Goal: Task Accomplishment & Management: Manage account settings

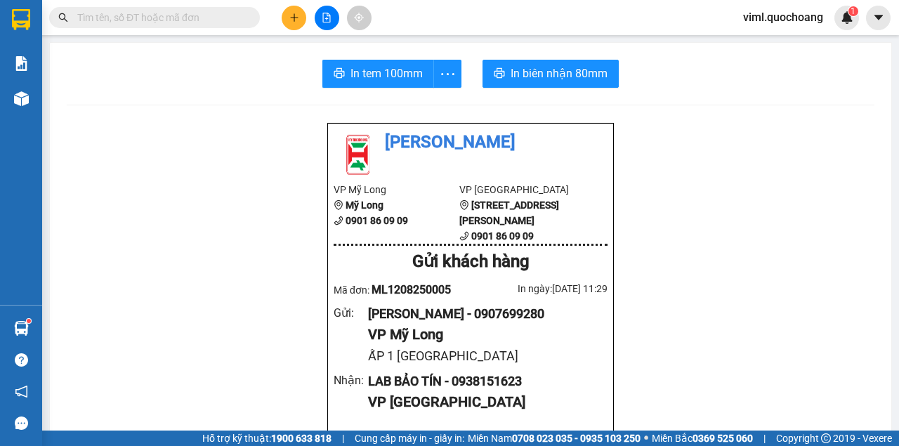
scroll to position [93, 0]
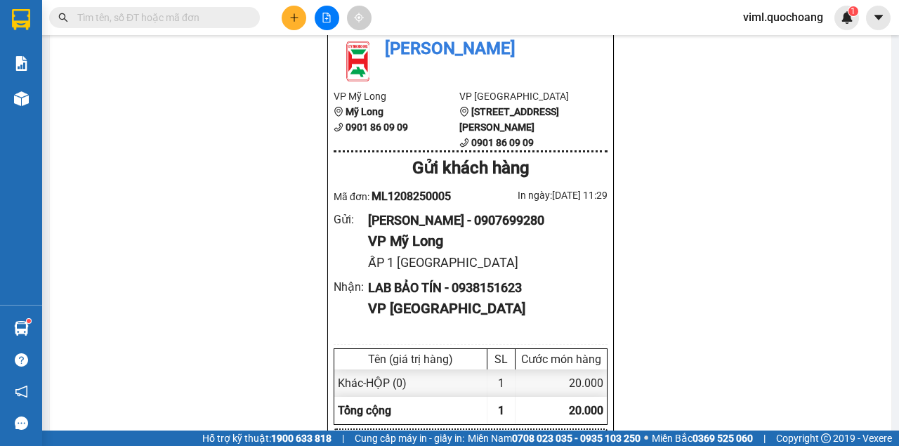
click at [817, 19] on span "viml.quochoang" at bounding box center [783, 17] width 103 height 18
click at [789, 46] on span "Đăng xuất" at bounding box center [789, 43] width 74 height 15
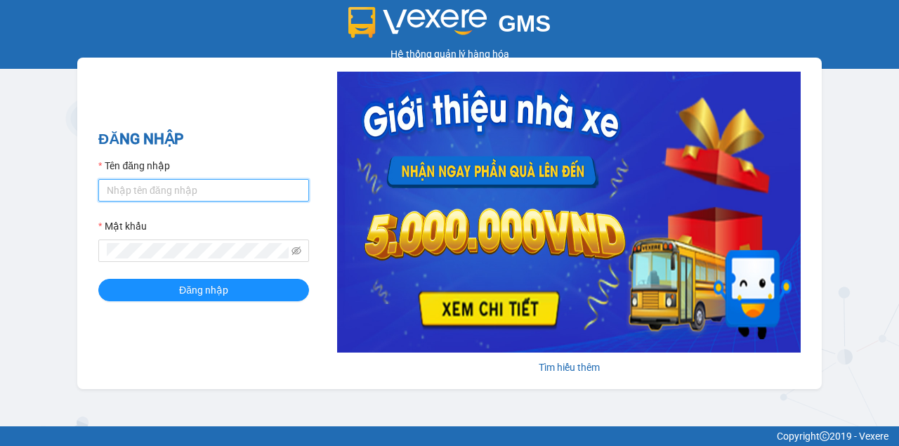
click at [294, 184] on input "Tên đăng nhập" at bounding box center [203, 190] width 211 height 22
type input "oanhml.quochoang"
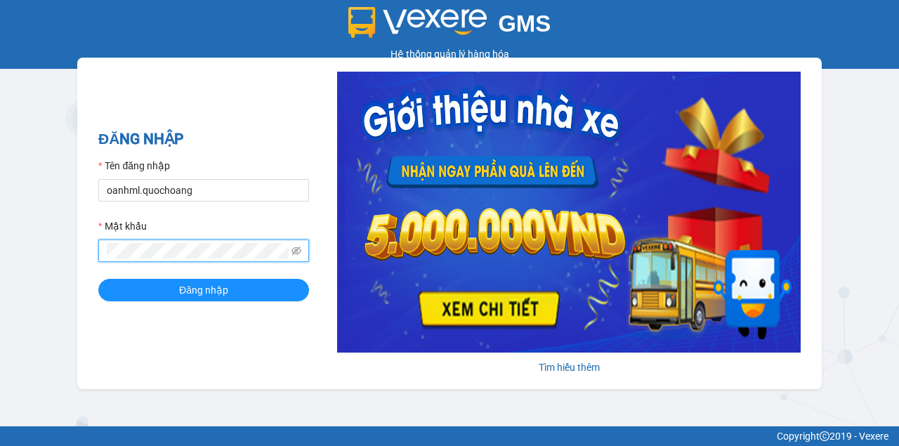
click at [98, 279] on button "Đăng nhập" at bounding box center [203, 290] width 211 height 22
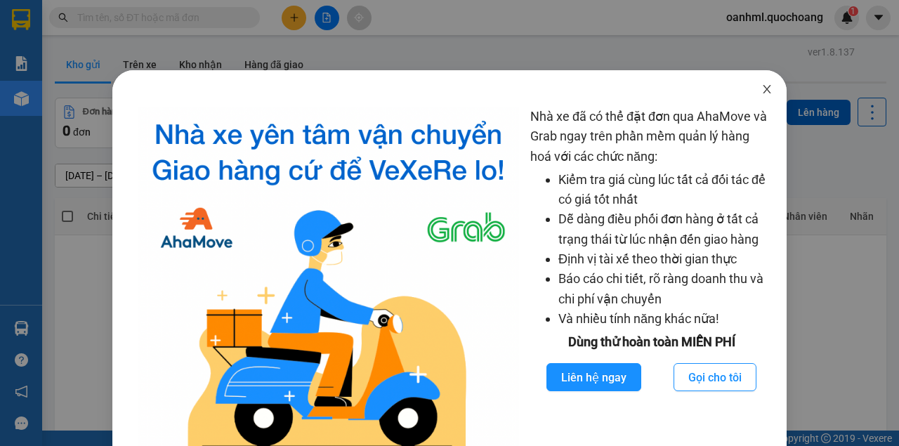
click at [761, 84] on icon "close" at bounding box center [766, 89] width 11 height 11
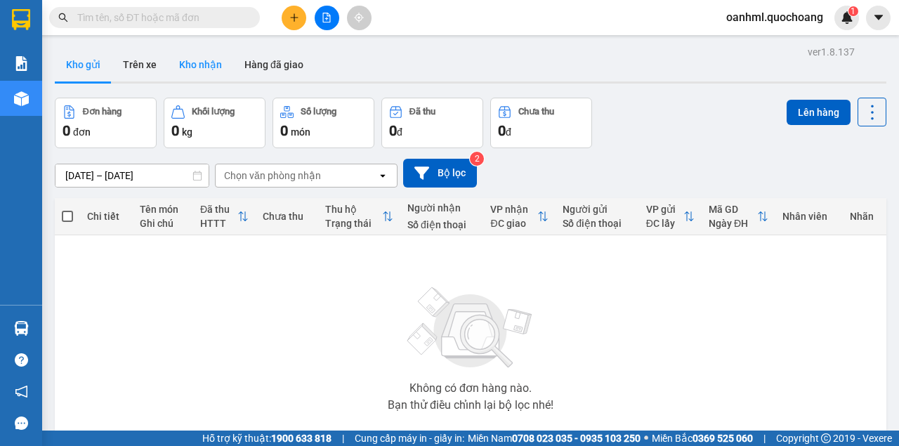
click at [219, 62] on button "Kho nhận" at bounding box center [200, 65] width 65 height 34
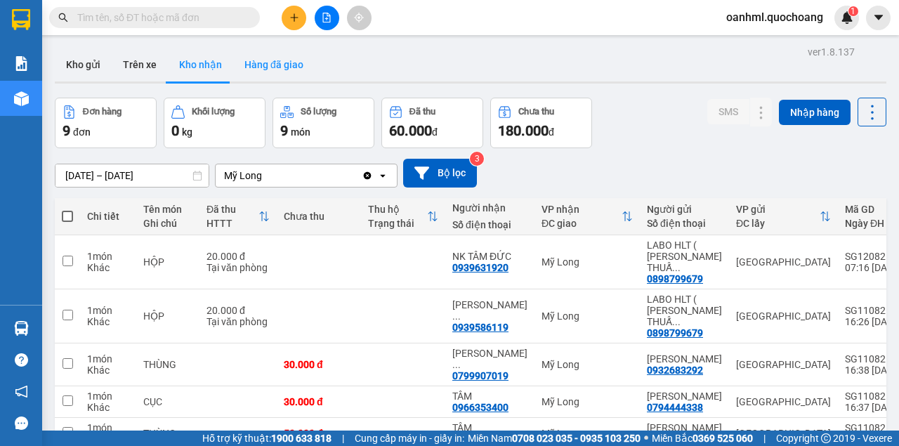
drag, startPoint x: 91, startPoint y: 68, endPoint x: 250, endPoint y: 55, distance: 159.2
click at [91, 67] on button "Kho gửi" at bounding box center [83, 65] width 57 height 34
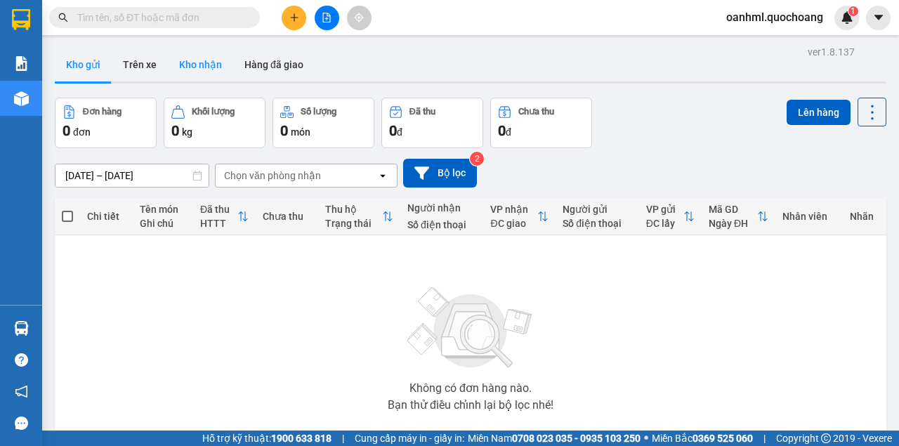
click at [206, 64] on button "Kho nhận" at bounding box center [200, 65] width 65 height 34
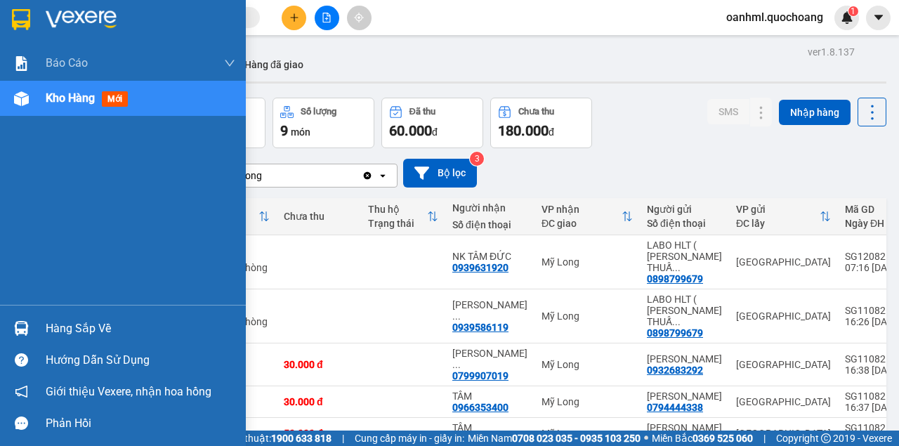
click at [78, 329] on div "Hàng sắp về" at bounding box center [141, 328] width 190 height 21
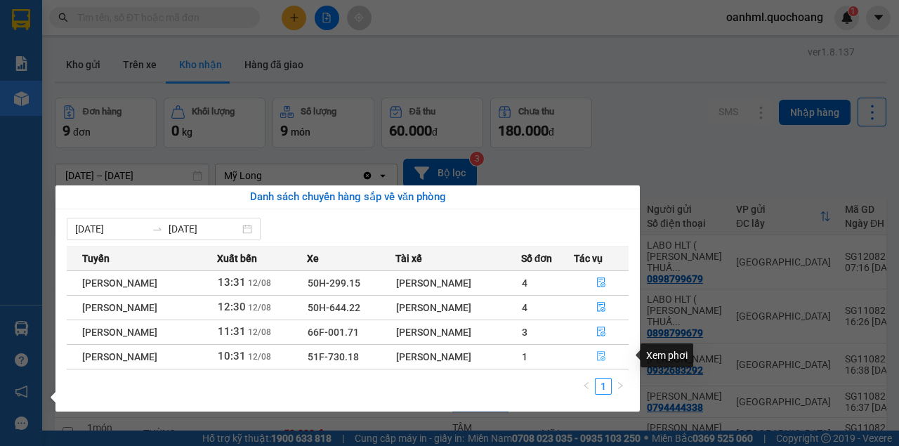
click at [601, 355] on icon "file-done" at bounding box center [601, 356] width 10 height 10
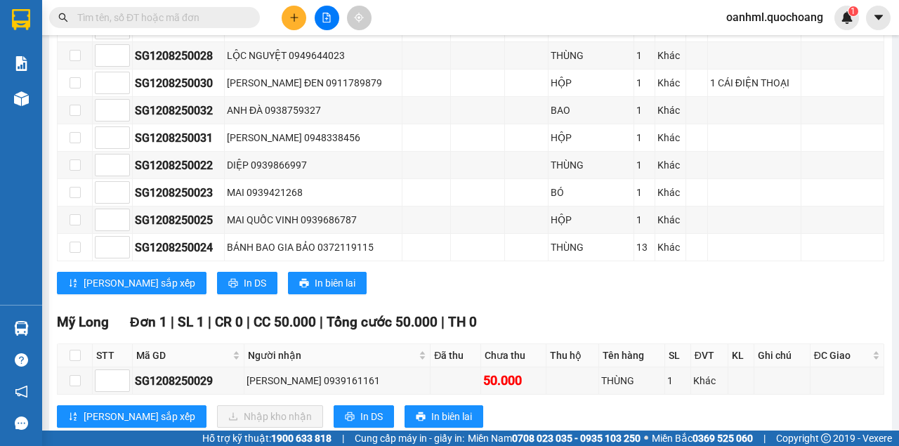
scroll to position [479, 0]
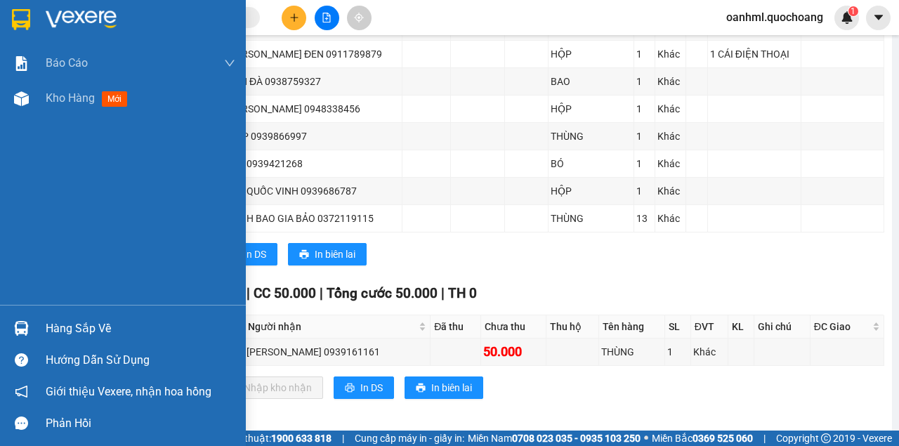
click at [77, 339] on div "Hàng sắp về" at bounding box center [123, 328] width 246 height 32
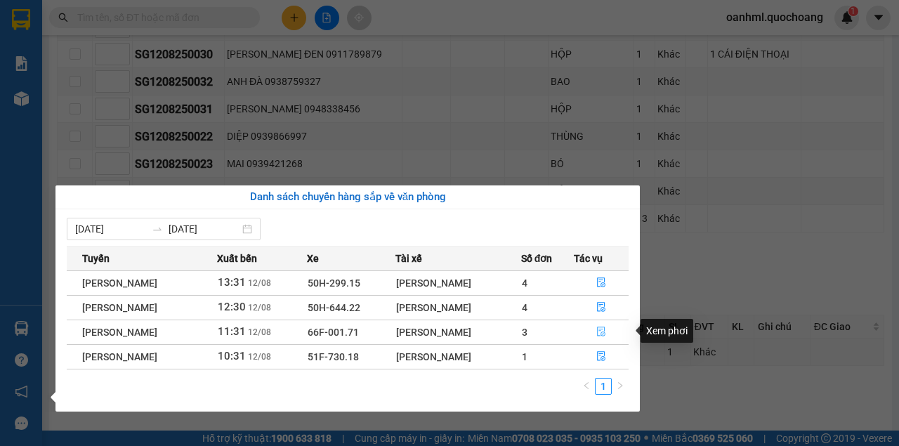
click at [606, 334] on icon "file-done" at bounding box center [601, 332] width 10 height 10
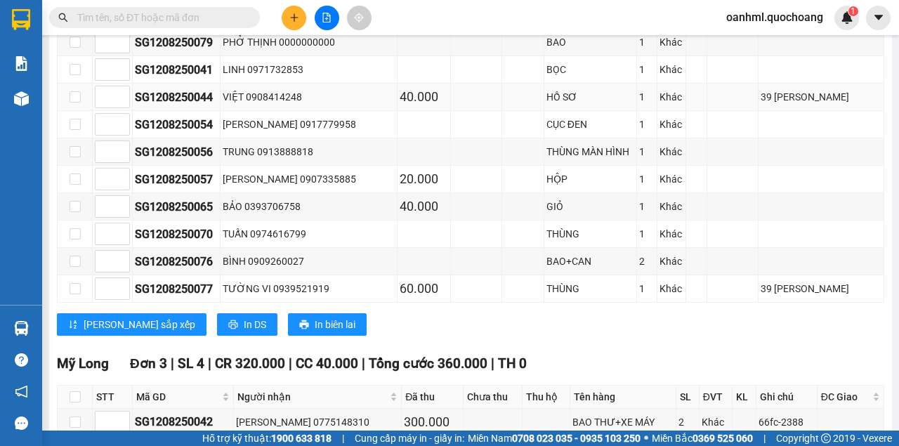
scroll to position [1199, 0]
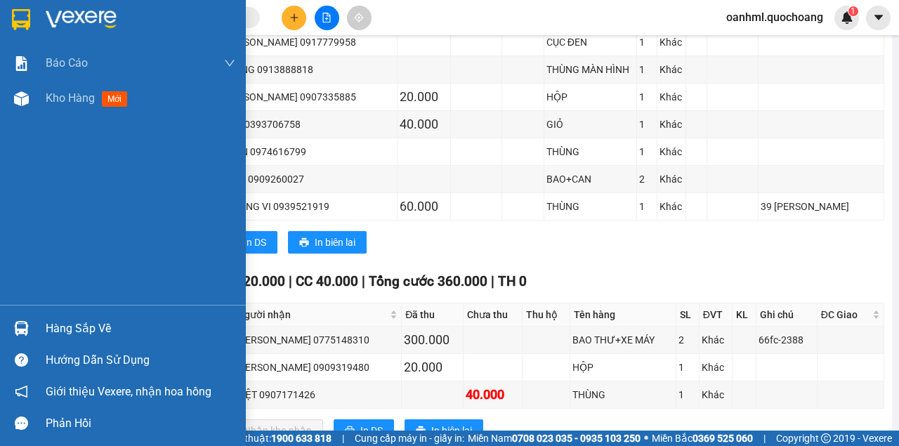
drag, startPoint x: 71, startPoint y: 327, endPoint x: 46, endPoint y: 317, distance: 26.5
click at [70, 327] on div "Hàng sắp về" at bounding box center [141, 328] width 190 height 21
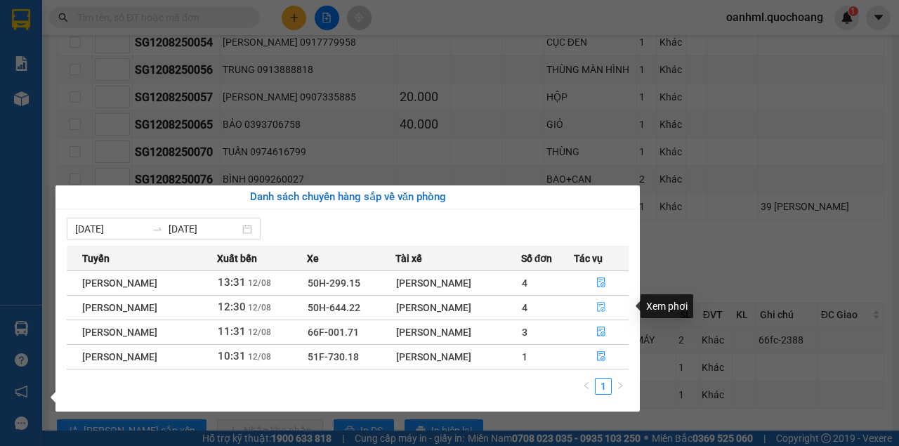
click at [600, 302] on icon "file-done" at bounding box center [601, 307] width 10 height 10
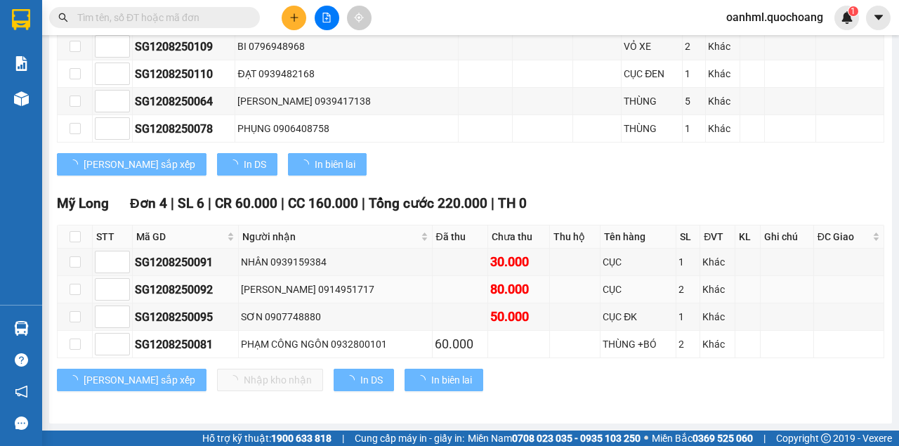
scroll to position [1039, 0]
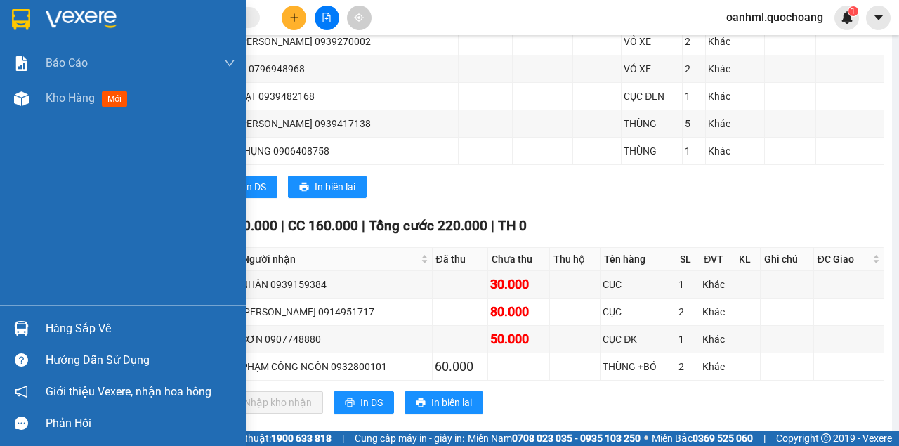
click at [73, 336] on div "Hàng sắp về" at bounding box center [141, 328] width 190 height 21
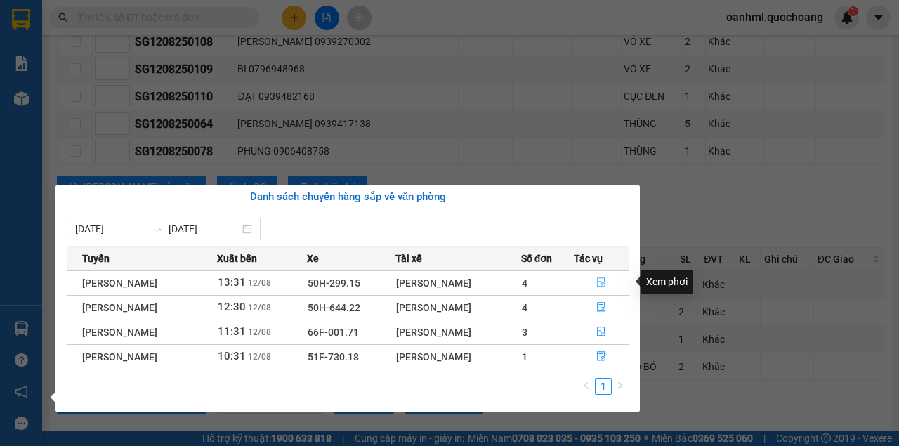
click at [604, 287] on span "file-done" at bounding box center [601, 282] width 10 height 11
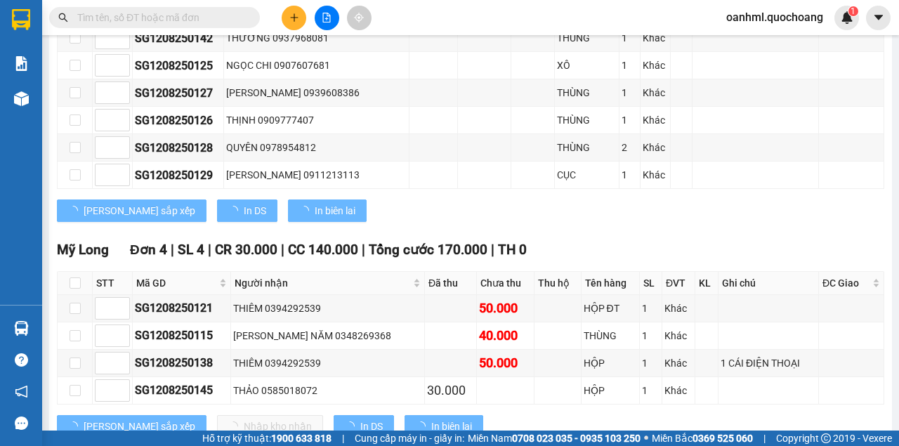
scroll to position [1065, 0]
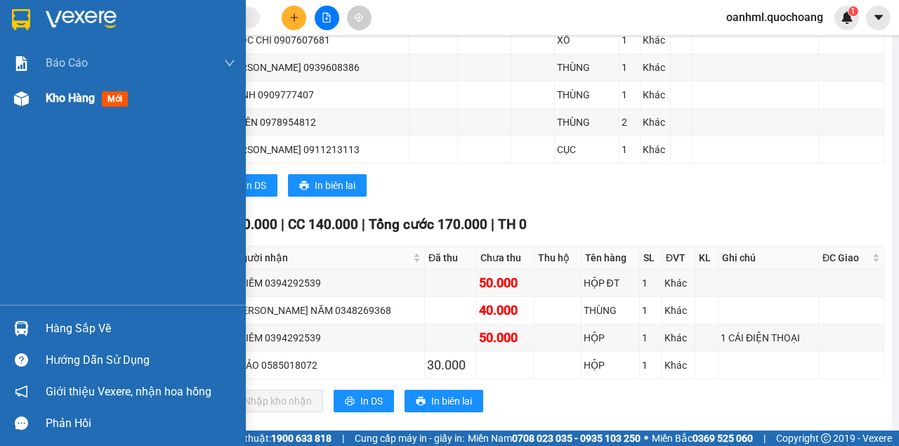
click at [86, 101] on span "Kho hàng" at bounding box center [70, 97] width 49 height 13
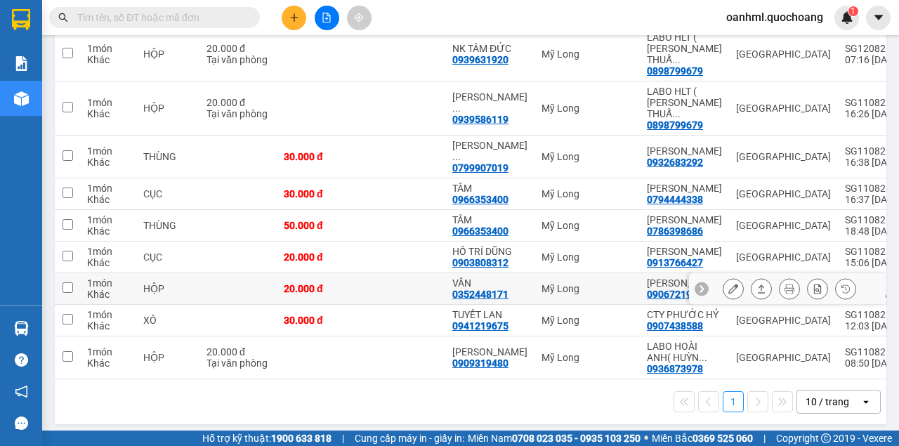
scroll to position [254, 0]
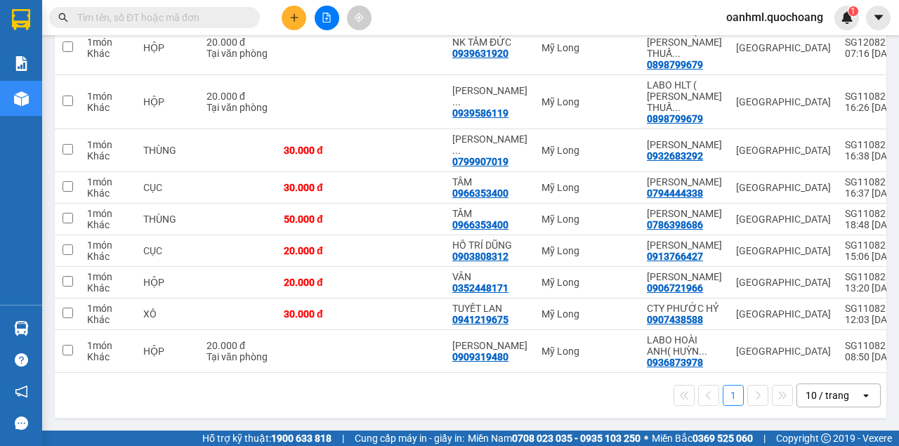
drag, startPoint x: 812, startPoint y: 390, endPoint x: 808, endPoint y: 383, distance: 8.2
click at [811, 389] on div "10 / trang" at bounding box center [827, 395] width 44 height 14
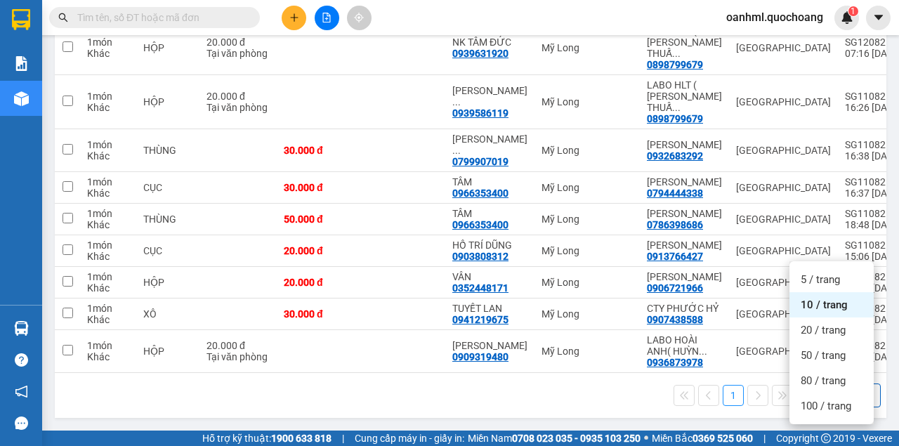
click at [807, 378] on ul "5 / trang 10 / trang 20 / trang 50 / trang 80 / trang 100 / trang" at bounding box center [831, 342] width 84 height 163
click at [810, 399] on span "100 / trang" at bounding box center [826, 406] width 51 height 14
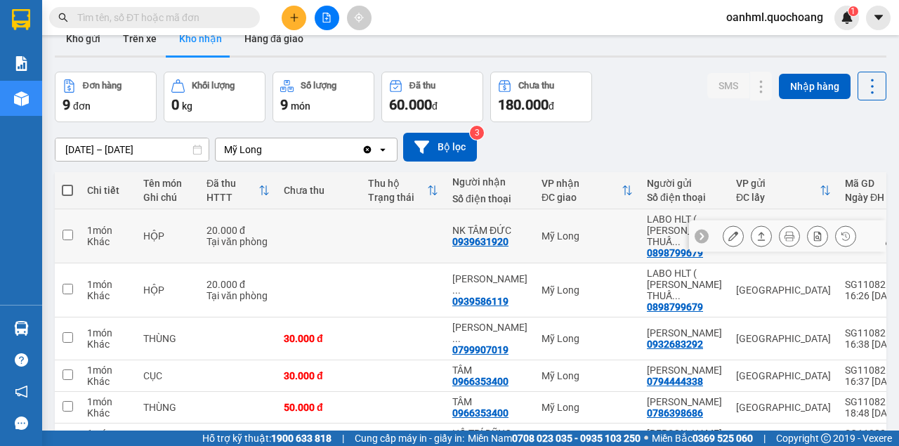
scroll to position [0, 0]
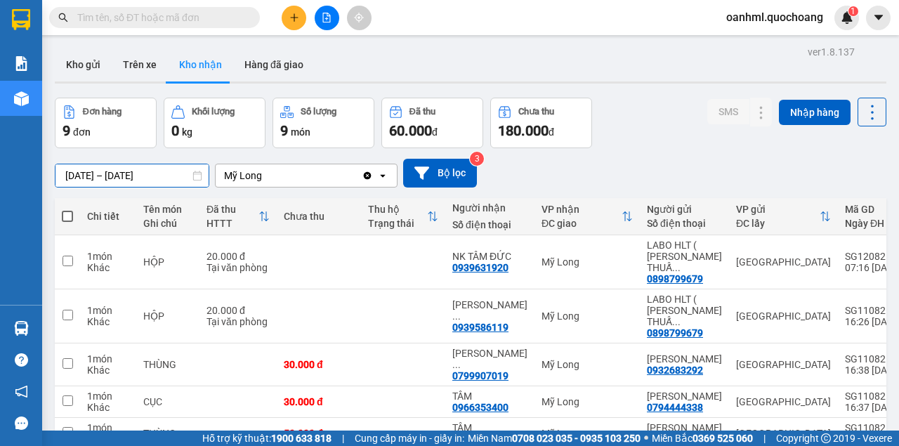
drag, startPoint x: 86, startPoint y: 173, endPoint x: 130, endPoint y: 174, distance: 44.3
click at [86, 172] on input "[DATE] – [DATE]" at bounding box center [131, 175] width 153 height 22
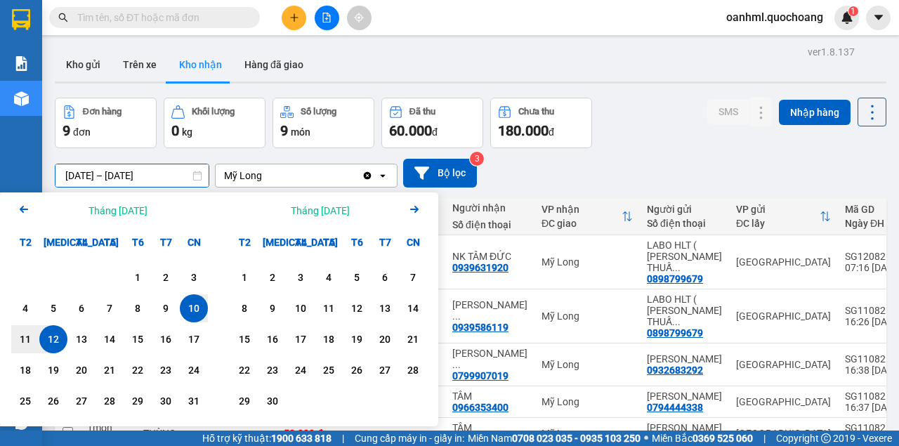
click at [21, 209] on icon "Previous month." at bounding box center [24, 209] width 8 height 7
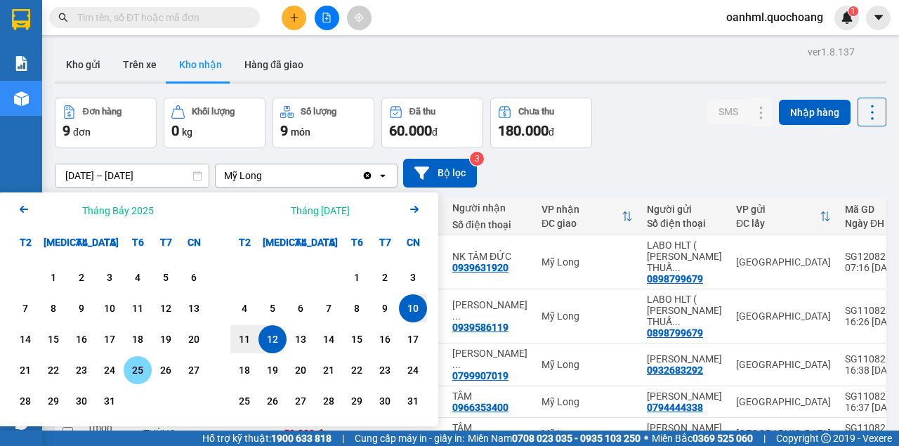
click at [145, 367] on div "25" at bounding box center [138, 370] width 20 height 17
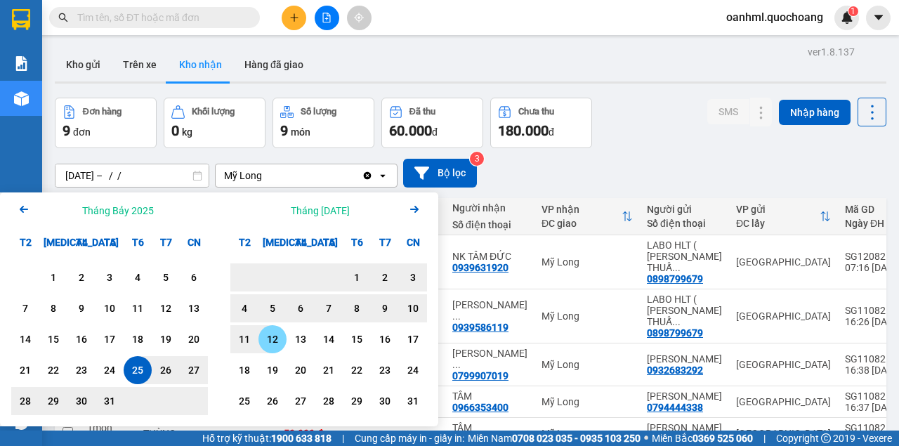
click at [271, 338] on div "12" at bounding box center [273, 339] width 20 height 17
type input "[DATE] – [DATE]"
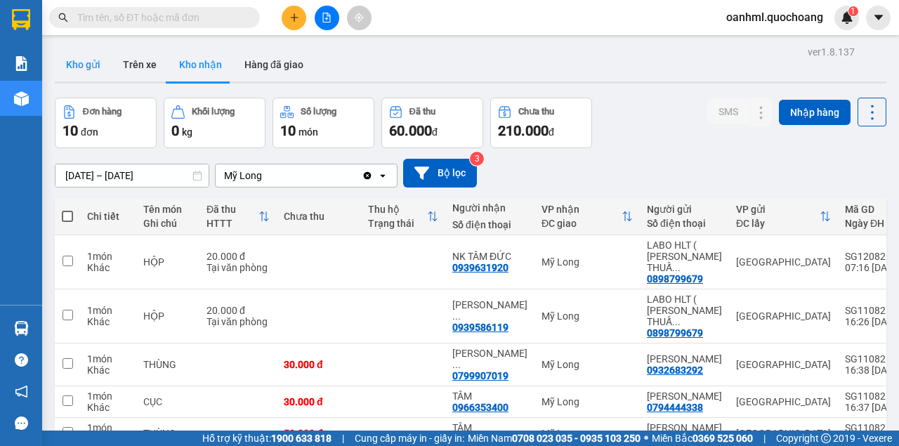
click at [84, 67] on button "Kho gửi" at bounding box center [83, 65] width 57 height 34
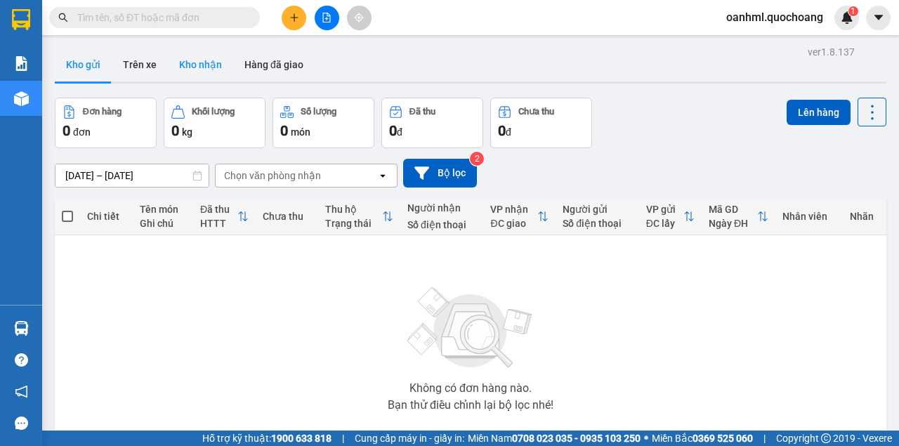
click at [201, 69] on button "Kho nhận" at bounding box center [200, 65] width 65 height 34
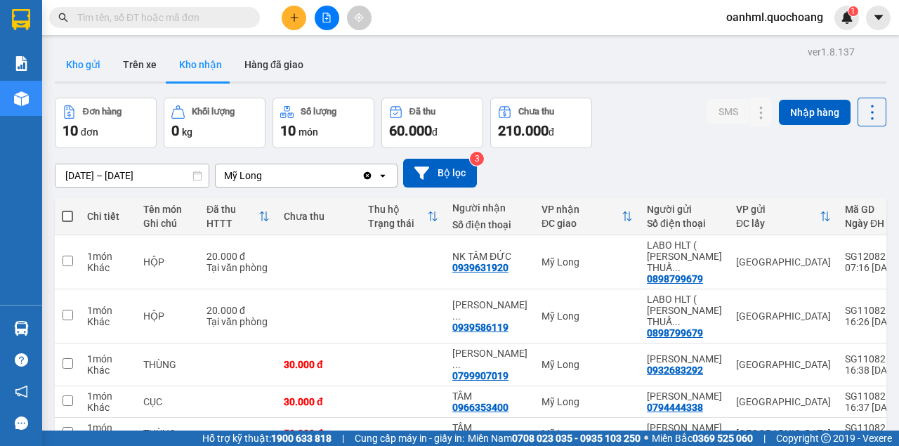
click at [84, 53] on button "Kho gửi" at bounding box center [83, 65] width 57 height 34
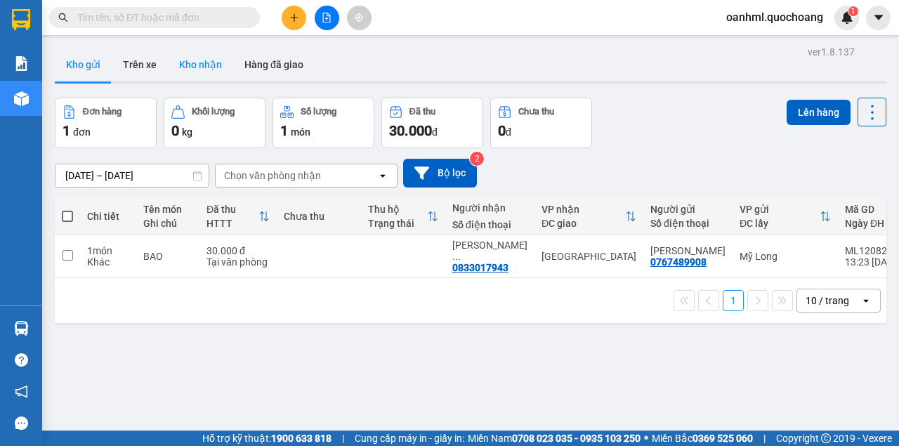
click at [192, 70] on button "Kho nhận" at bounding box center [200, 65] width 65 height 34
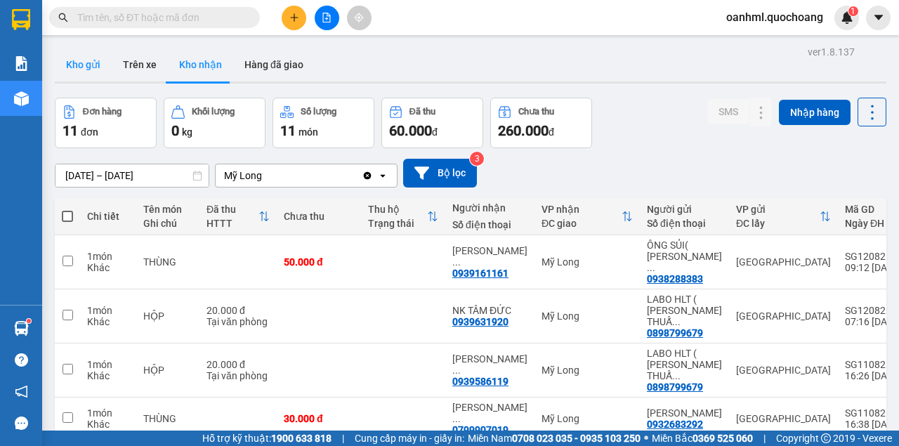
click at [91, 65] on button "Kho gửi" at bounding box center [83, 65] width 57 height 34
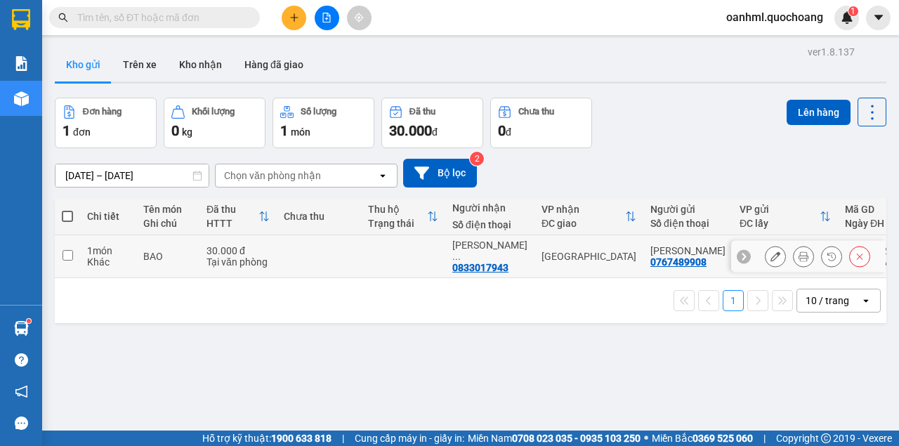
click at [416, 263] on td at bounding box center [403, 256] width 84 height 43
checkbox input "true"
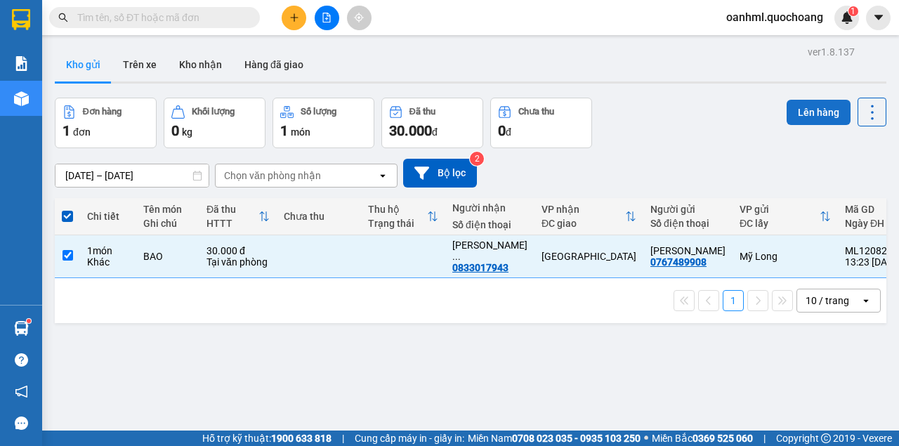
click at [832, 116] on button "Lên hàng" at bounding box center [818, 112] width 64 height 25
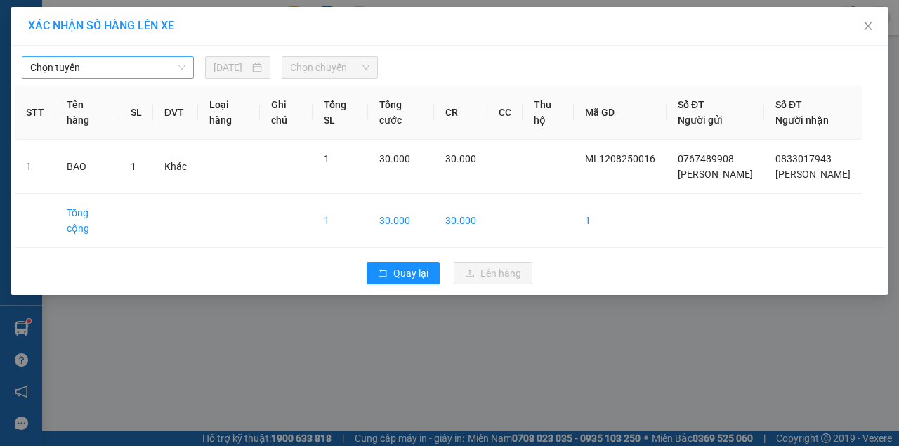
click at [147, 62] on span "Chọn tuyến" at bounding box center [107, 67] width 155 height 21
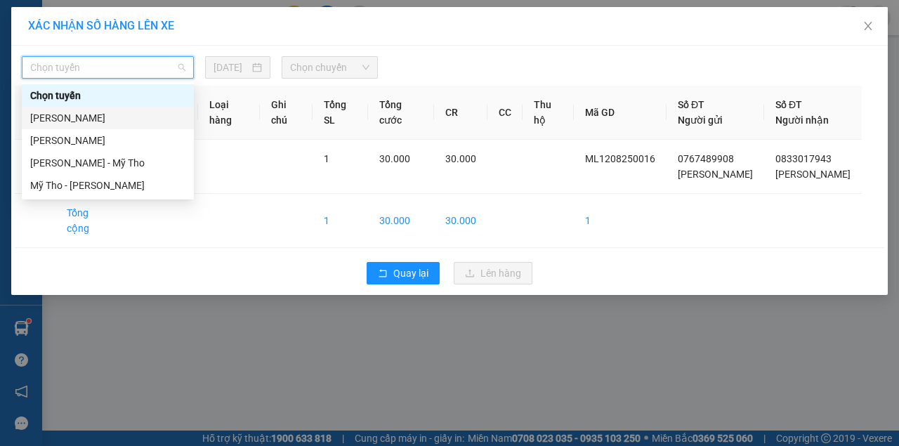
click at [101, 120] on div "[PERSON_NAME]" at bounding box center [107, 117] width 155 height 15
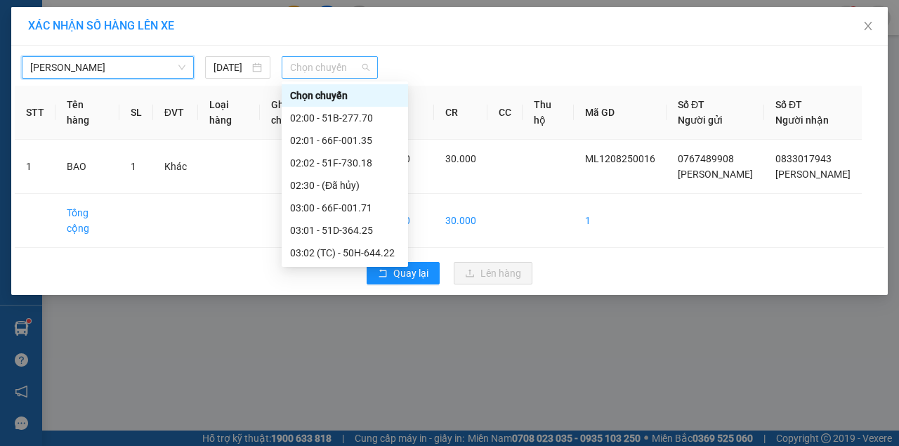
drag, startPoint x: 298, startPoint y: 59, endPoint x: 314, endPoint y: 69, distance: 18.9
click at [304, 64] on span "Chọn chuyến" at bounding box center [329, 67] width 79 height 21
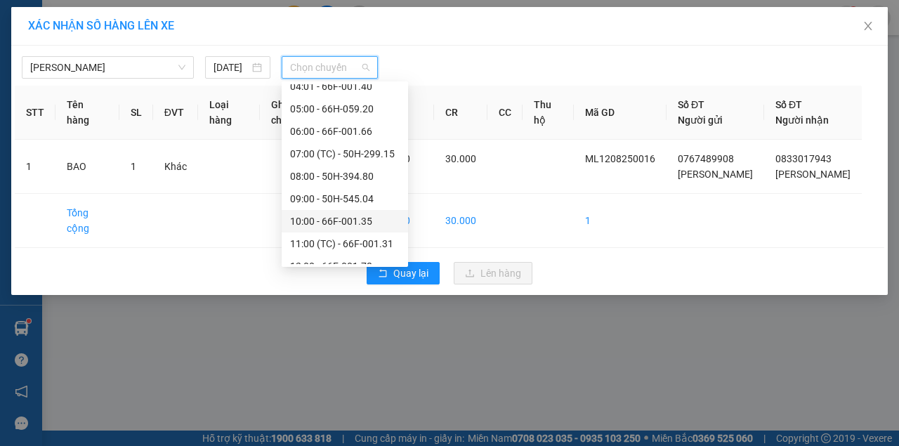
scroll to position [281, 0]
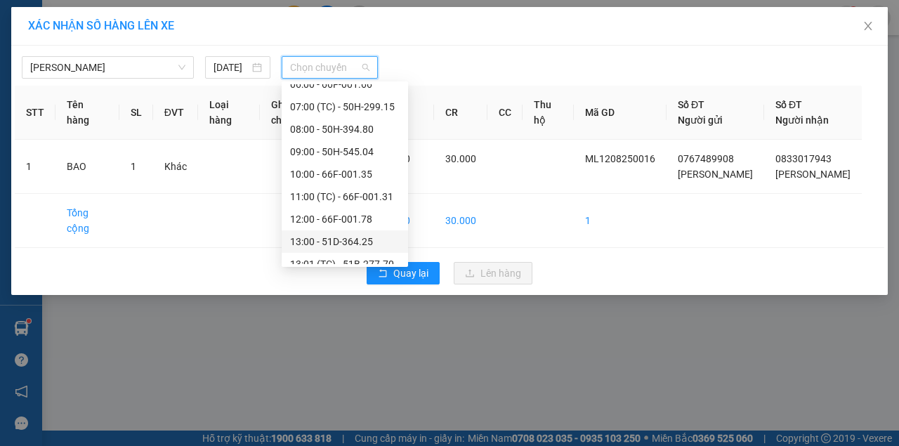
click at [320, 237] on div "13:00 - 51D-364.25" at bounding box center [345, 241] width 110 height 15
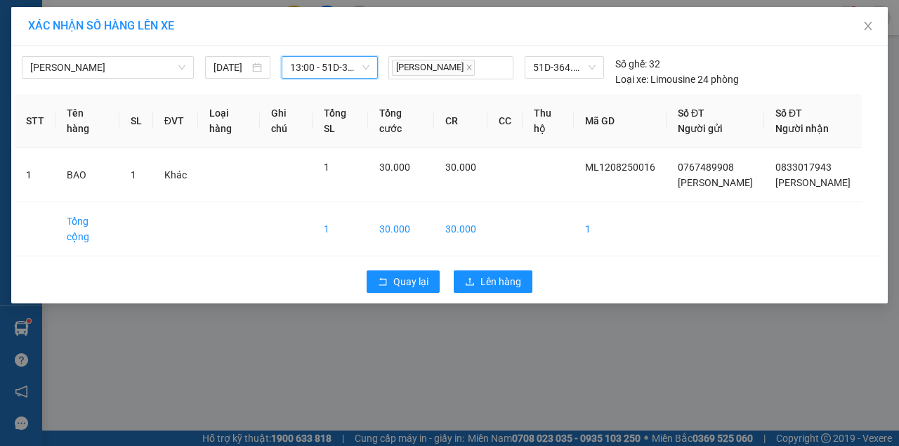
click at [341, 65] on span "13:00 - 51D-364.25" at bounding box center [329, 67] width 79 height 21
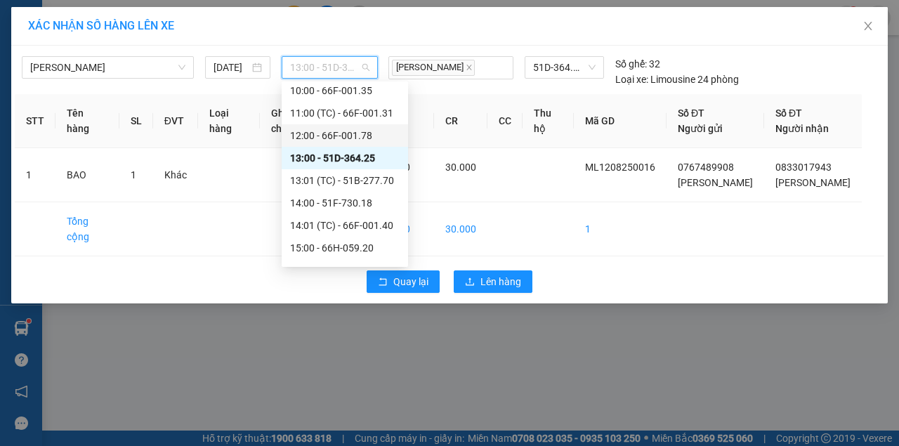
scroll to position [374, 0]
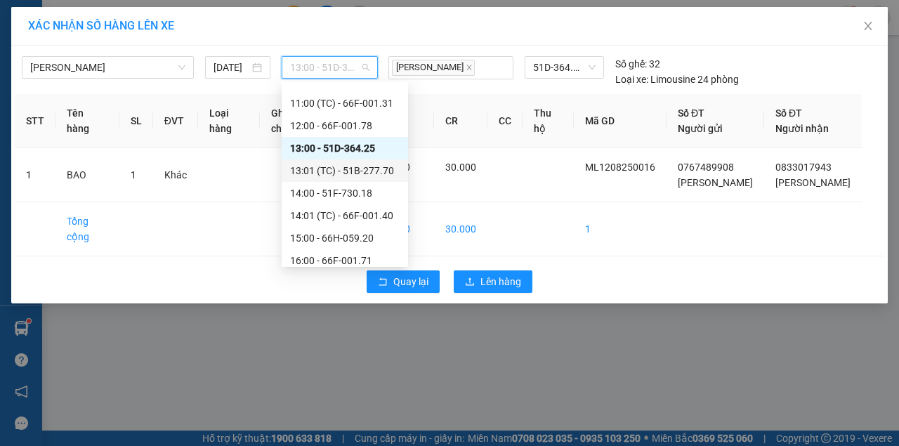
click at [345, 171] on div "13:01 (TC) - 51B-277.70" at bounding box center [345, 170] width 110 height 15
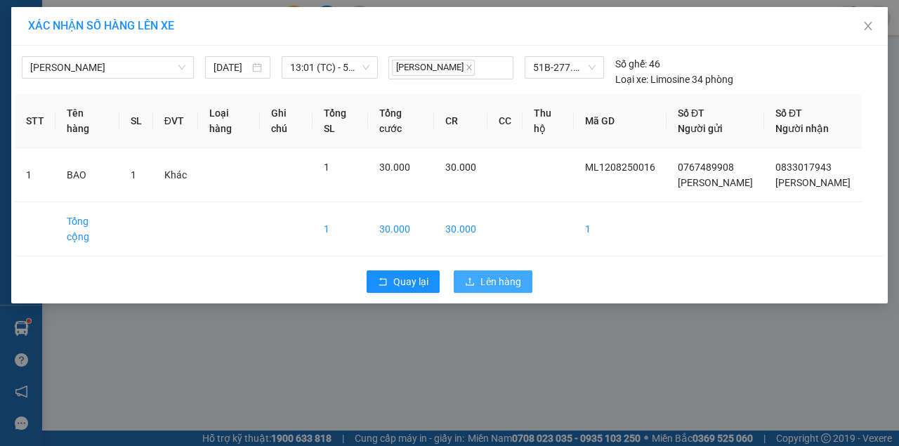
drag, startPoint x: 502, startPoint y: 289, endPoint x: 499, endPoint y: 281, distance: 8.9
click at [501, 287] on button "Lên hàng" at bounding box center [493, 281] width 79 height 22
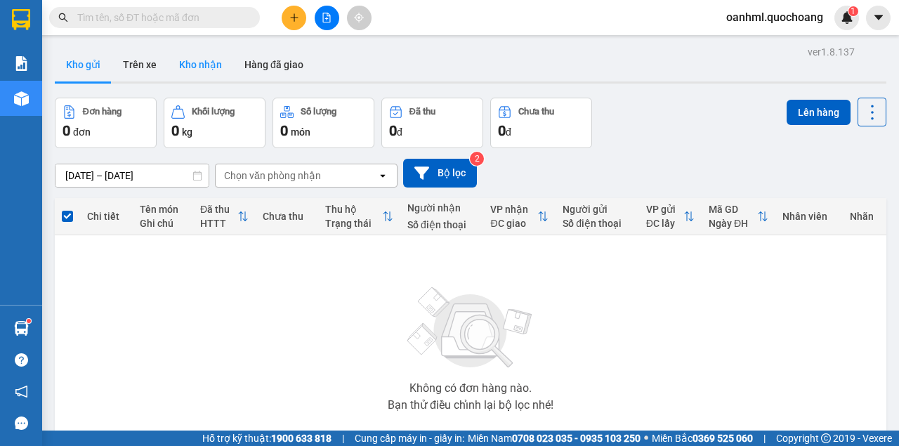
click at [206, 63] on button "Kho nhận" at bounding box center [200, 65] width 65 height 34
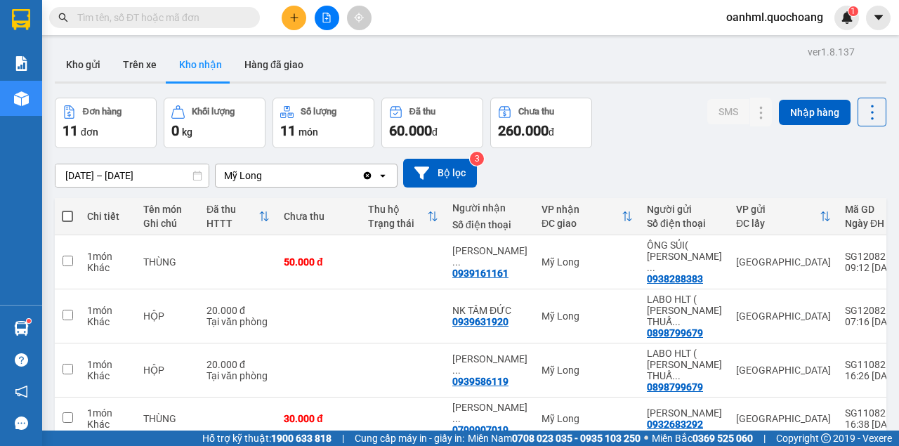
scroll to position [46, 0]
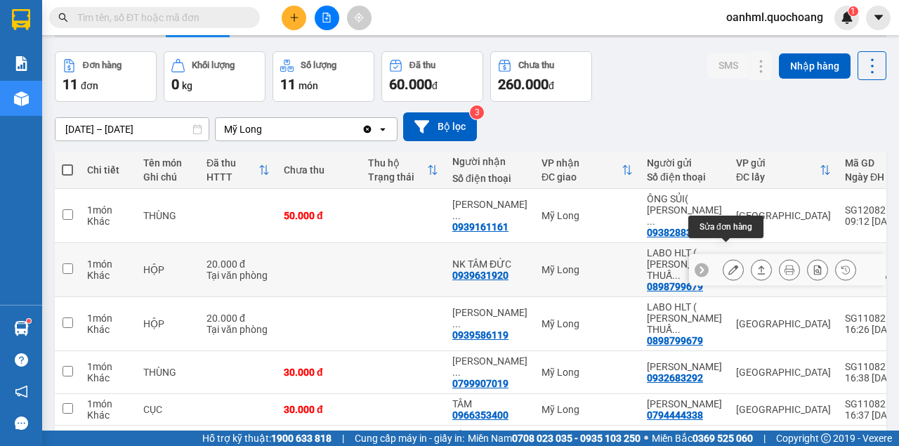
drag, startPoint x: 726, startPoint y: 254, endPoint x: 726, endPoint y: 246, distance: 7.7
click at [728, 265] on icon at bounding box center [733, 270] width 10 height 10
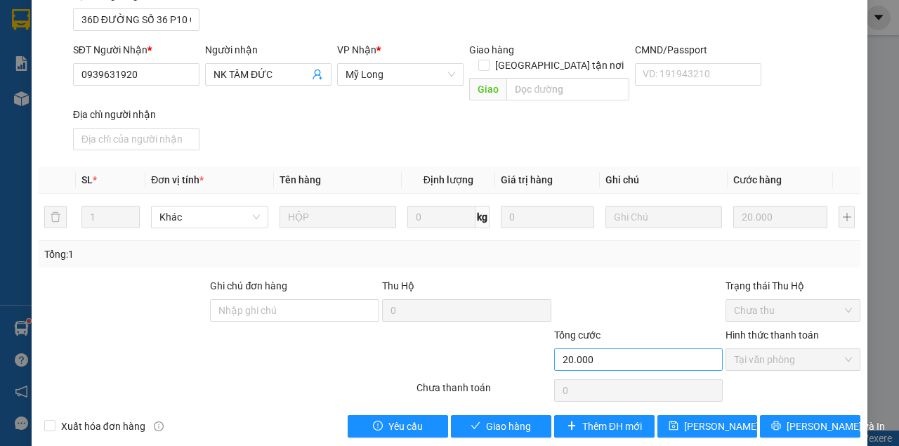
scroll to position [188, 0]
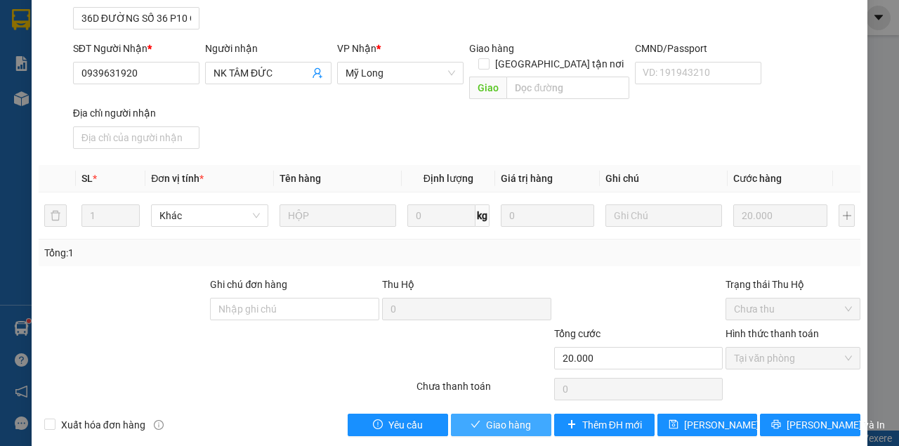
drag, startPoint x: 533, startPoint y: 402, endPoint x: 560, endPoint y: 357, distance: 52.9
click at [532, 414] on button "Giao hàng" at bounding box center [501, 425] width 100 height 22
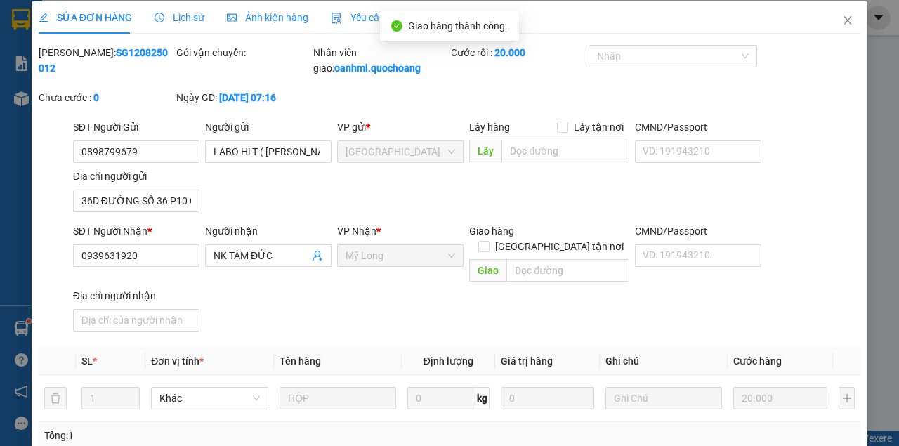
scroll to position [0, 0]
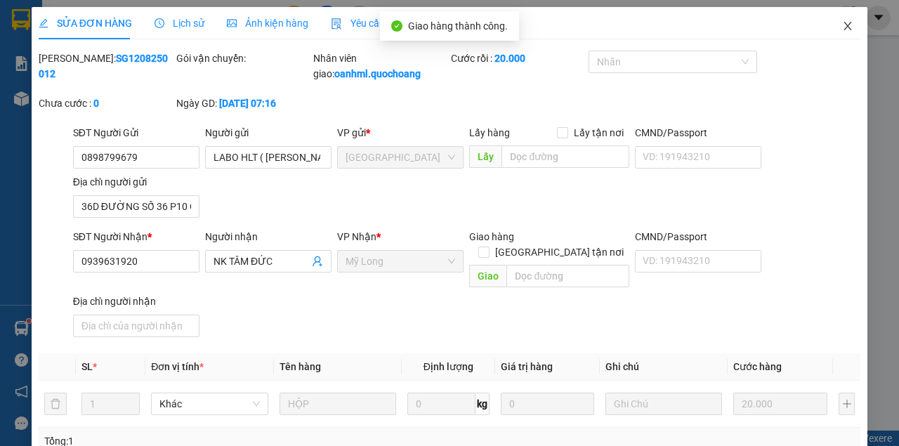
click at [831, 27] on span "Close" at bounding box center [847, 26] width 39 height 39
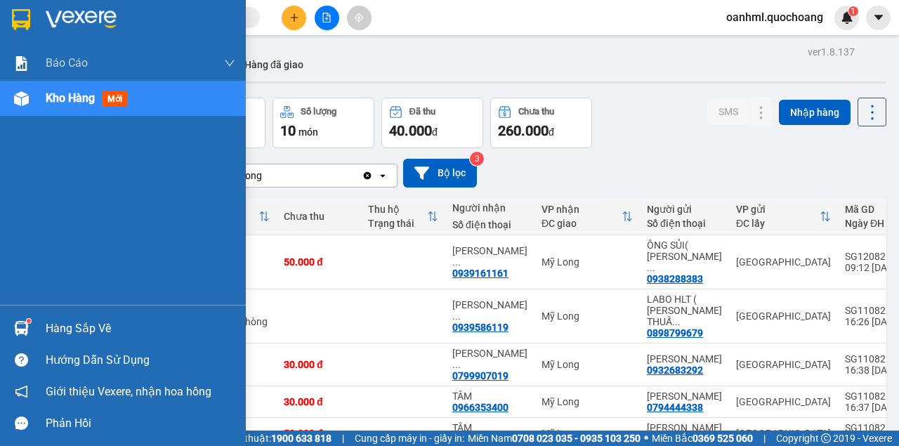
click at [98, 325] on div "Hàng sắp về" at bounding box center [141, 328] width 190 height 21
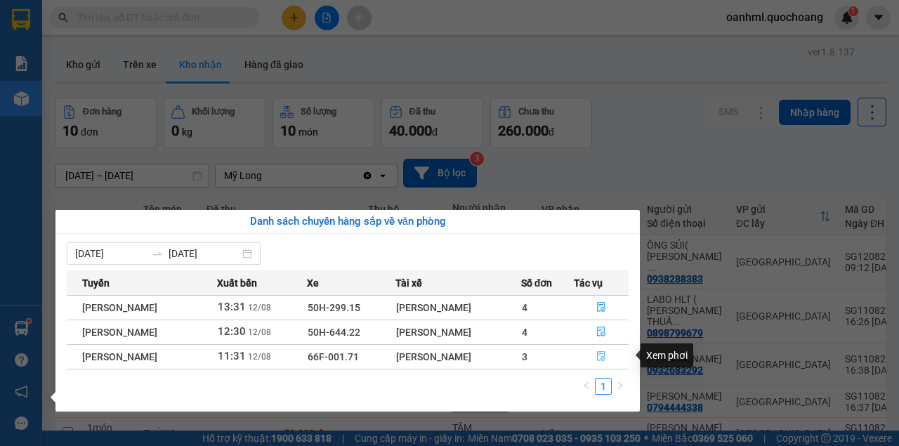
click at [606, 354] on icon "file-done" at bounding box center [601, 356] width 10 height 10
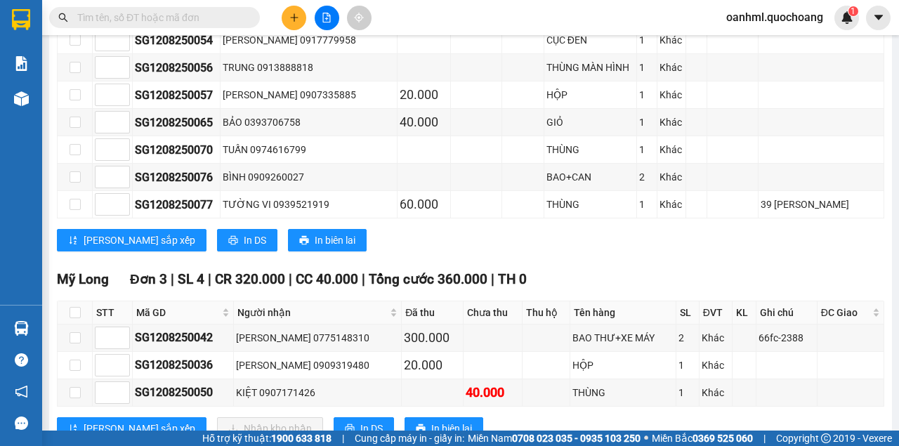
scroll to position [1225, 0]
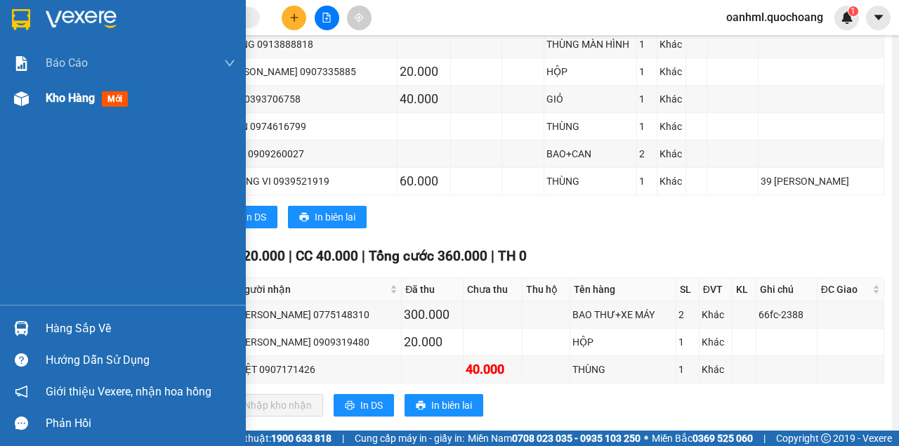
click at [74, 103] on span "Kho hàng" at bounding box center [70, 97] width 49 height 13
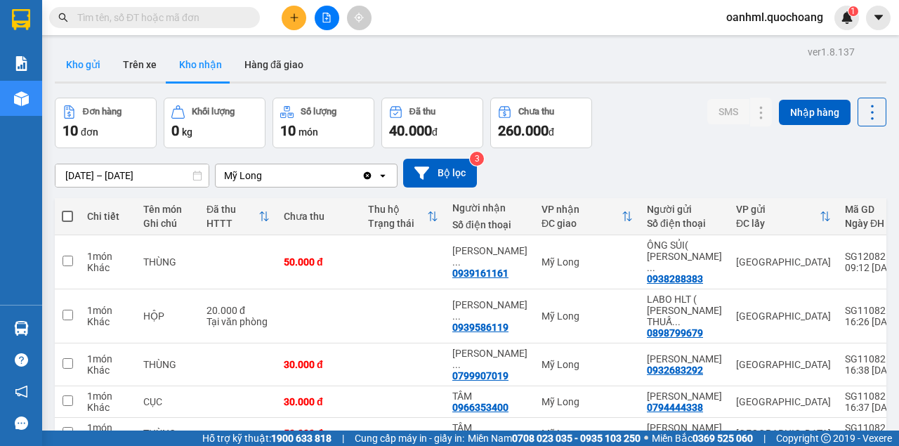
click at [95, 62] on button "Kho gửi" at bounding box center [83, 65] width 57 height 34
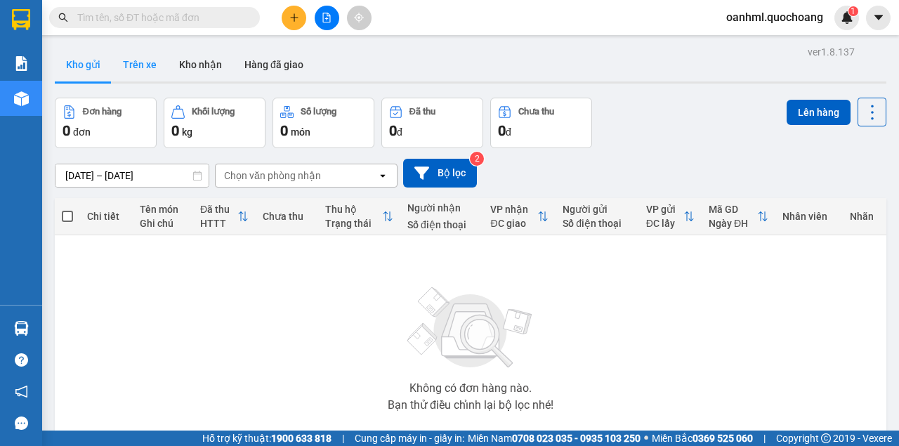
click at [153, 67] on button "Trên xe" at bounding box center [140, 65] width 56 height 34
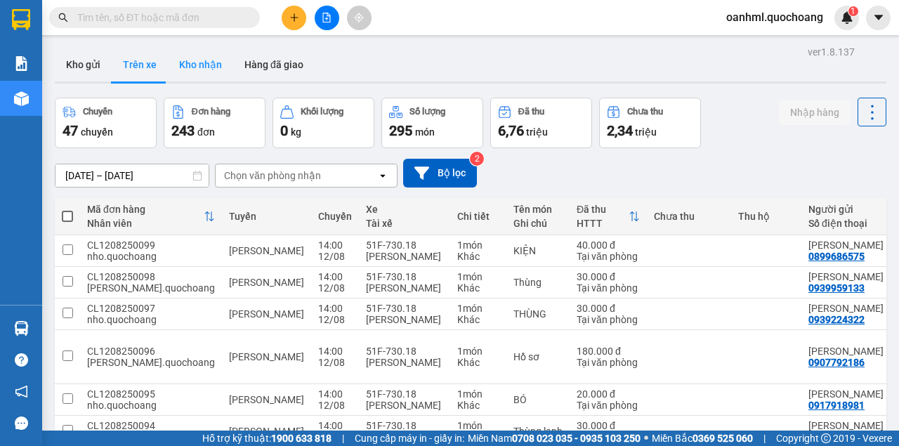
click at [197, 63] on button "Kho nhận" at bounding box center [200, 65] width 65 height 34
type input "[DATE] – [DATE]"
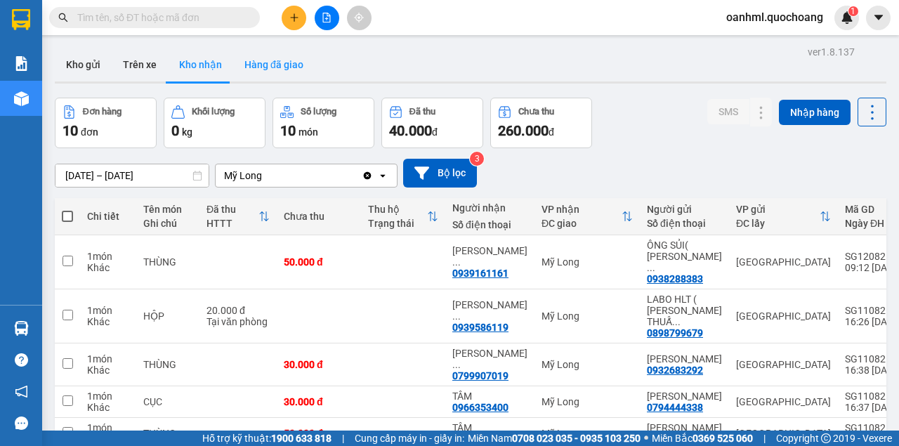
click at [299, 70] on button "Hàng đã giao" at bounding box center [273, 65] width 81 height 34
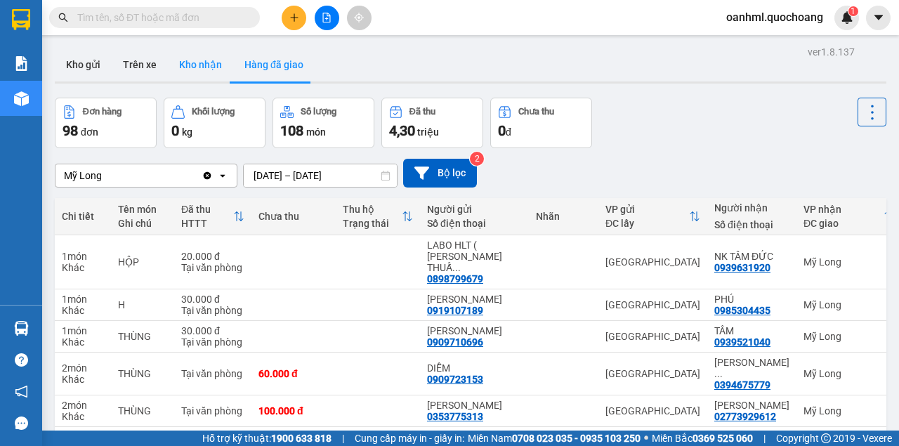
click at [176, 58] on button "Kho nhận" at bounding box center [200, 65] width 65 height 34
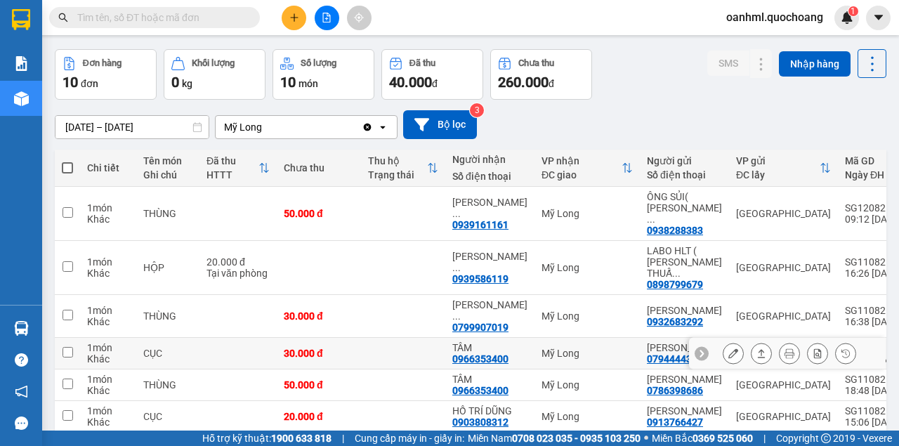
scroll to position [46, 0]
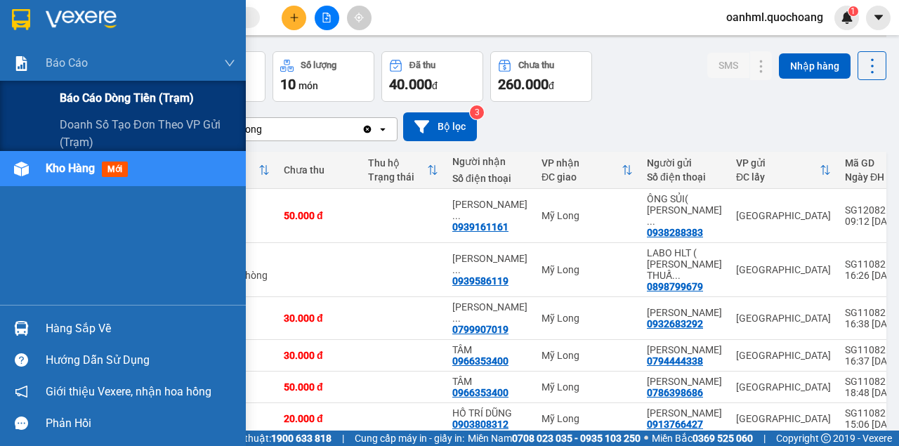
click at [77, 97] on span "Báo cáo dòng tiền (trạm)" at bounding box center [127, 98] width 134 height 18
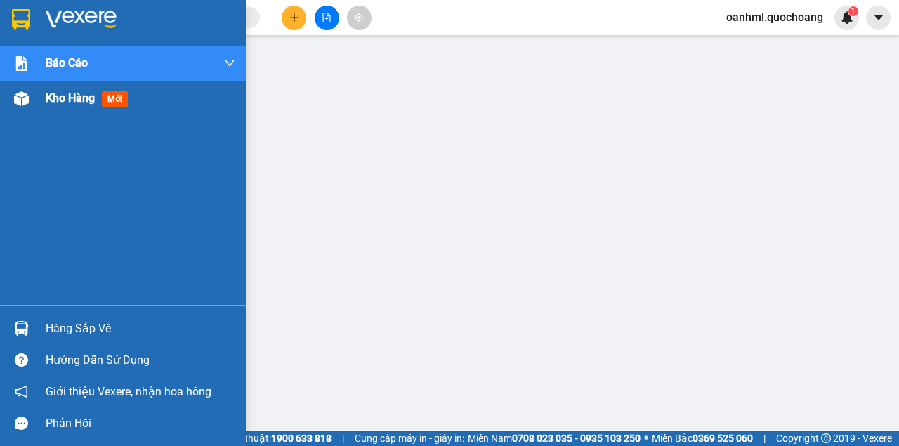
click at [44, 103] on div "Kho hàng mới" at bounding box center [123, 98] width 246 height 35
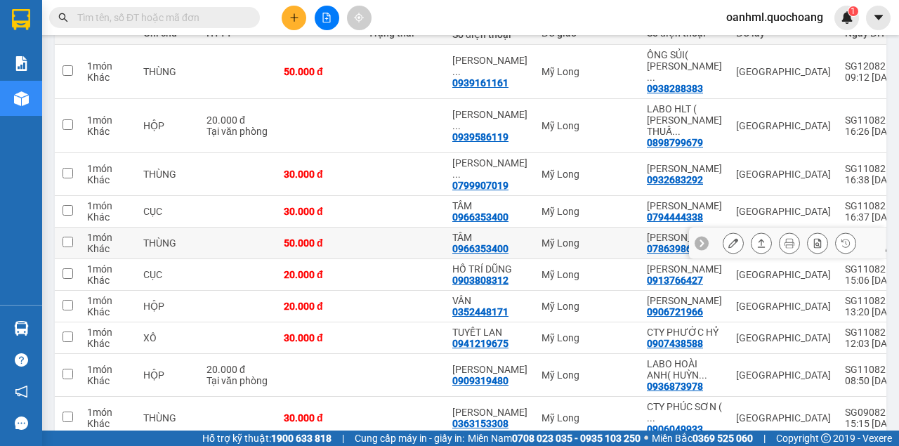
scroll to position [234, 0]
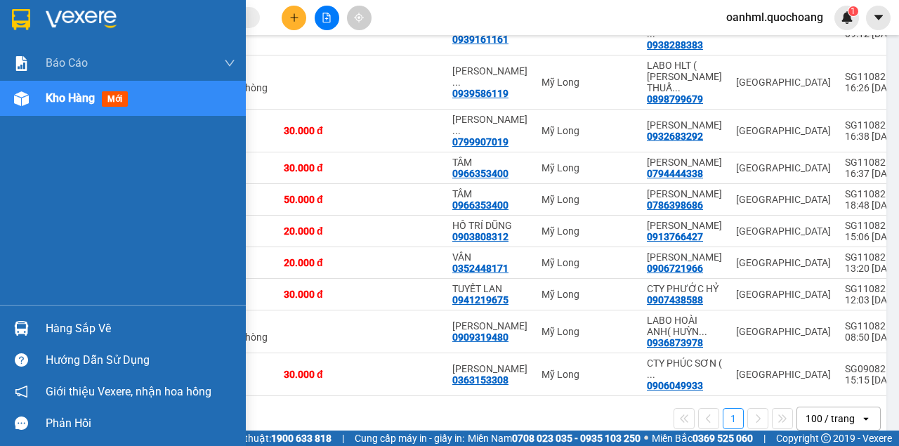
click at [55, 331] on div "Hàng sắp về" at bounding box center [141, 328] width 190 height 21
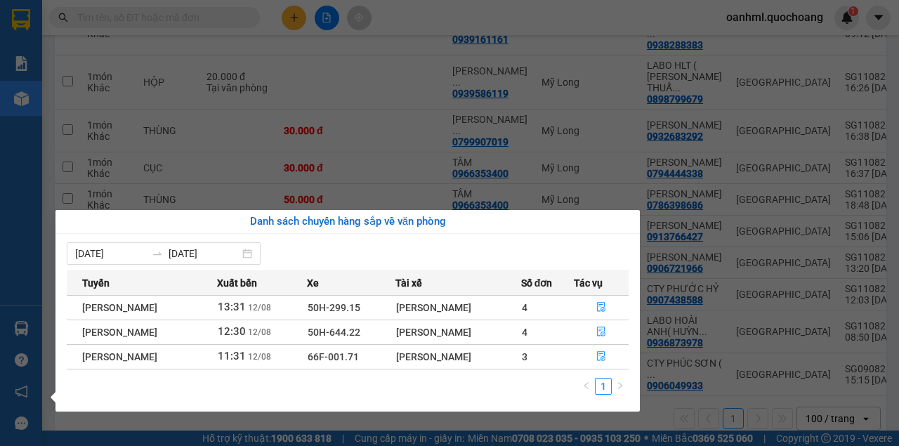
click at [580, 28] on section "Kết quả tìm kiếm ( 0 ) Bộ lọc No Data oanhml.quochoang 1 Báo cáo Báo cáo dòng t…" at bounding box center [449, 223] width 899 height 446
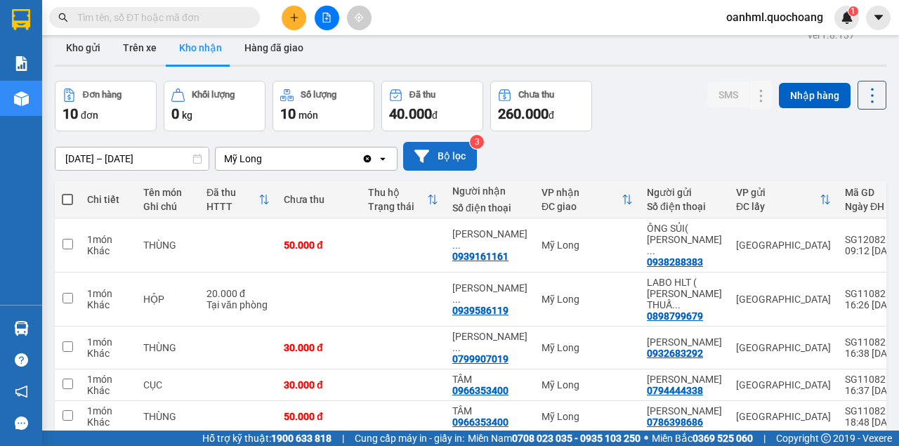
scroll to position [0, 0]
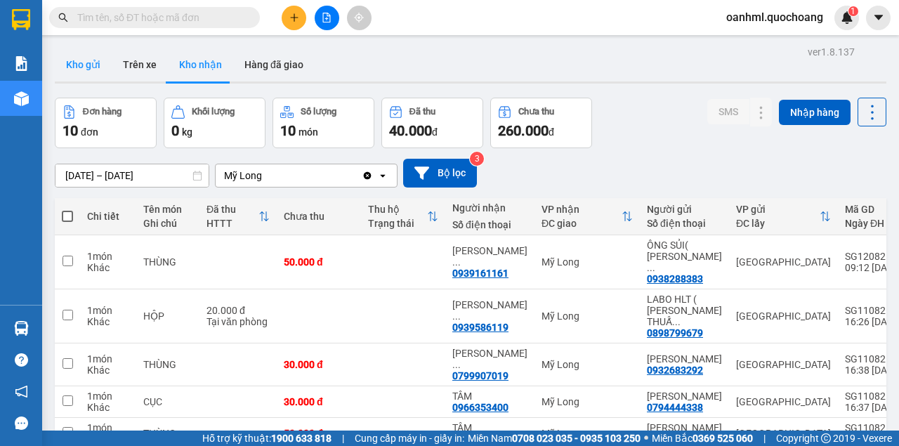
drag, startPoint x: 88, startPoint y: 68, endPoint x: 71, endPoint y: 56, distance: 20.7
click at [87, 69] on button "Kho gửi" at bounding box center [83, 65] width 57 height 34
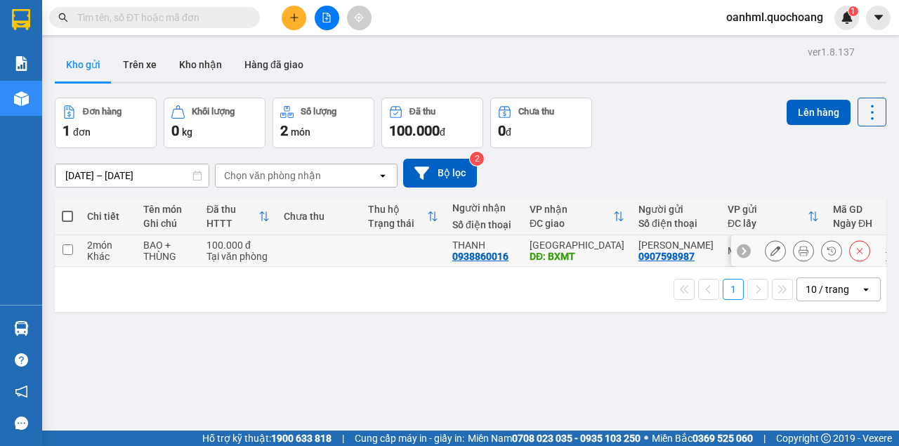
click at [354, 261] on td at bounding box center [319, 251] width 84 height 32
checkbox input "true"
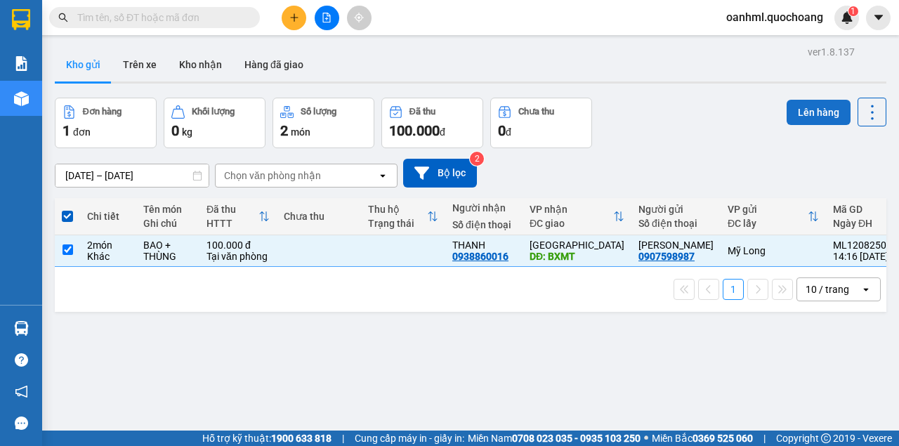
click at [814, 106] on button "Lên hàng" at bounding box center [818, 112] width 64 height 25
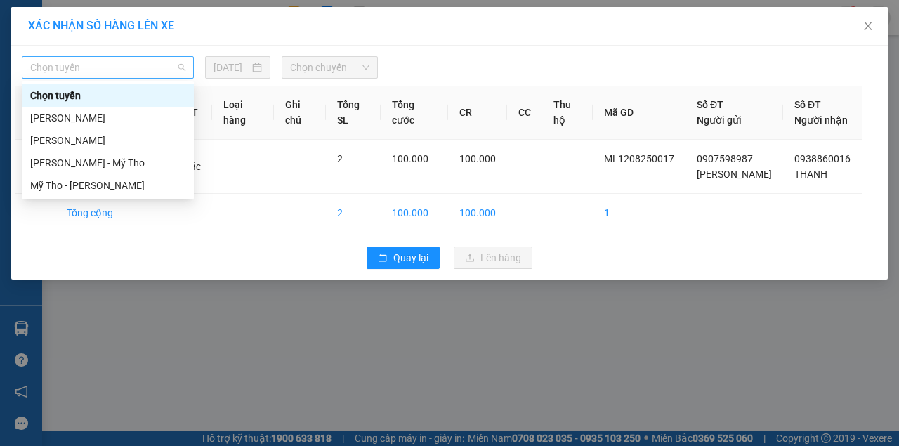
click at [101, 67] on span "Chọn tuyến" at bounding box center [107, 67] width 155 height 21
click at [80, 119] on div "[PERSON_NAME]" at bounding box center [107, 117] width 155 height 15
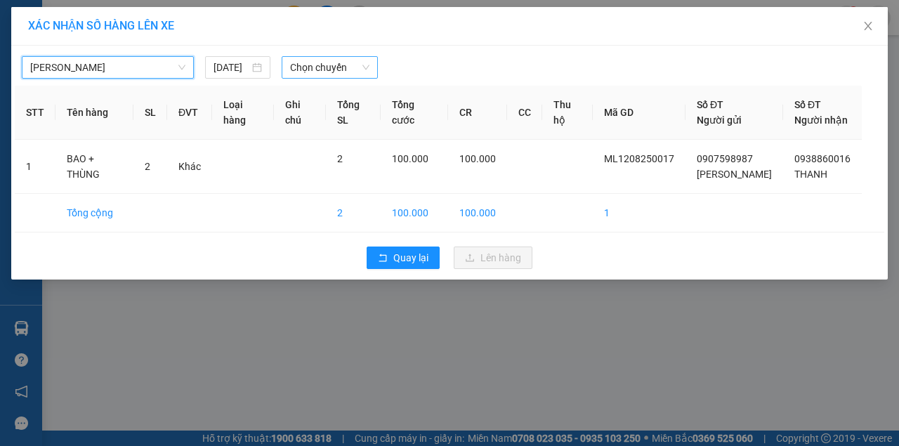
click at [291, 66] on span "Chọn chuyến" at bounding box center [329, 67] width 79 height 21
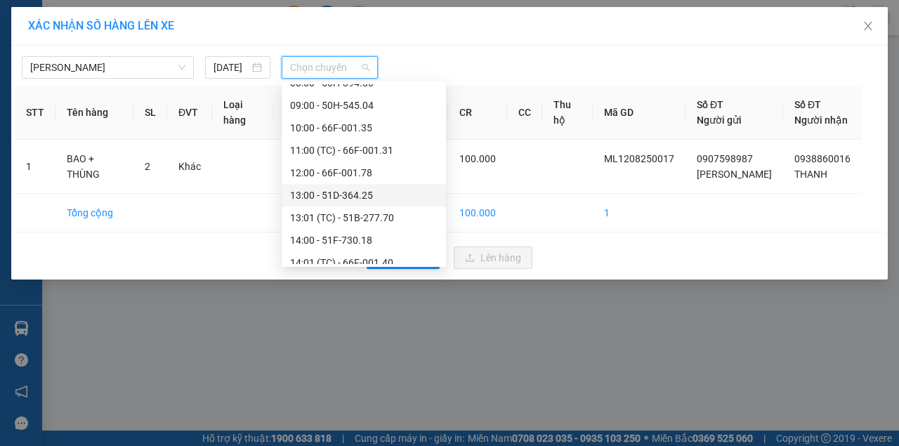
scroll to position [374, 0]
click at [319, 195] on div "14:00 - 51F-730.18" at bounding box center [363, 192] width 147 height 15
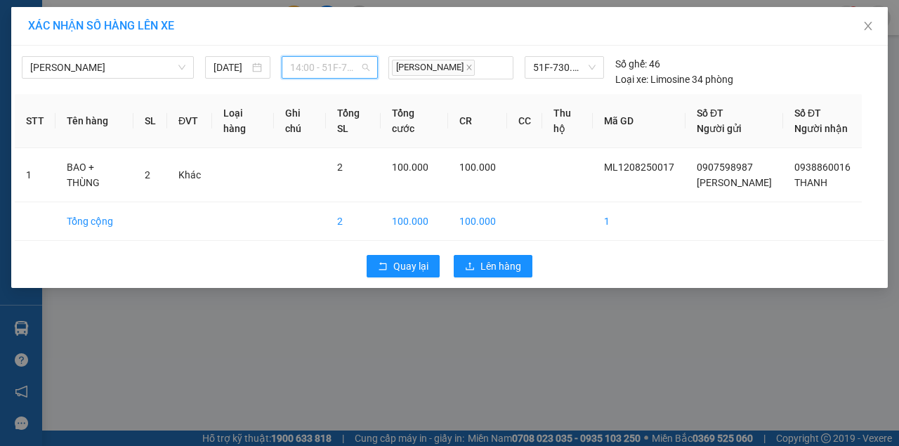
click at [311, 69] on span "14:00 - 51F-730.18" at bounding box center [329, 67] width 79 height 21
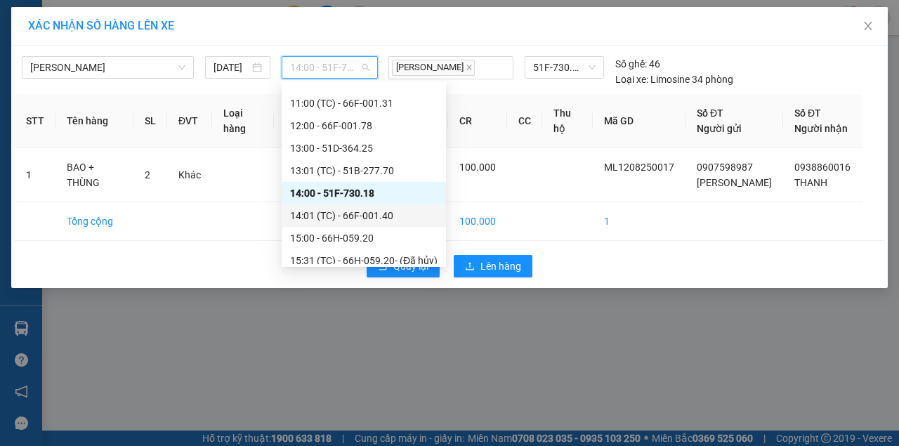
click at [320, 213] on div "14:01 (TC) - 66F-001.40" at bounding box center [363, 215] width 147 height 15
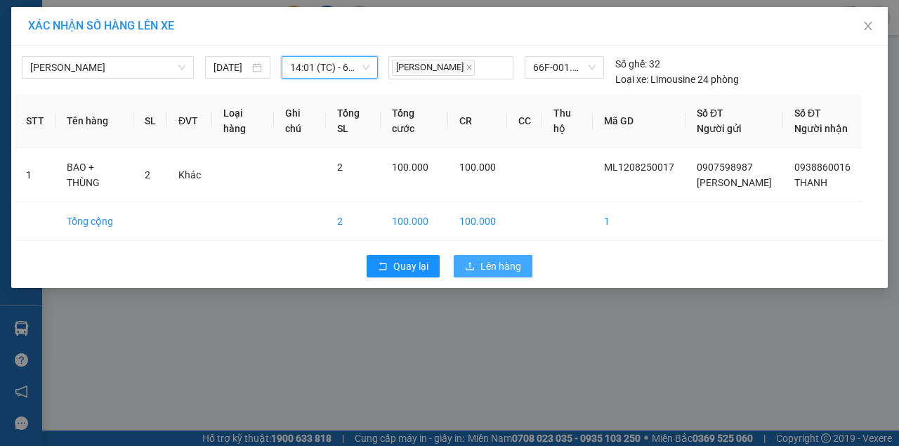
click at [512, 274] on span "Lên hàng" at bounding box center [500, 265] width 41 height 15
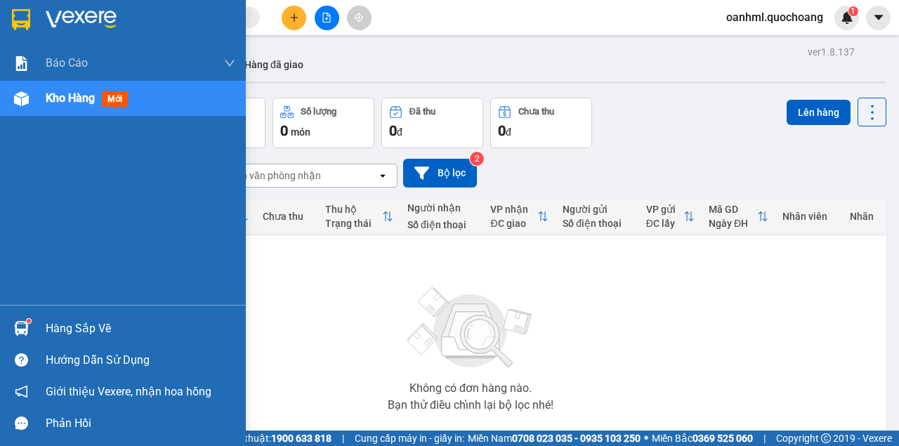
click at [70, 322] on div "Hàng sắp về" at bounding box center [141, 328] width 190 height 21
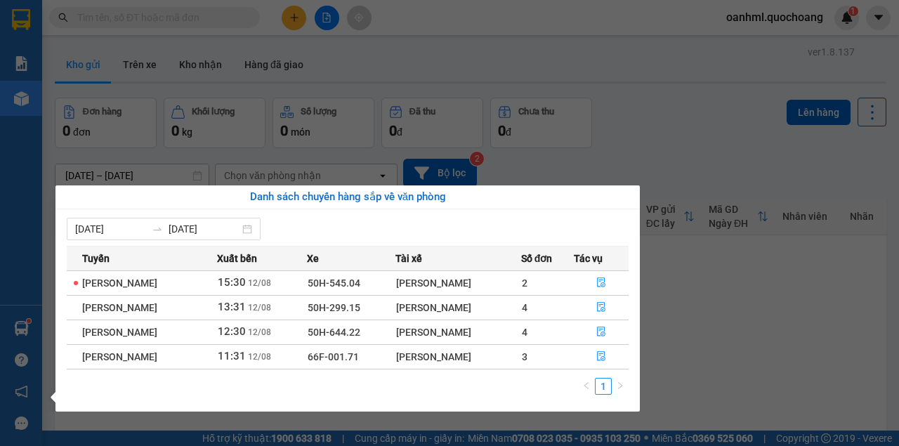
click at [643, 132] on section "Kết quả tìm kiếm ( 0 ) Bộ lọc No Data oanhml.quochoang 1 Báo cáo Báo cáo dòng t…" at bounding box center [449, 223] width 899 height 446
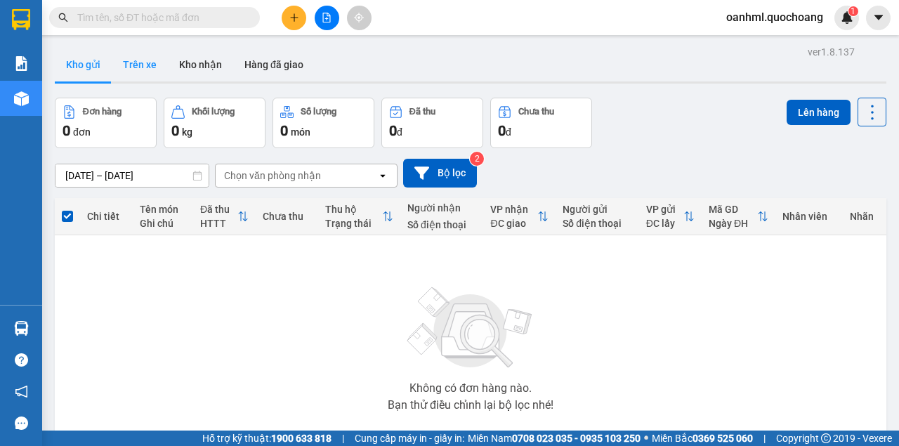
click at [164, 58] on button "Trên xe" at bounding box center [140, 65] width 56 height 34
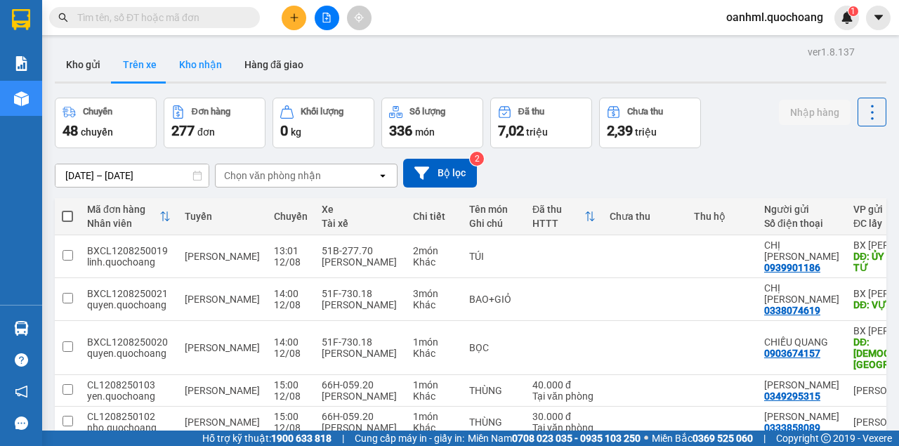
click at [207, 72] on button "Kho nhận" at bounding box center [200, 65] width 65 height 34
type input "[DATE] – [DATE]"
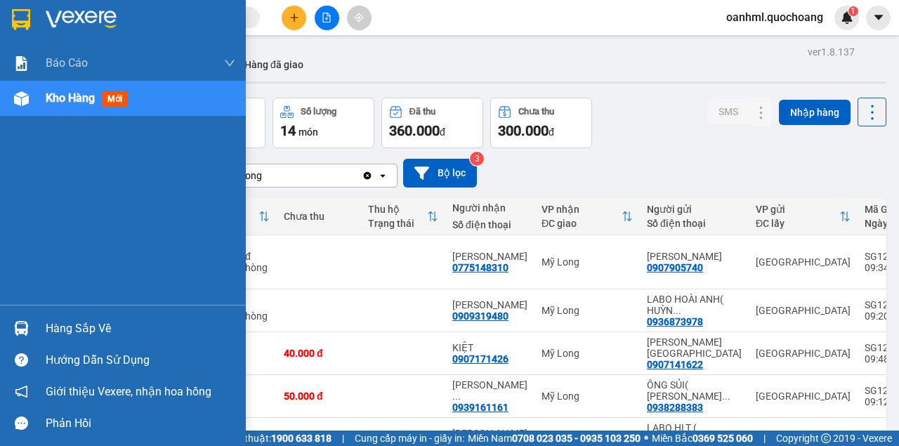
click at [58, 326] on div "Hàng sắp về" at bounding box center [141, 328] width 190 height 21
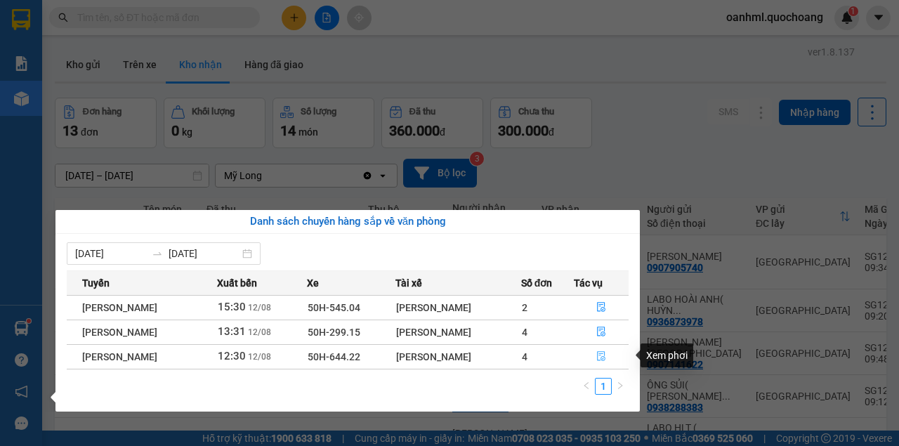
click at [605, 357] on icon "file-done" at bounding box center [601, 357] width 8 height 10
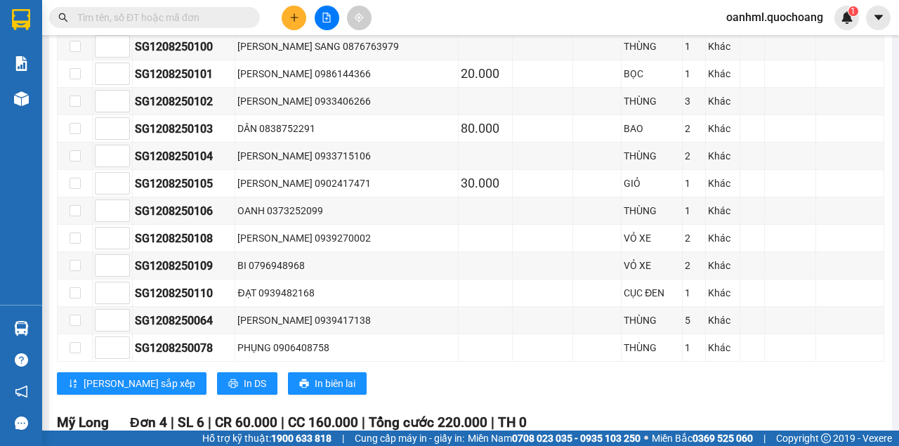
scroll to position [1039, 0]
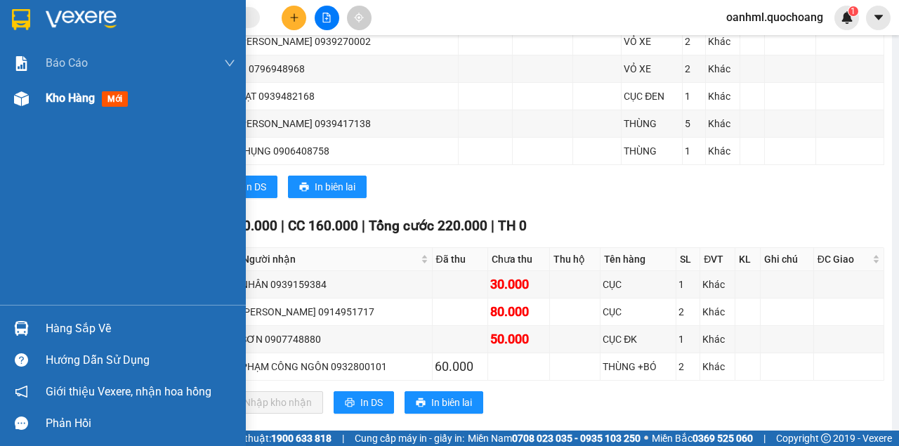
click at [63, 97] on span "Kho hàng" at bounding box center [70, 97] width 49 height 13
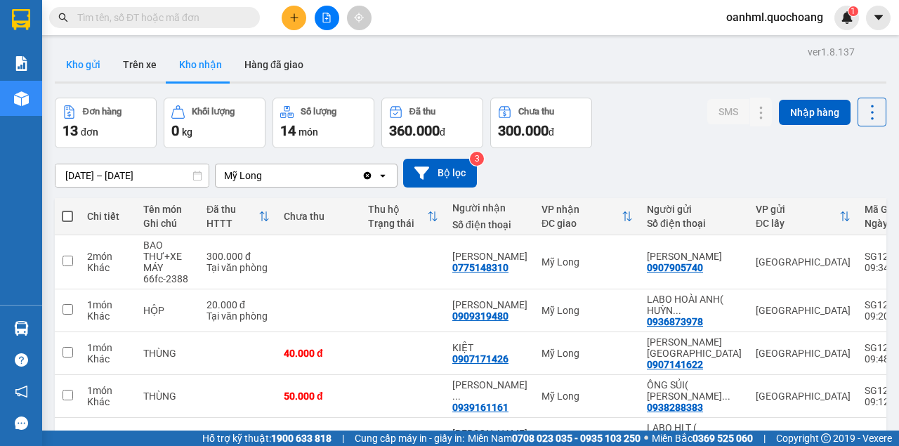
click at [87, 65] on button "Kho gửi" at bounding box center [83, 65] width 57 height 34
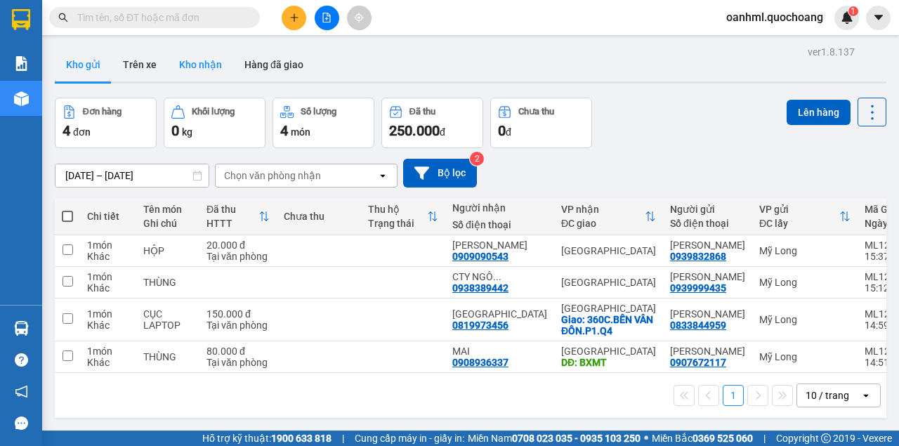
click at [197, 64] on button "Kho nhận" at bounding box center [200, 65] width 65 height 34
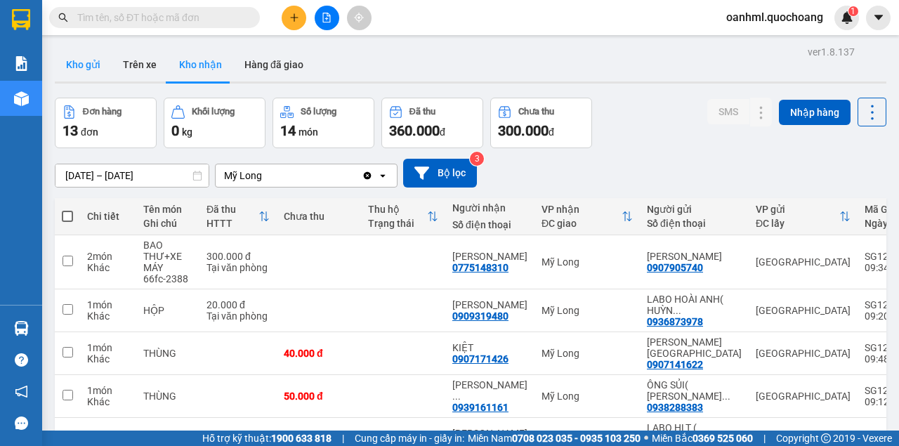
drag, startPoint x: 89, startPoint y: 72, endPoint x: 99, endPoint y: 56, distance: 18.3
click at [89, 70] on button "Kho gửi" at bounding box center [83, 65] width 57 height 34
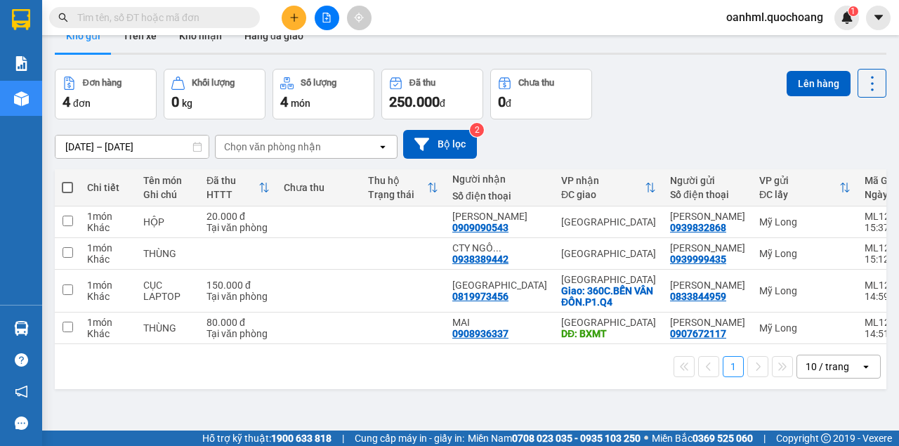
scroll to position [65, 0]
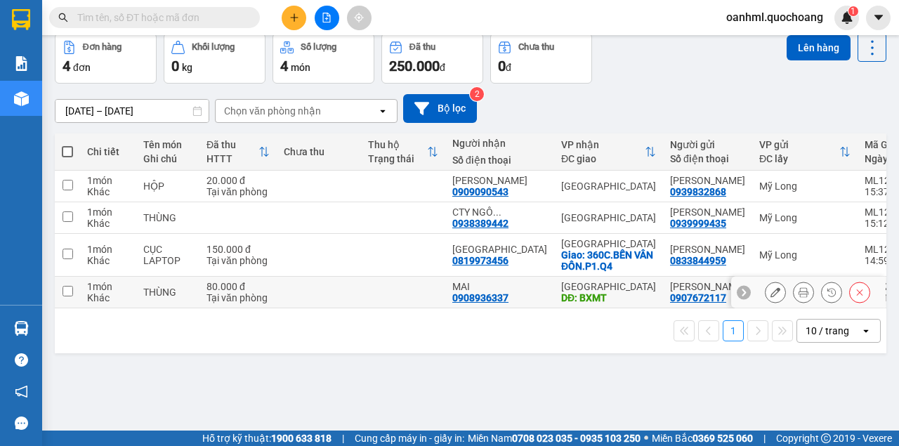
click at [389, 308] on td at bounding box center [403, 293] width 84 height 32
checkbox input "true"
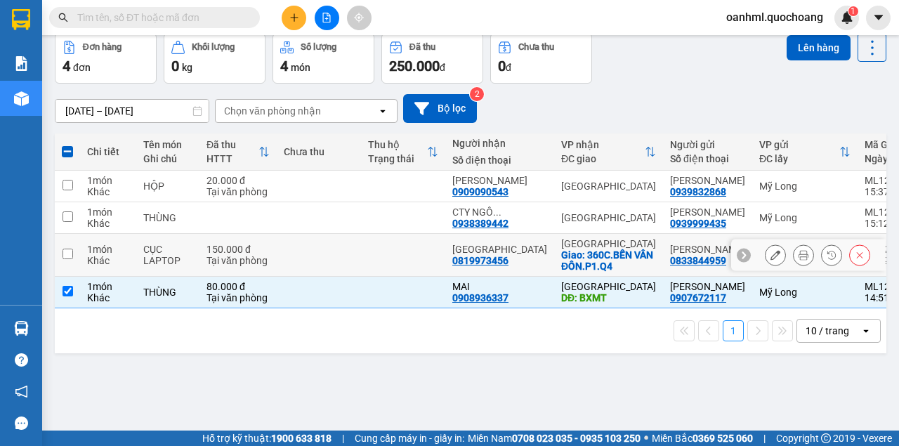
click at [466, 255] on div "[GEOGRAPHIC_DATA]" at bounding box center [499, 249] width 95 height 11
checkbox input "true"
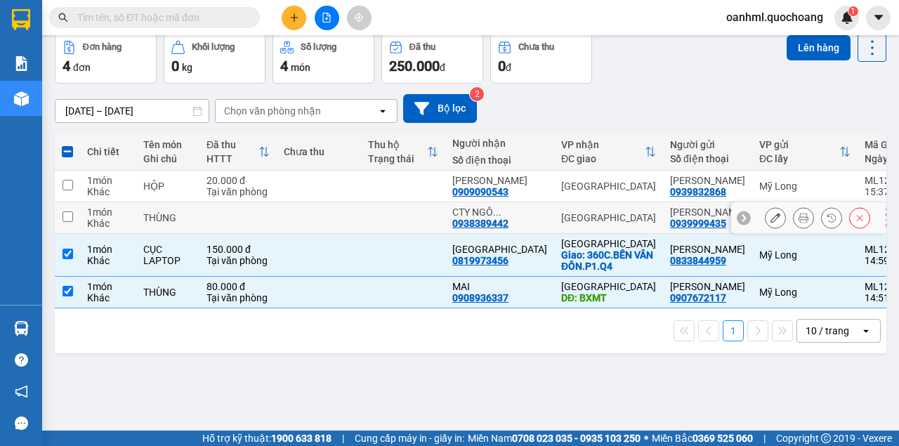
click at [447, 228] on td "CTY NGÔ ... 0938389442" at bounding box center [499, 218] width 109 height 32
checkbox input "true"
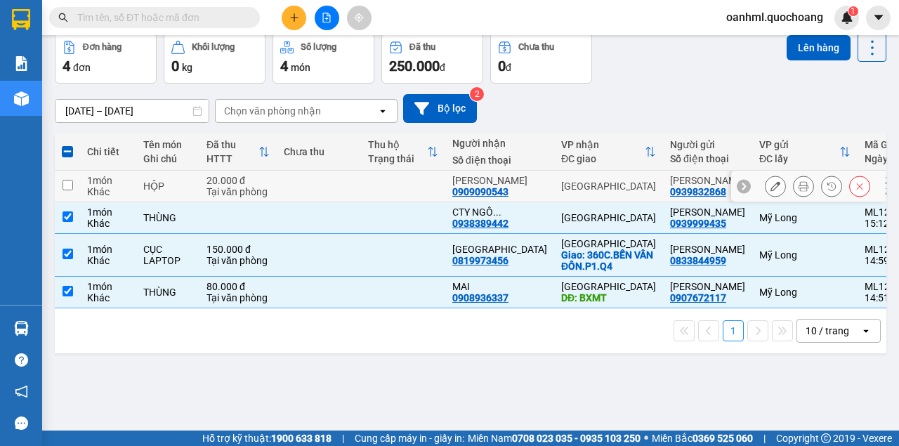
click at [445, 198] on td "[PERSON_NAME] 0909090543" at bounding box center [499, 187] width 109 height 32
checkbox input "true"
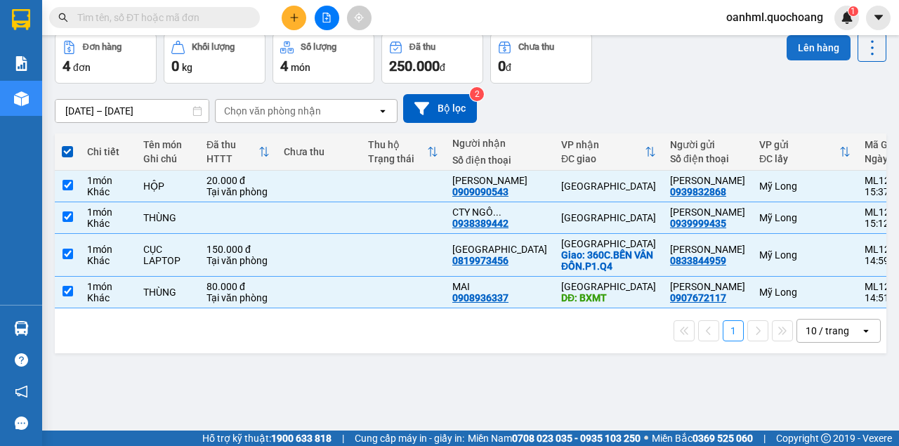
click at [809, 44] on button "Lên hàng" at bounding box center [818, 47] width 64 height 25
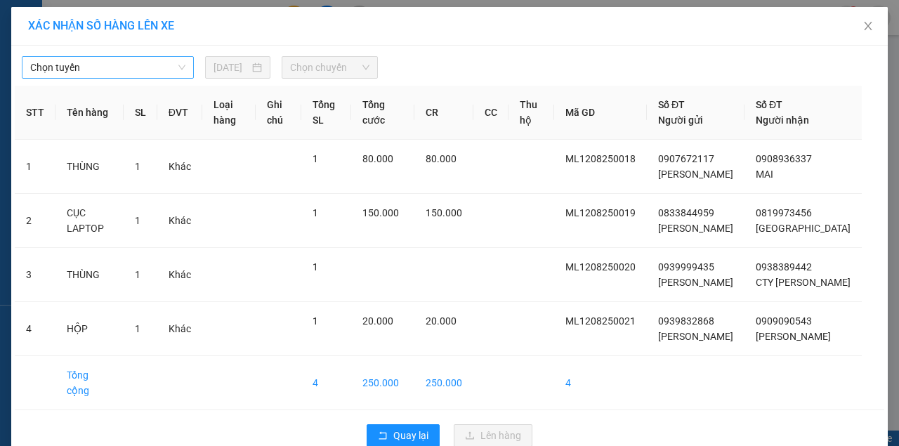
click at [169, 77] on span "Chọn tuyến" at bounding box center [107, 67] width 155 height 21
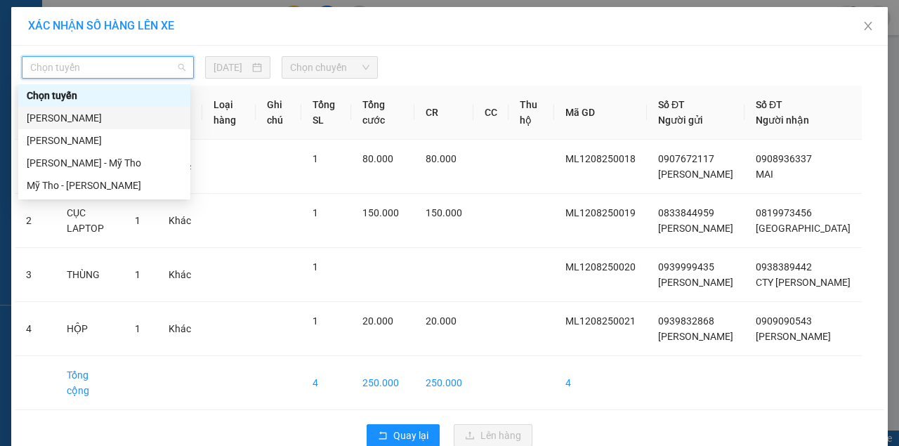
click at [123, 115] on div "[PERSON_NAME]" at bounding box center [104, 117] width 155 height 15
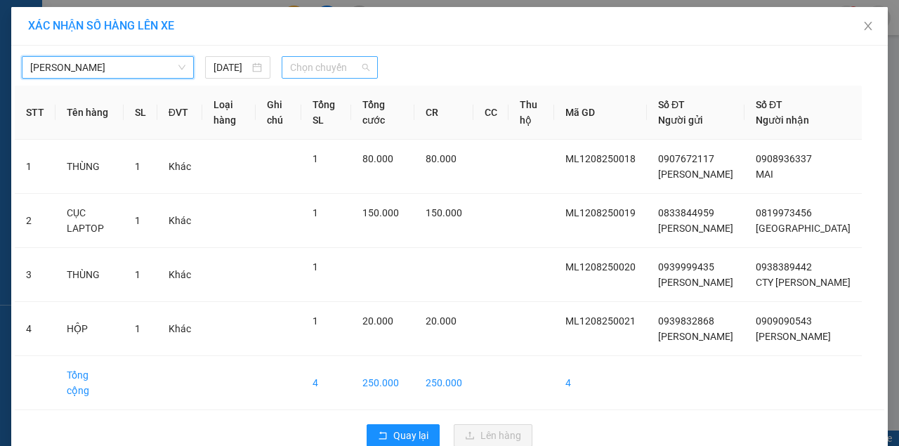
click at [327, 72] on span "Chọn chuyến" at bounding box center [329, 67] width 79 height 21
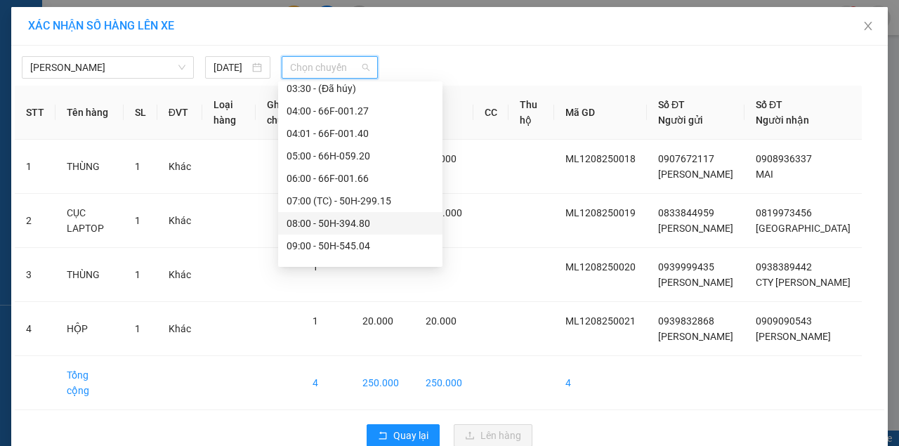
scroll to position [374, 0]
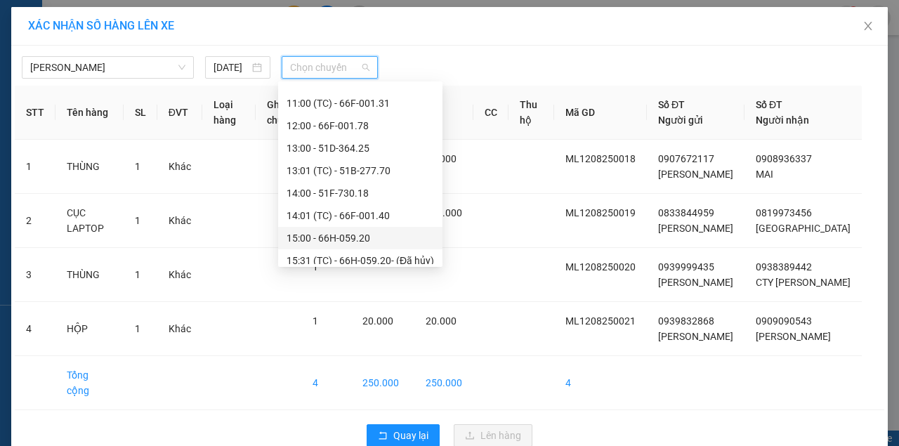
click at [381, 239] on div "15:00 - 66H-059.20" at bounding box center [360, 237] width 147 height 15
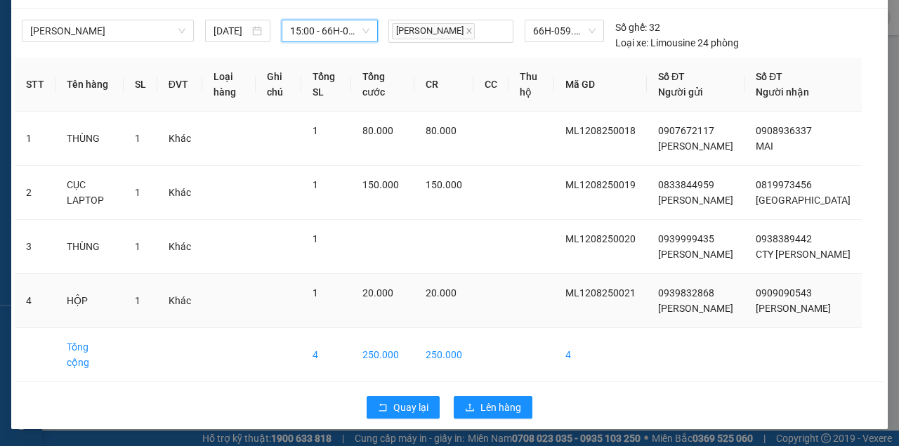
scroll to position [65, 0]
click at [513, 399] on button "Lên hàng" at bounding box center [493, 407] width 79 height 22
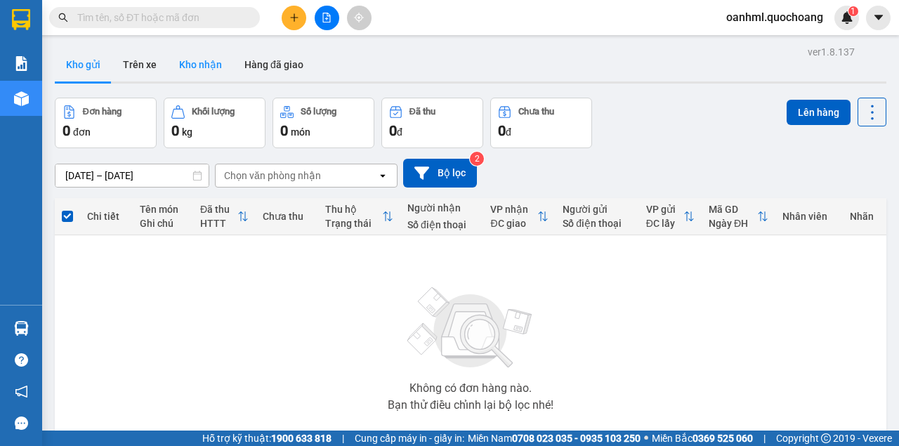
click at [212, 67] on button "Kho nhận" at bounding box center [200, 65] width 65 height 34
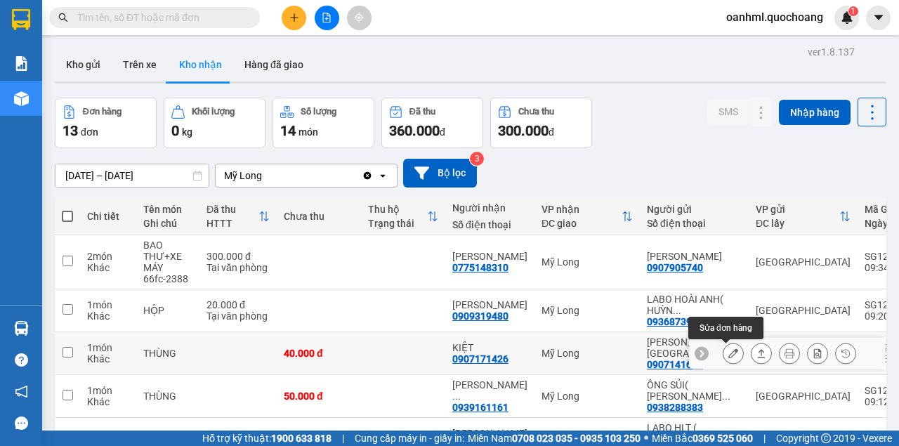
click at [725, 348] on button at bounding box center [733, 353] width 20 height 25
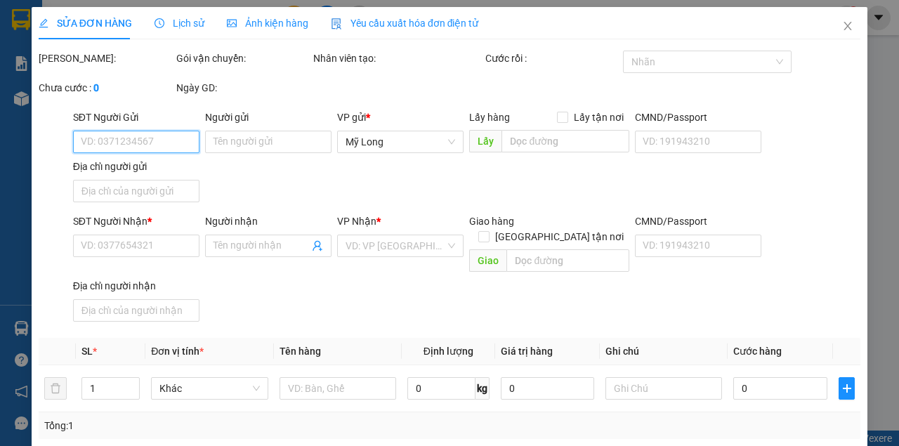
type input "0907141622"
type input "[PERSON_NAME][GEOGRAPHIC_DATA]"
type input "51 ĐƯỜNG 3B XÃ [GEOGRAPHIC_DATA]"
type input "0907171426"
type input "KIỆT"
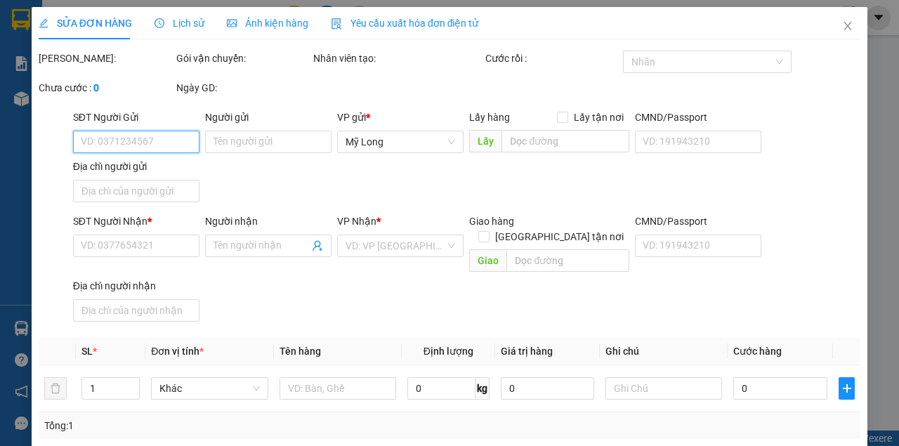
type input "40.000"
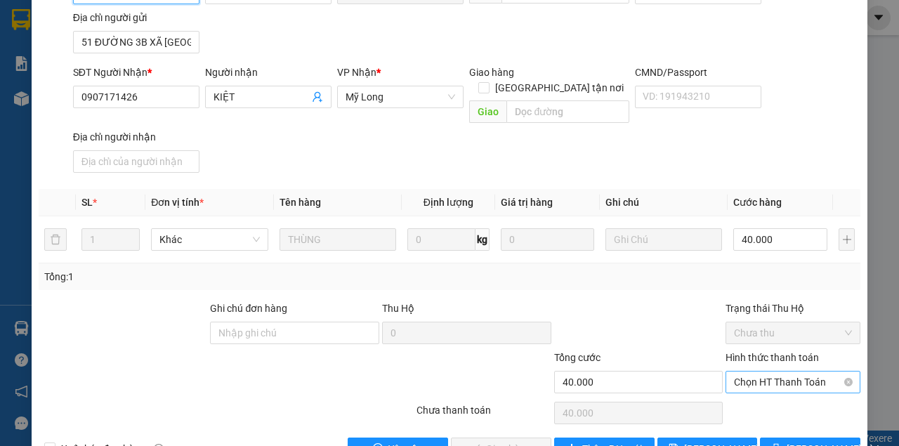
scroll to position [188, 0]
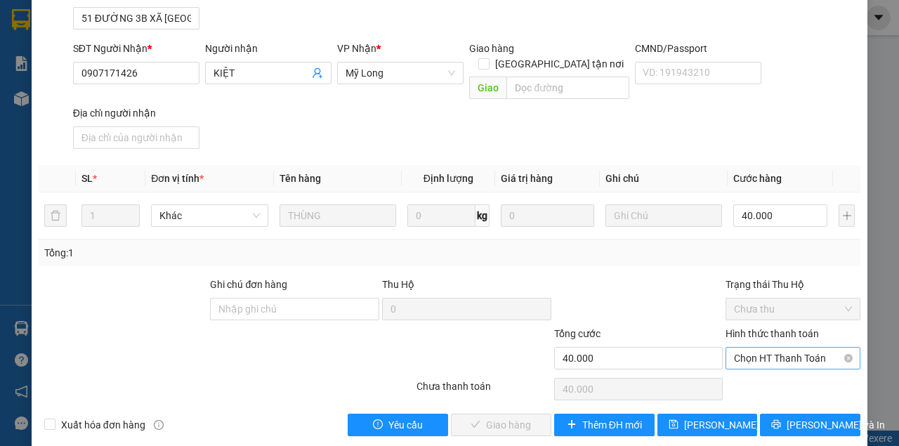
click at [739, 348] on span "Chọn HT Thanh Toán" at bounding box center [793, 358] width 118 height 21
click at [735, 361] on div "Tại văn phòng" at bounding box center [786, 369] width 133 height 22
type input "0"
click at [535, 417] on span "[PERSON_NAME] và Giao hàng" at bounding box center [545, 424] width 135 height 15
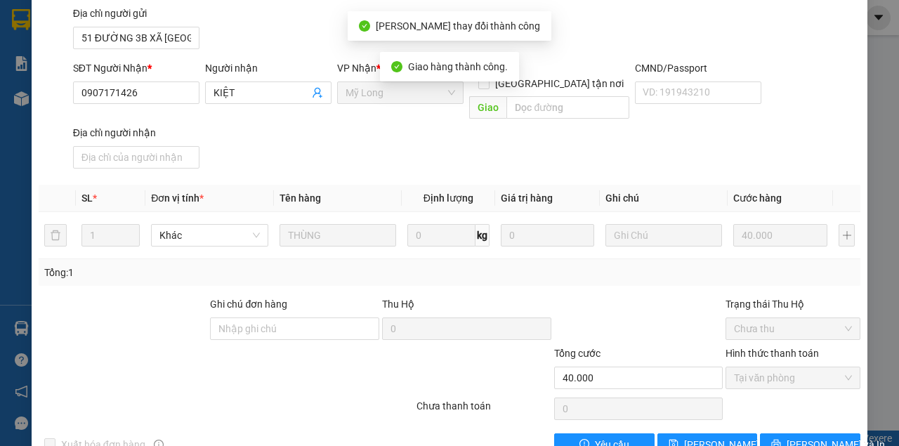
scroll to position [16, 0]
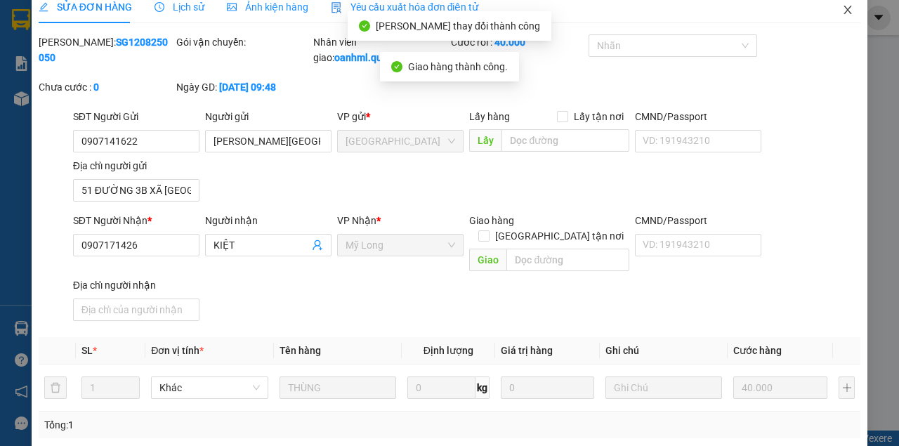
click at [844, 13] on icon "close" at bounding box center [848, 10] width 8 height 8
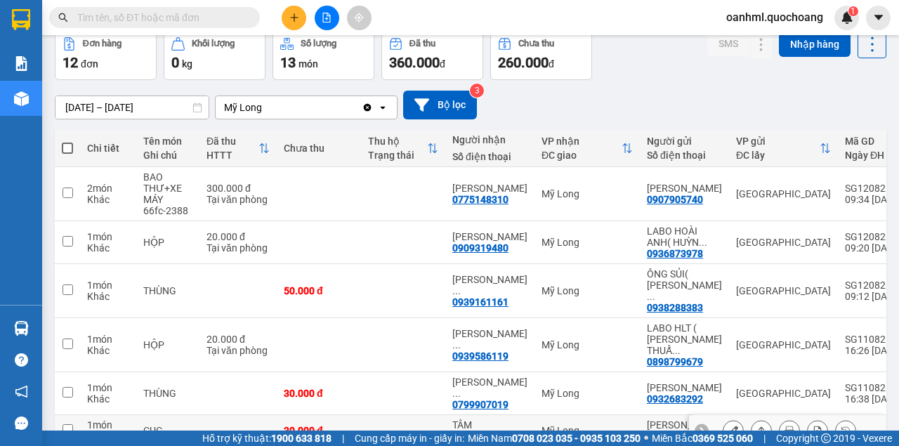
scroll to position [67, 0]
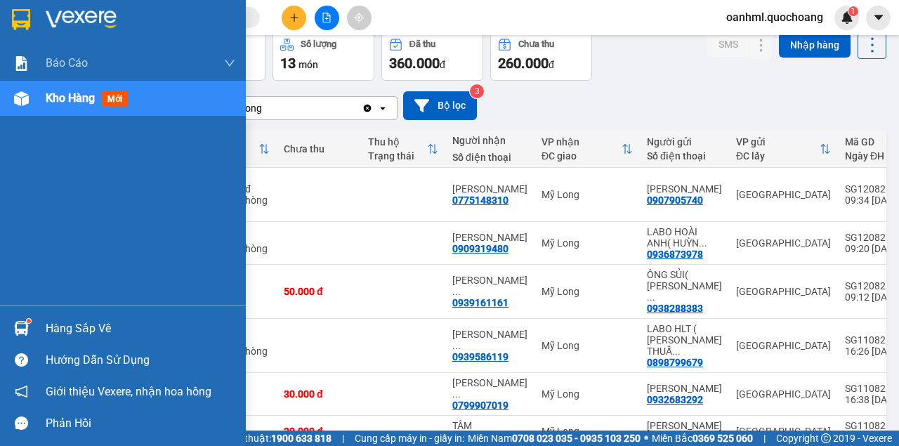
click at [67, 324] on div "Hàng sắp về" at bounding box center [141, 328] width 190 height 21
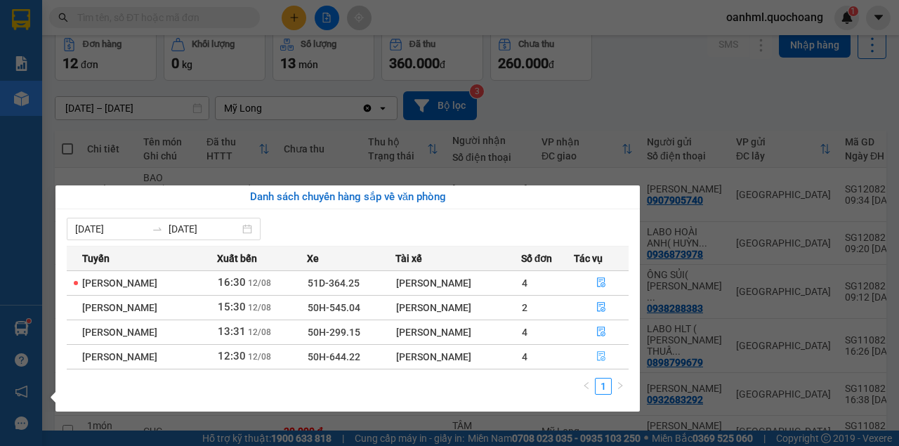
click at [603, 352] on icon "file-done" at bounding box center [601, 357] width 8 height 10
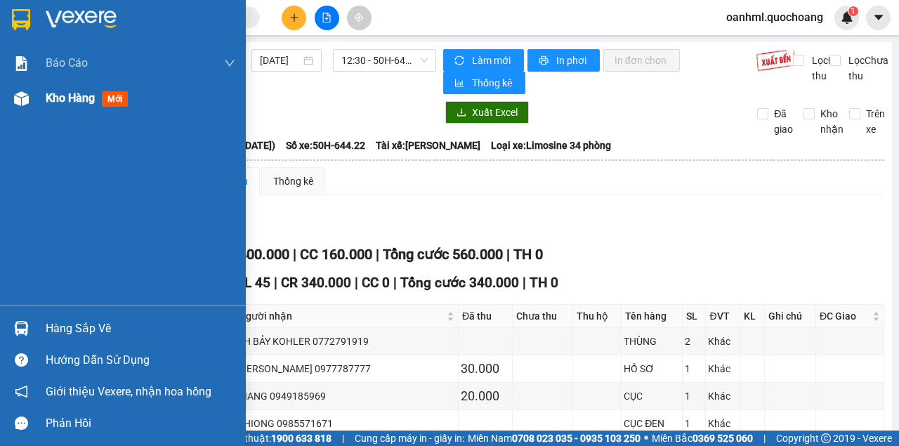
click at [66, 110] on div "Kho hàng mới" at bounding box center [141, 98] width 190 height 35
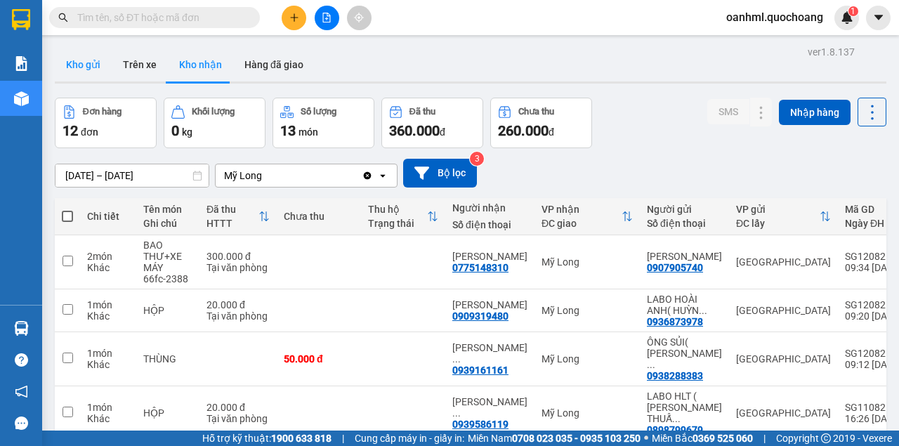
click at [100, 65] on button "Kho gửi" at bounding box center [83, 65] width 57 height 34
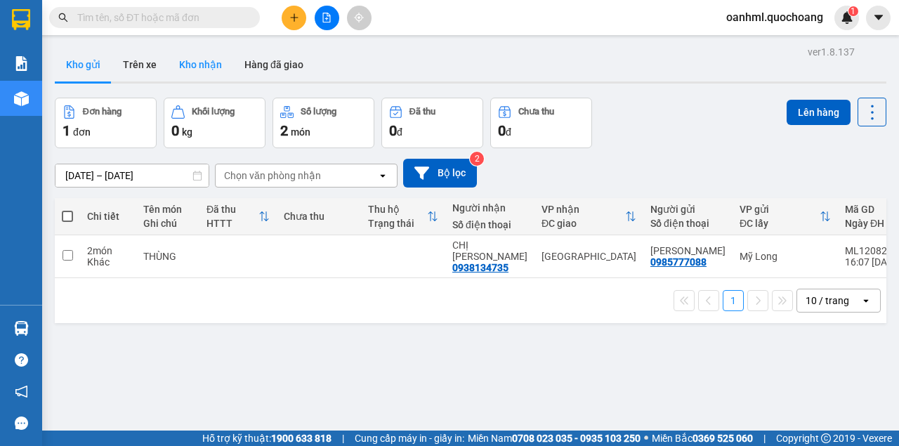
click at [213, 63] on button "Kho nhận" at bounding box center [200, 65] width 65 height 34
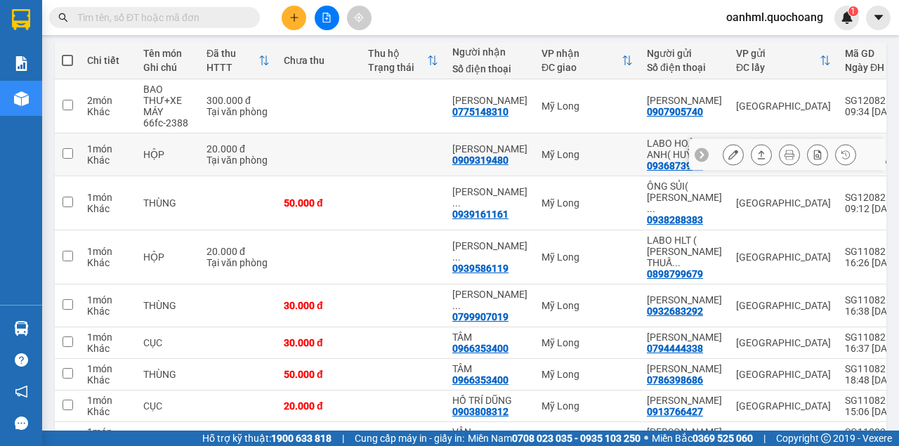
scroll to position [234, 0]
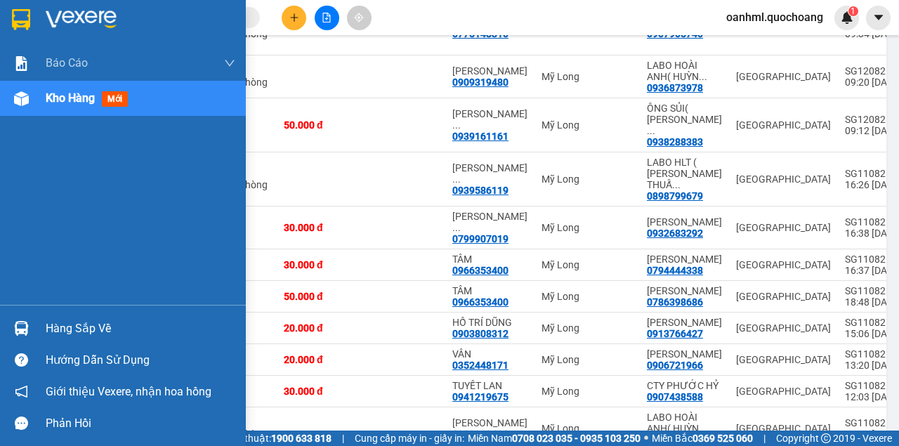
click at [62, 327] on div "Hàng sắp về" at bounding box center [141, 328] width 190 height 21
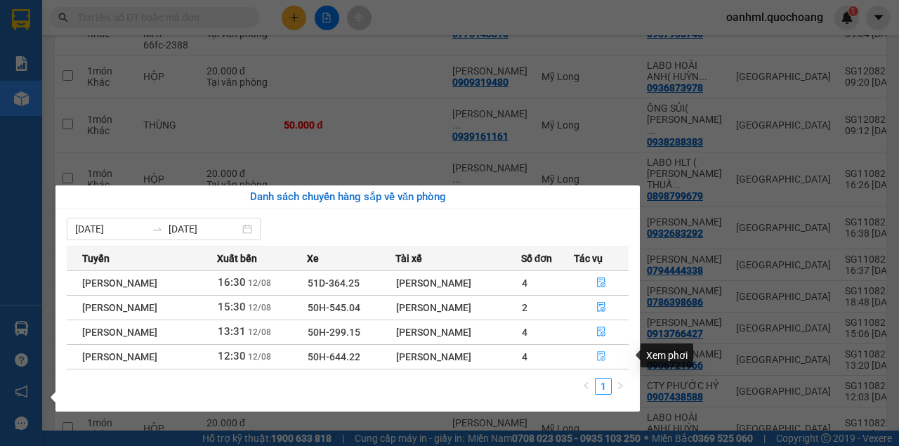
click at [610, 355] on button "button" at bounding box center [601, 356] width 54 height 22
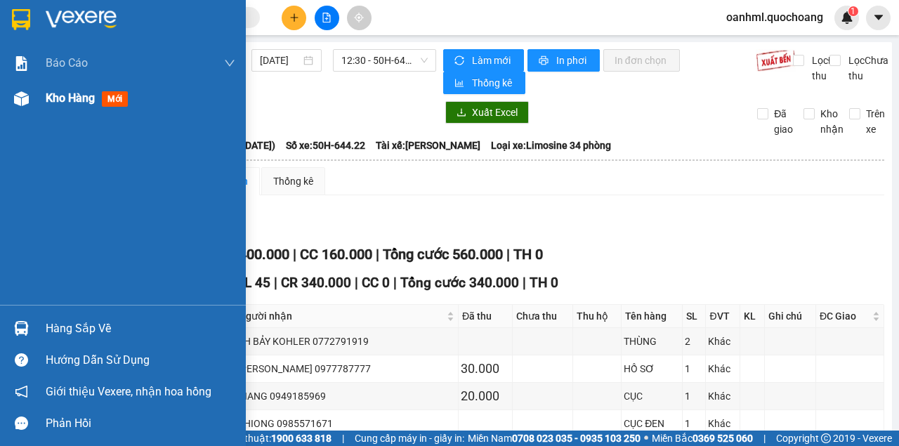
click at [48, 99] on span "Kho hàng" at bounding box center [70, 97] width 49 height 13
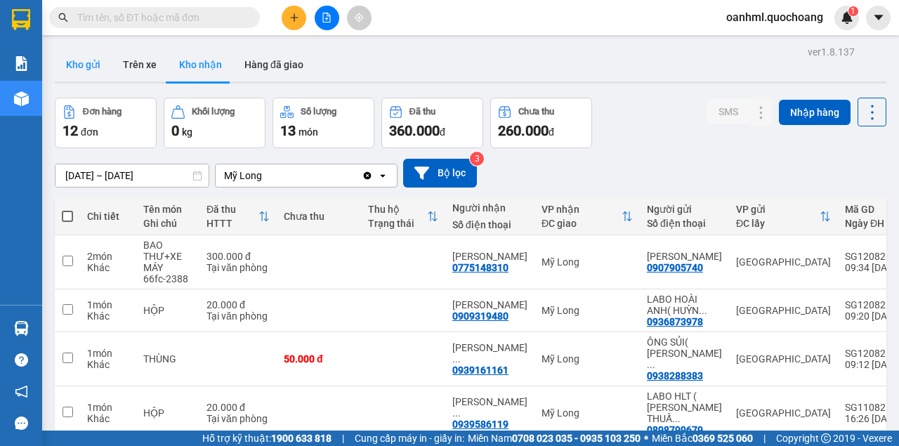
click at [98, 62] on button "Kho gửi" at bounding box center [83, 65] width 57 height 34
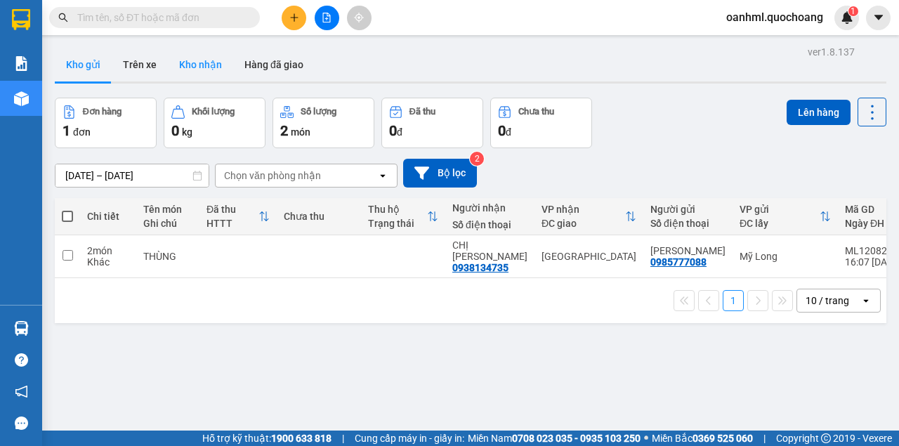
click at [188, 53] on button "Kho nhận" at bounding box center [200, 65] width 65 height 34
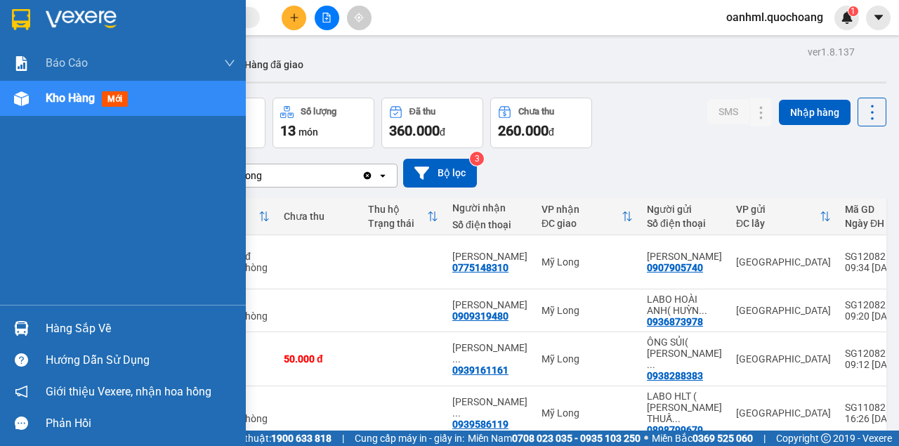
click at [53, 335] on div "Hàng sắp về" at bounding box center [141, 328] width 190 height 21
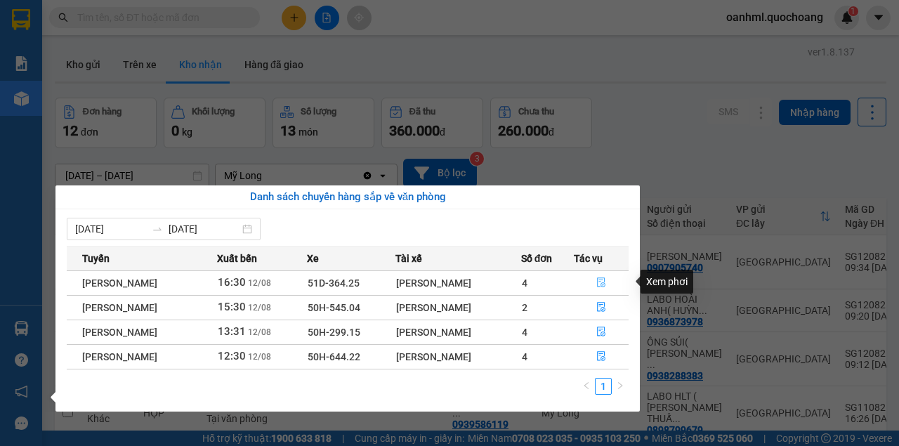
click at [606, 280] on icon "file-done" at bounding box center [601, 282] width 10 height 10
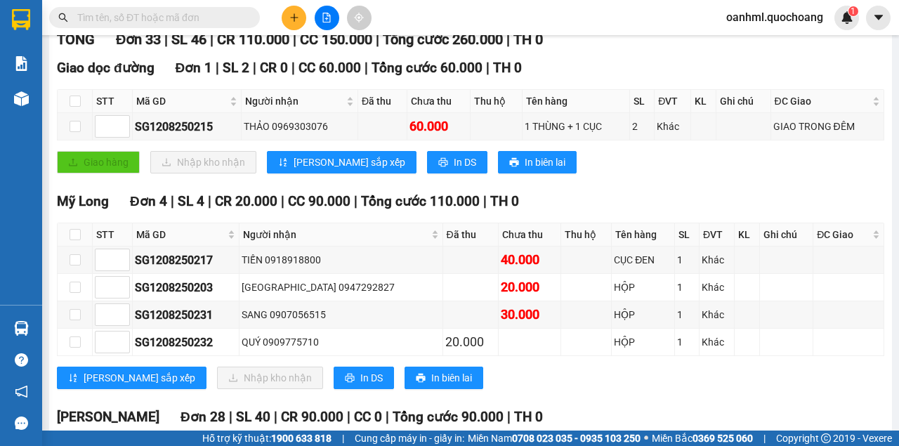
scroll to position [327, 0]
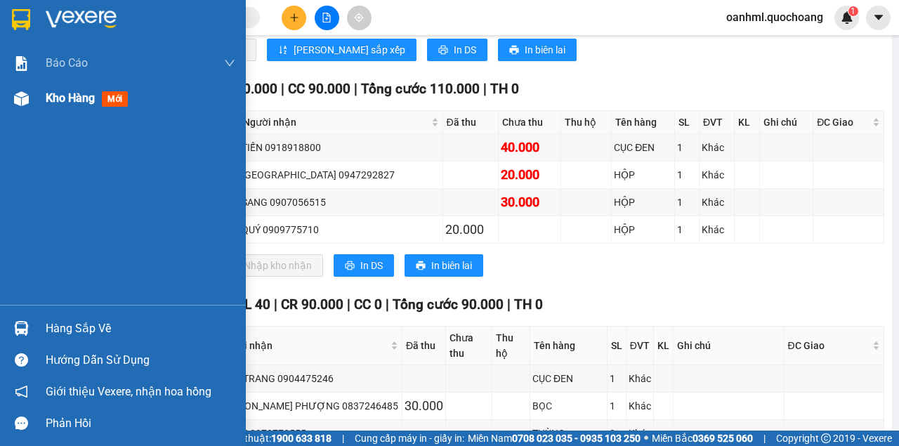
click at [77, 98] on span "Kho hàng" at bounding box center [70, 97] width 49 height 13
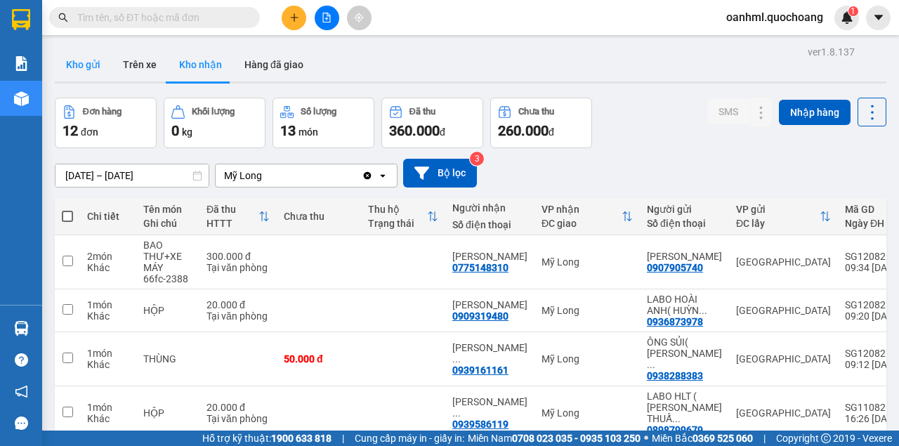
click at [95, 65] on button "Kho gửi" at bounding box center [83, 65] width 57 height 34
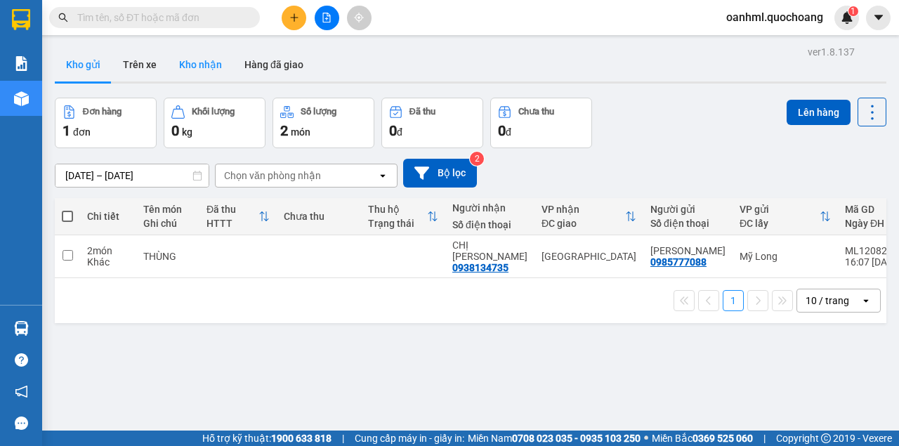
click at [192, 64] on button "Kho nhận" at bounding box center [200, 65] width 65 height 34
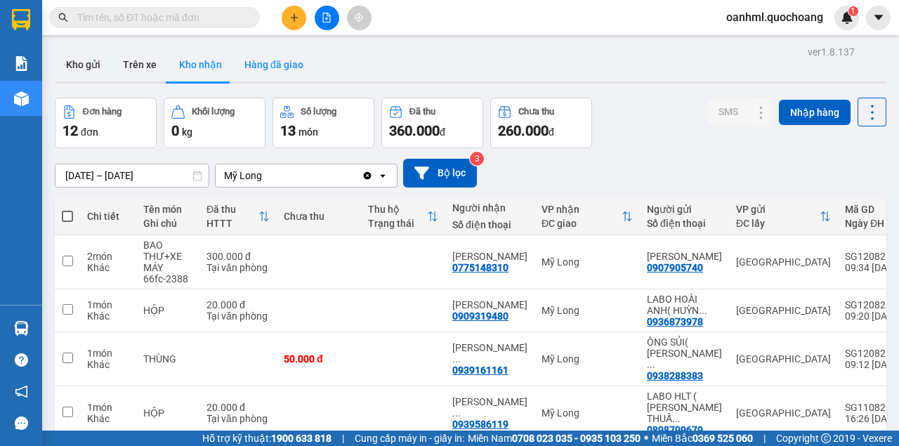
click at [301, 70] on button "Hàng đã giao" at bounding box center [273, 65] width 81 height 34
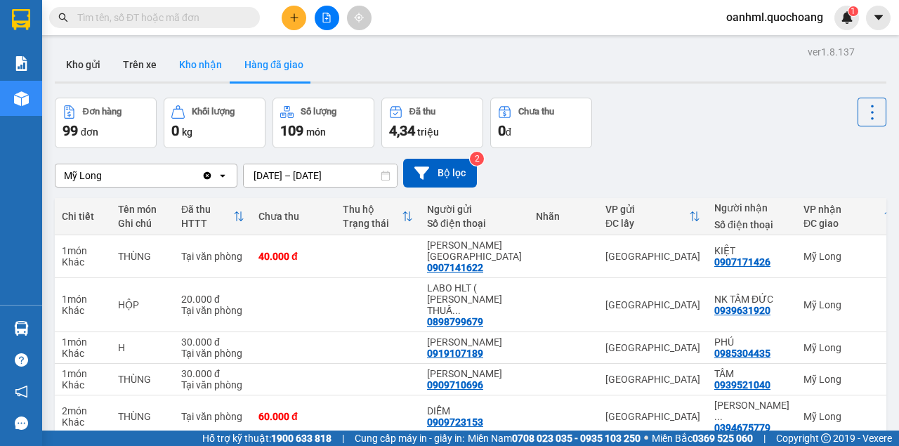
click at [202, 72] on button "Kho nhận" at bounding box center [200, 65] width 65 height 34
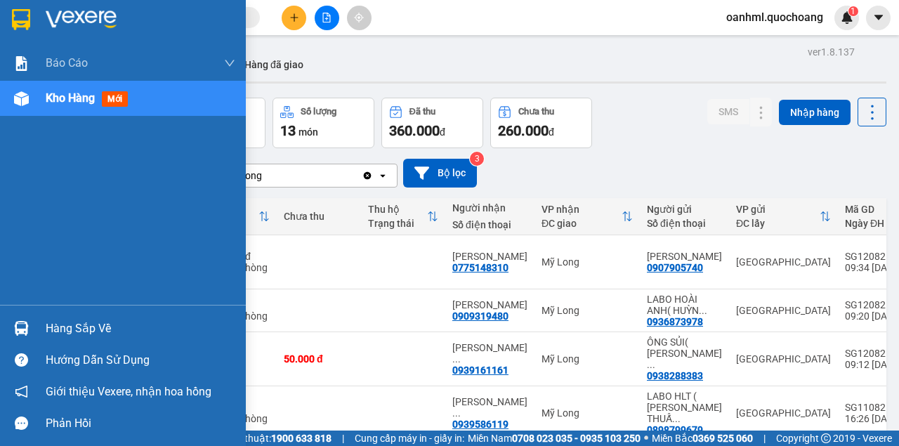
drag, startPoint x: 60, startPoint y: 325, endPoint x: 35, endPoint y: 282, distance: 49.4
click at [59, 326] on div "Hàng sắp về" at bounding box center [141, 328] width 190 height 21
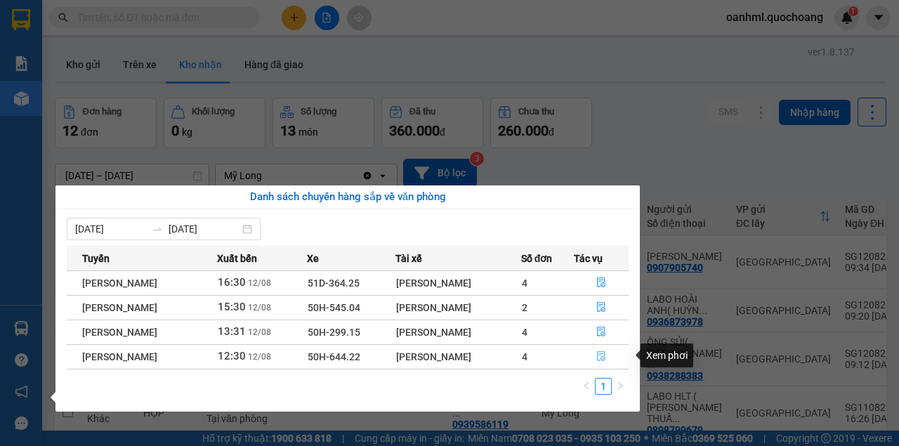
click at [601, 354] on icon "file-done" at bounding box center [601, 356] width 10 height 10
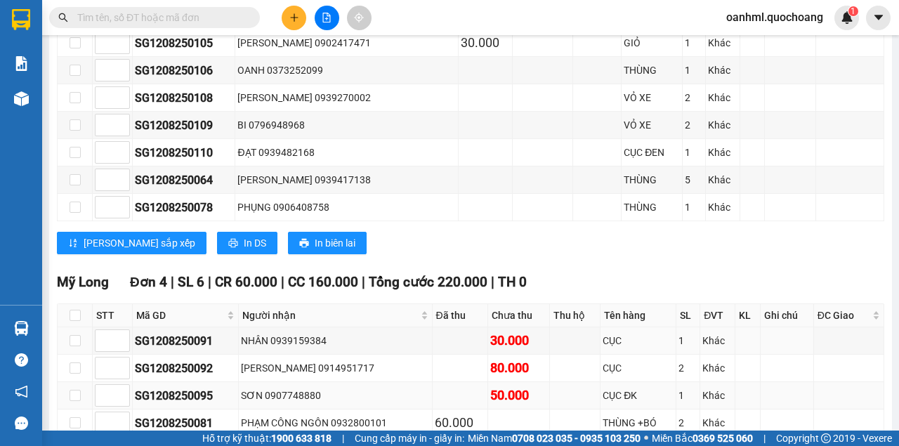
scroll to position [1039, 0]
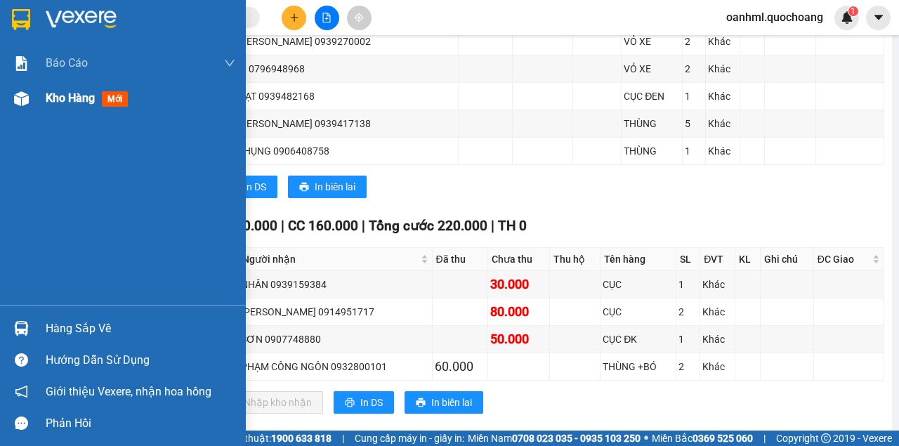
click at [84, 105] on span "Kho hàng" at bounding box center [70, 97] width 49 height 13
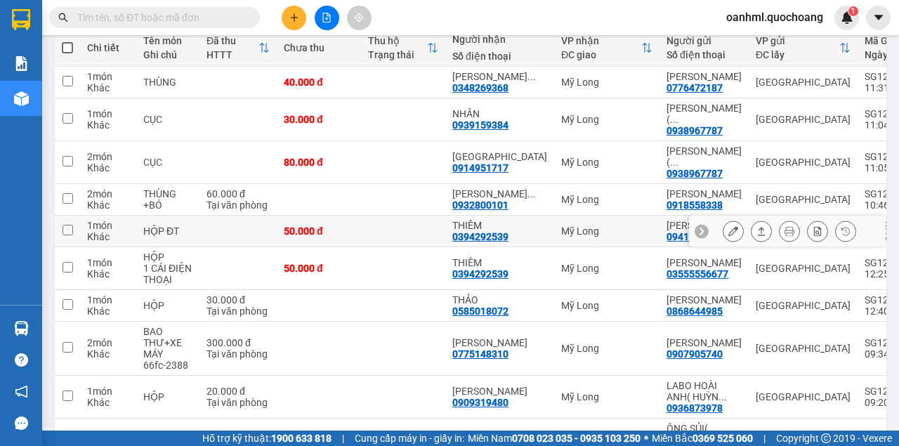
scroll to position [169, 0]
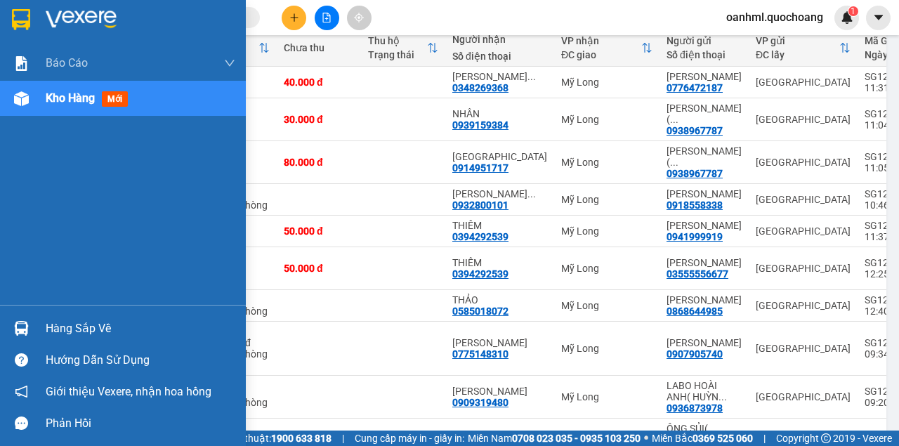
click at [79, 333] on div "Hàng sắp về" at bounding box center [141, 328] width 190 height 21
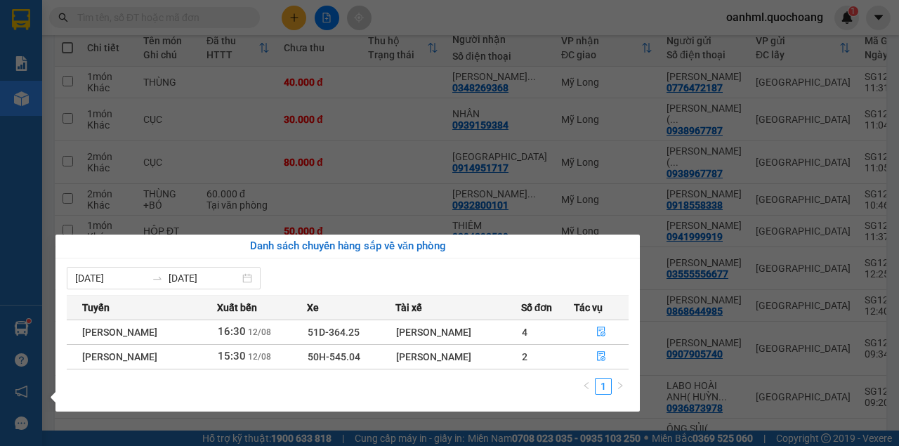
click at [403, 142] on section "Kết quả tìm kiếm ( 0 ) Bộ lọc No Data oanhml.quochoang 1 Báo cáo Báo cáo dòng t…" at bounding box center [449, 223] width 899 height 446
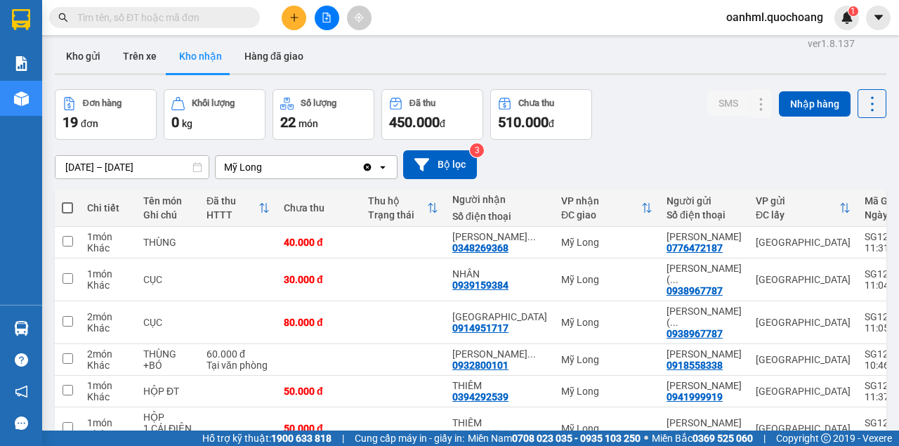
scroll to position [0, 0]
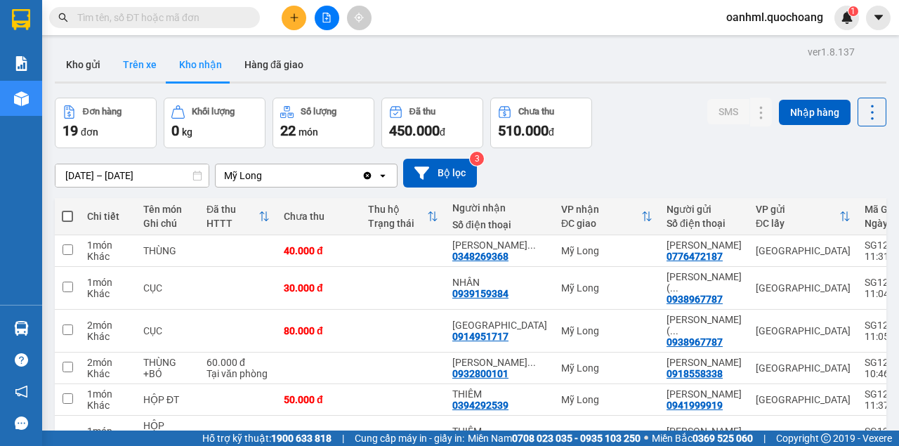
drag, startPoint x: 88, startPoint y: 65, endPoint x: 157, endPoint y: 74, distance: 69.4
click at [88, 65] on button "Kho gửi" at bounding box center [83, 65] width 57 height 34
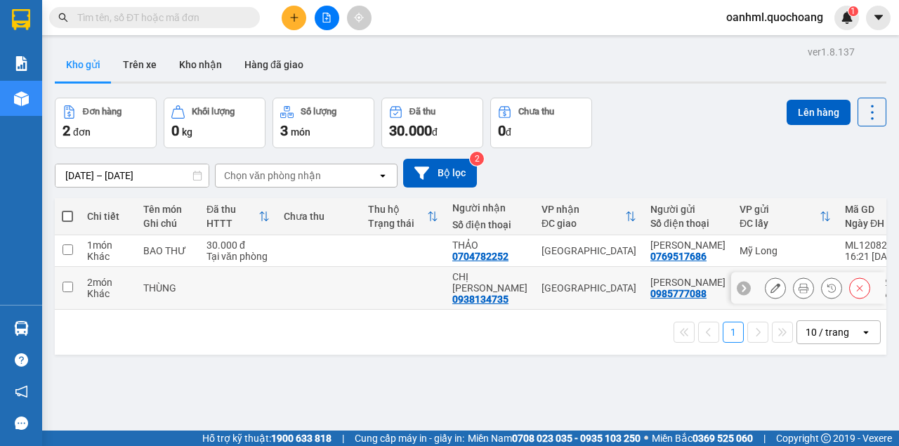
click at [397, 303] on td at bounding box center [403, 288] width 84 height 43
checkbox input "true"
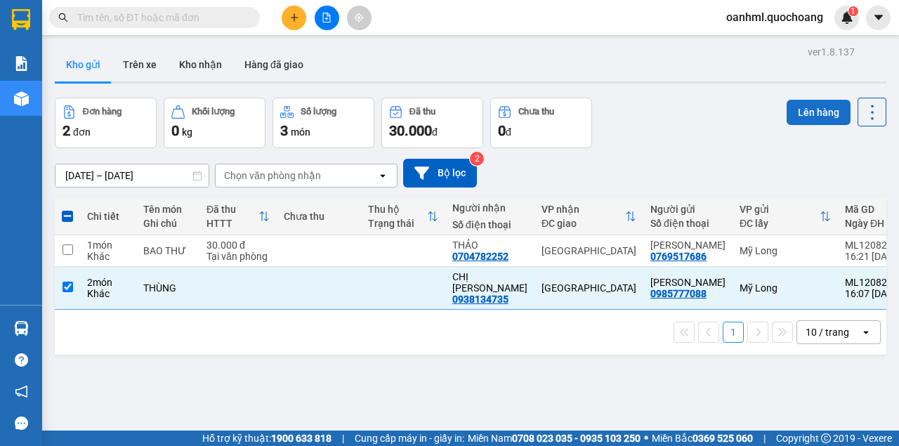
click at [798, 117] on button "Lên hàng" at bounding box center [818, 112] width 64 height 25
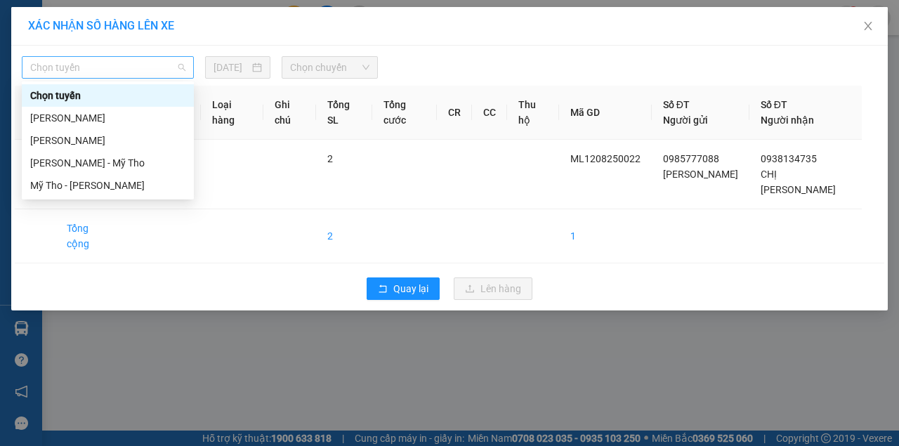
click at [140, 74] on span "Chọn tuyến" at bounding box center [107, 67] width 155 height 21
click at [110, 117] on div "[PERSON_NAME]" at bounding box center [107, 117] width 155 height 15
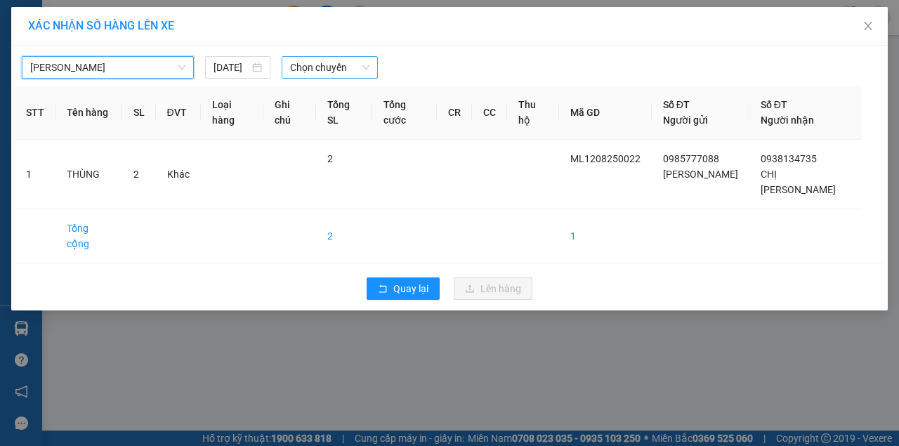
click at [301, 71] on span "Chọn chuyến" at bounding box center [329, 67] width 79 height 21
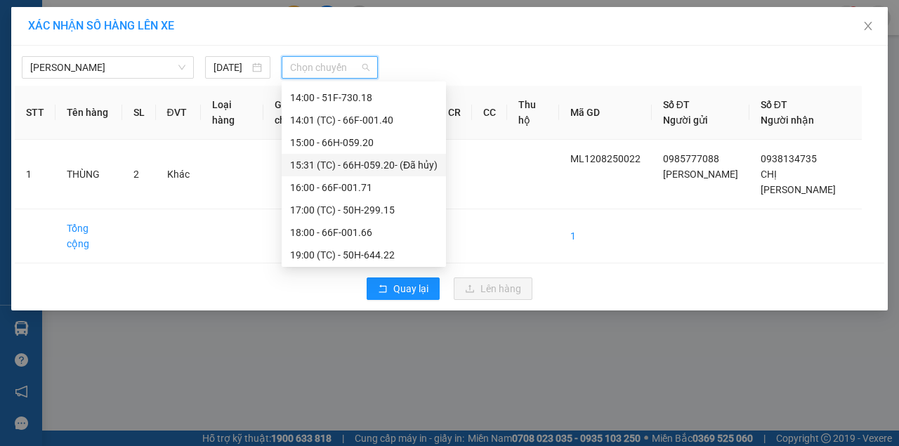
scroll to position [472, 0]
click at [304, 181] on div "16:00 - 66F-001.71" at bounding box center [363, 185] width 147 height 15
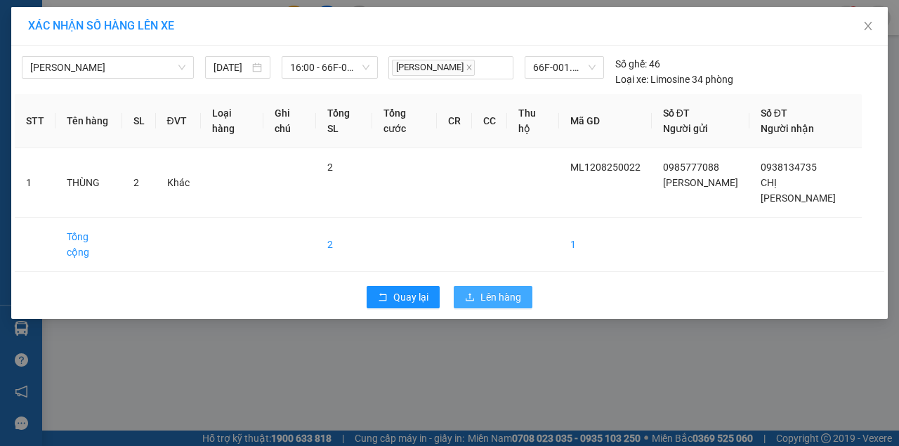
click at [507, 289] on span "Lên hàng" at bounding box center [500, 296] width 41 height 15
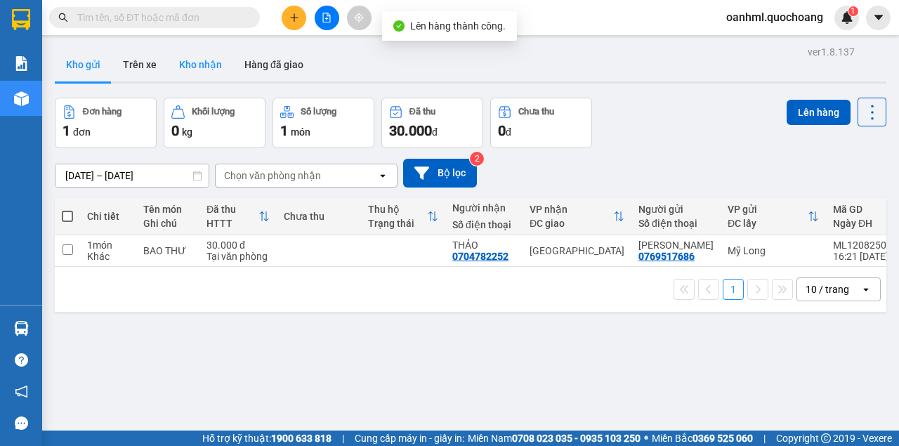
click at [185, 63] on button "Kho nhận" at bounding box center [200, 65] width 65 height 34
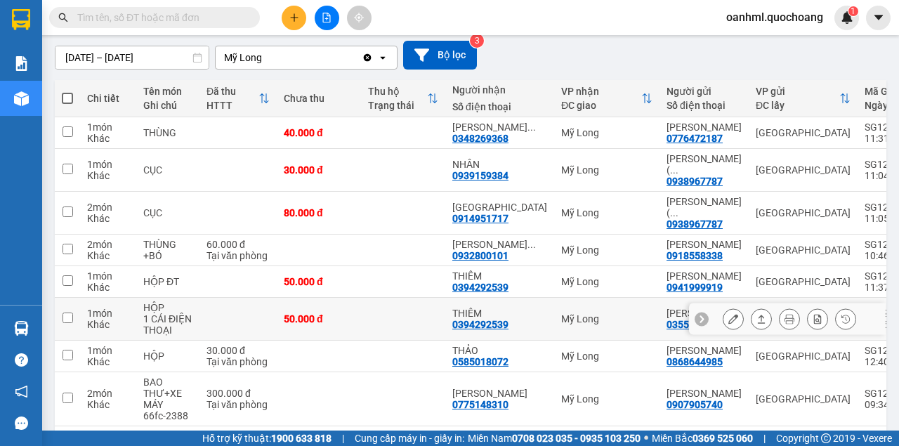
scroll to position [140, 0]
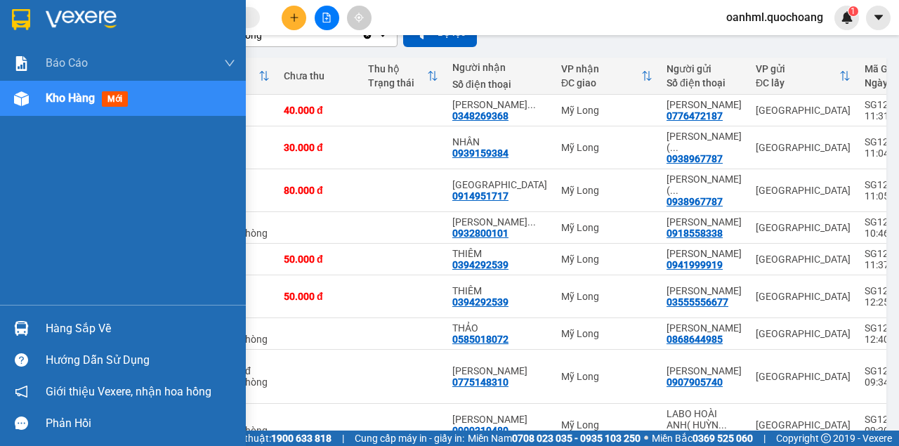
click at [73, 330] on div "Hàng sắp về" at bounding box center [141, 328] width 190 height 21
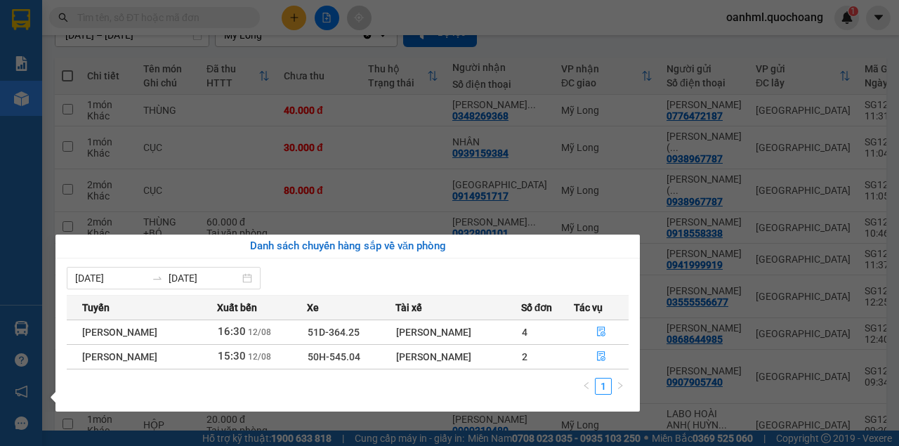
click at [29, 236] on div "Báo cáo Báo cáo dòng tiền (trạm) Doanh số tạo đơn theo VP gửi (trạm) Kho hàng m…" at bounding box center [21, 223] width 42 height 446
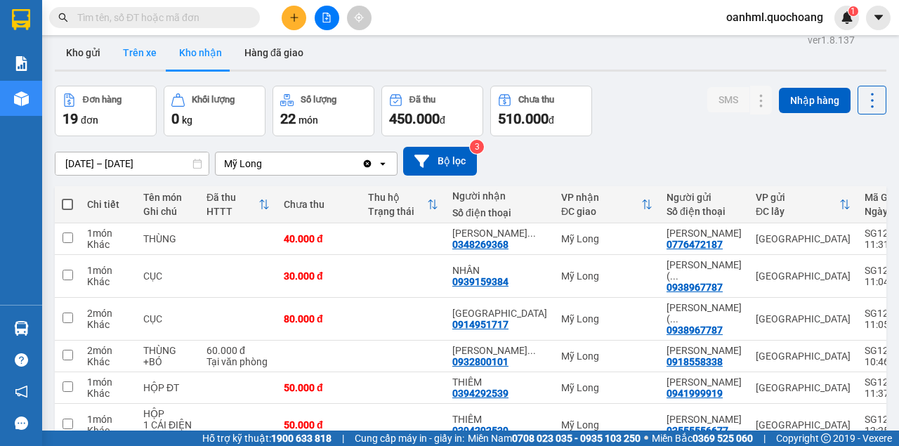
scroll to position [0, 0]
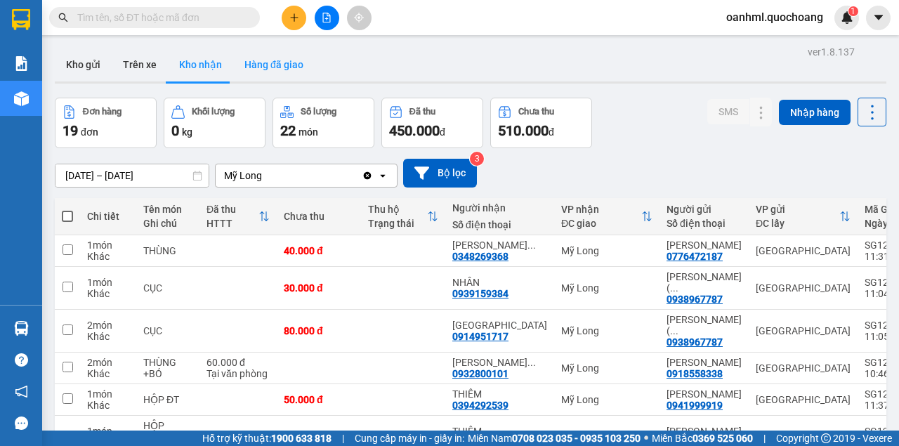
click at [275, 62] on button "Hàng đã giao" at bounding box center [273, 65] width 81 height 34
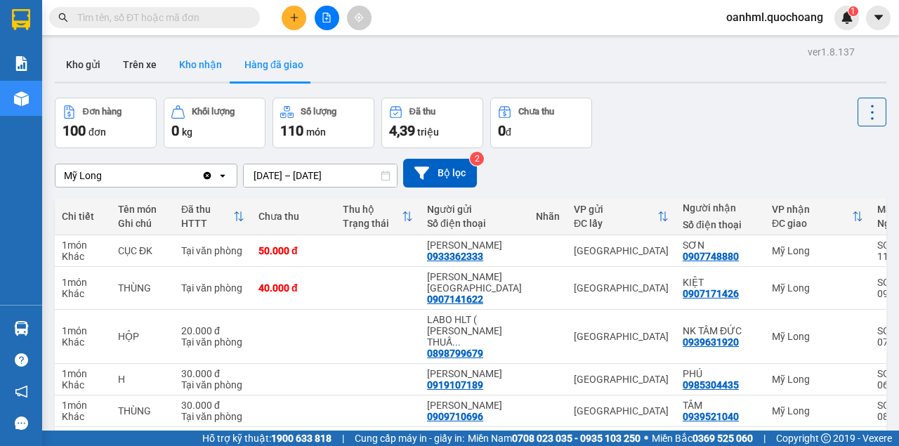
click at [189, 70] on button "Kho nhận" at bounding box center [200, 65] width 65 height 34
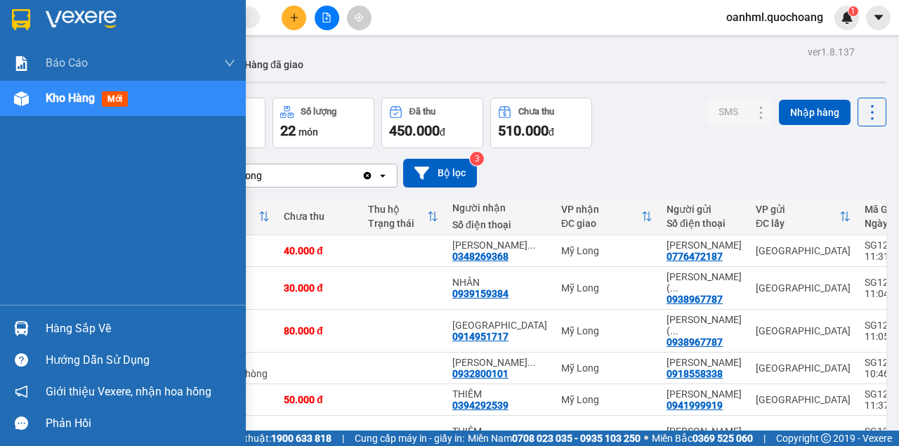
click at [100, 331] on div "Hàng sắp về" at bounding box center [141, 328] width 190 height 21
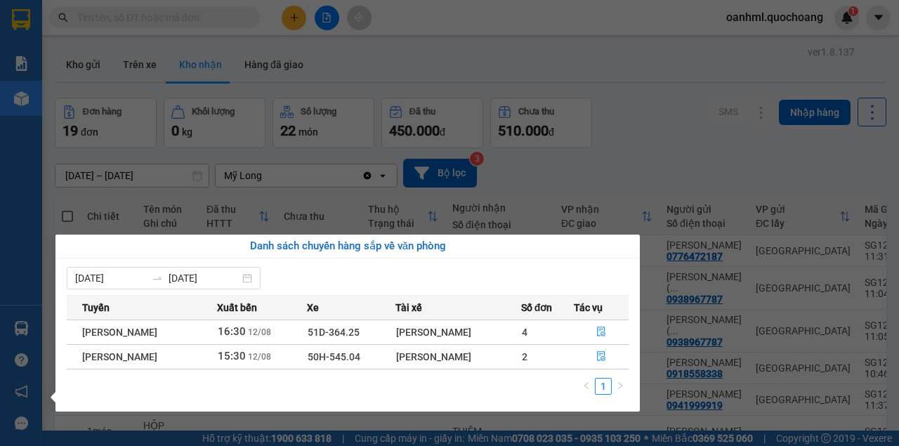
click at [701, 146] on section "Kết quả tìm kiếm ( 0 ) Bộ lọc No Data oanhml.quochoang 1 Báo cáo Báo cáo dòng t…" at bounding box center [449, 223] width 899 height 446
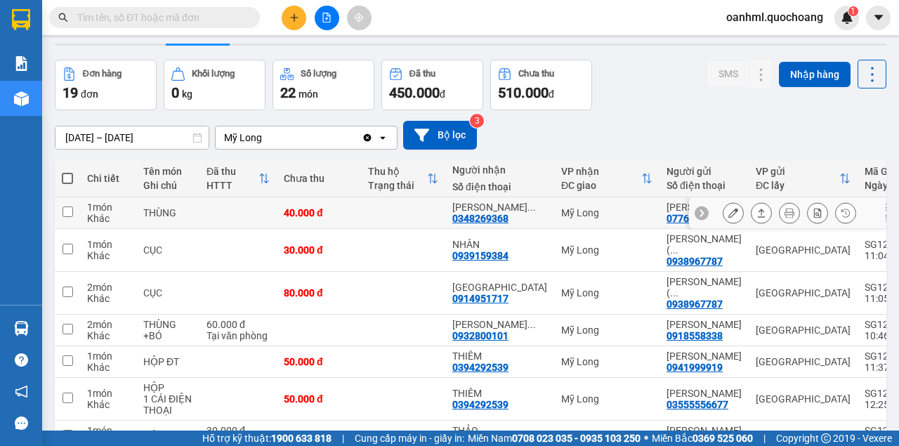
scroll to position [93, 0]
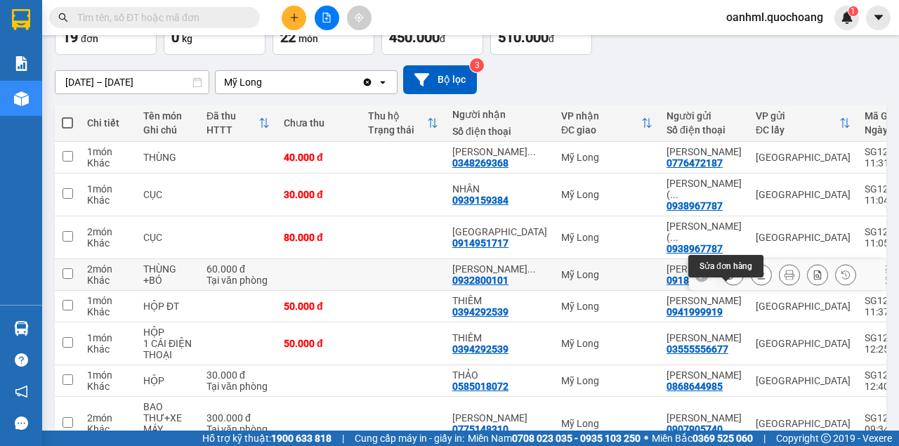
click at [730, 279] on icon at bounding box center [733, 275] width 10 height 10
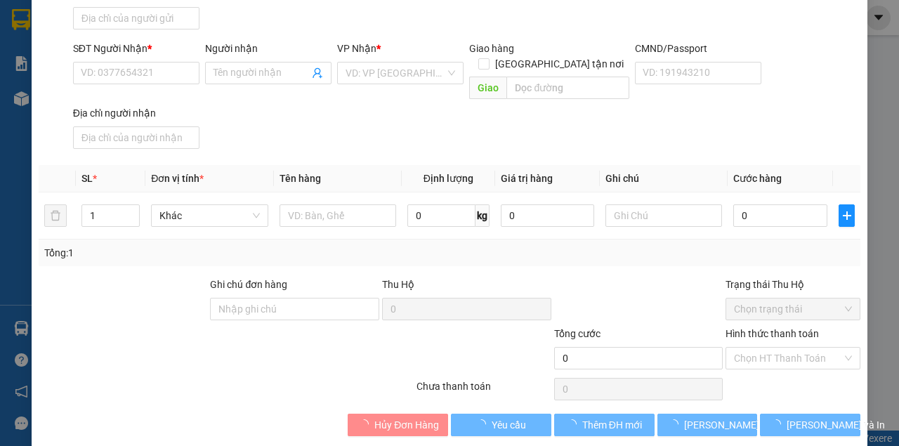
type input "0918558338"
type input "[PERSON_NAME]"
type input "50 NGUYỄN DUY DƯƠNG P9 Q5"
type input "0932800101"
type input "[PERSON_NAME]"
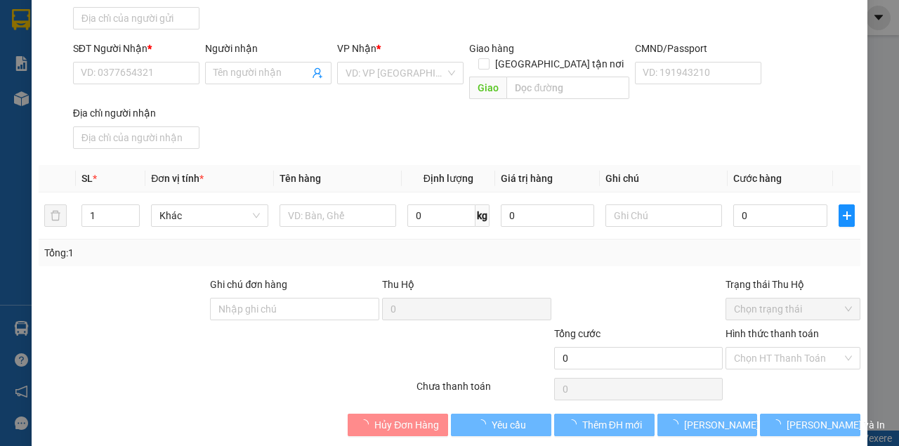
type input "60.000"
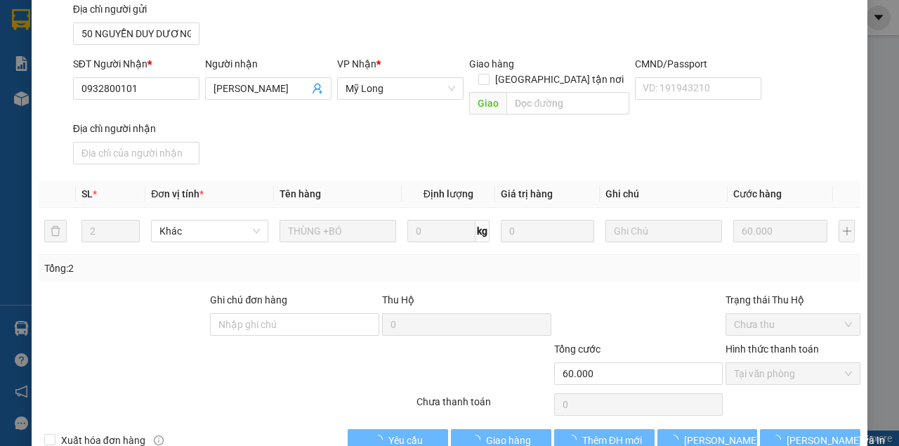
scroll to position [188, 0]
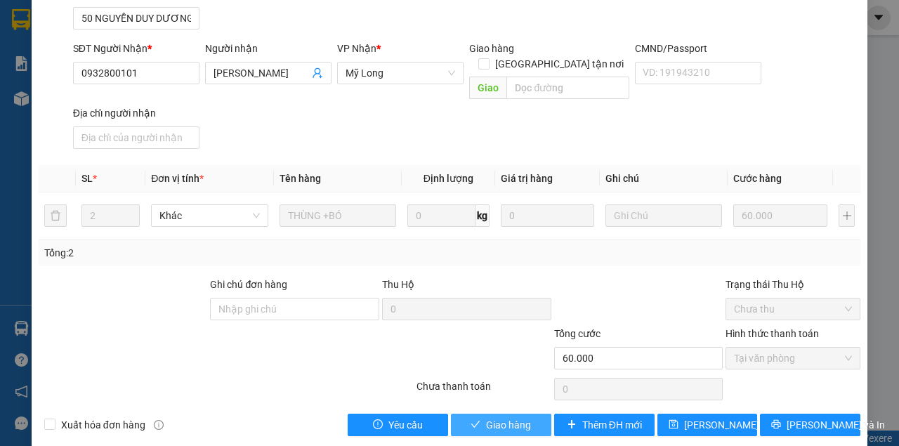
click at [521, 417] on span "Giao hàng" at bounding box center [508, 424] width 45 height 15
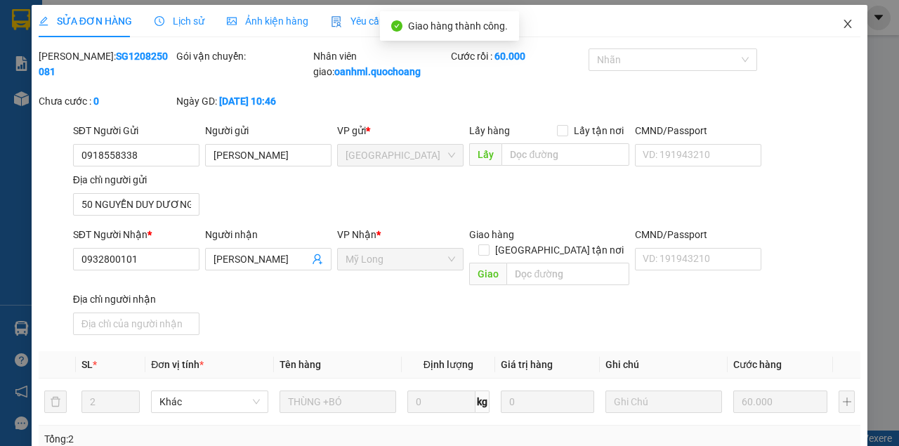
scroll to position [0, 0]
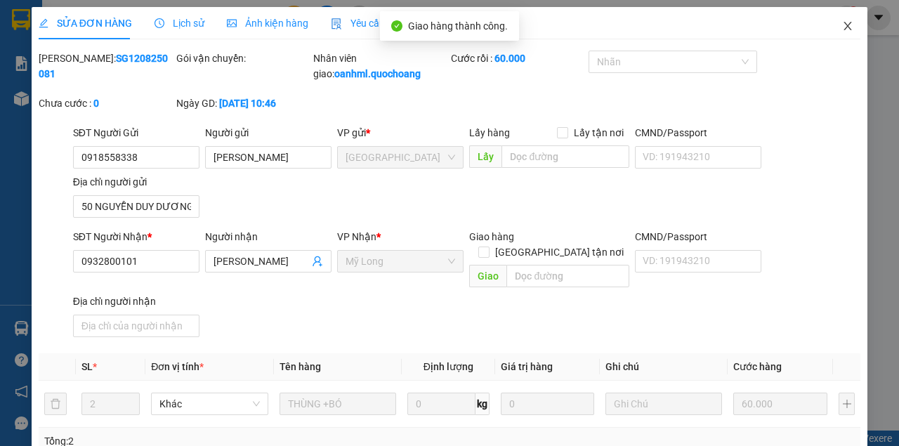
click at [843, 27] on icon "close" at bounding box center [847, 25] width 11 height 11
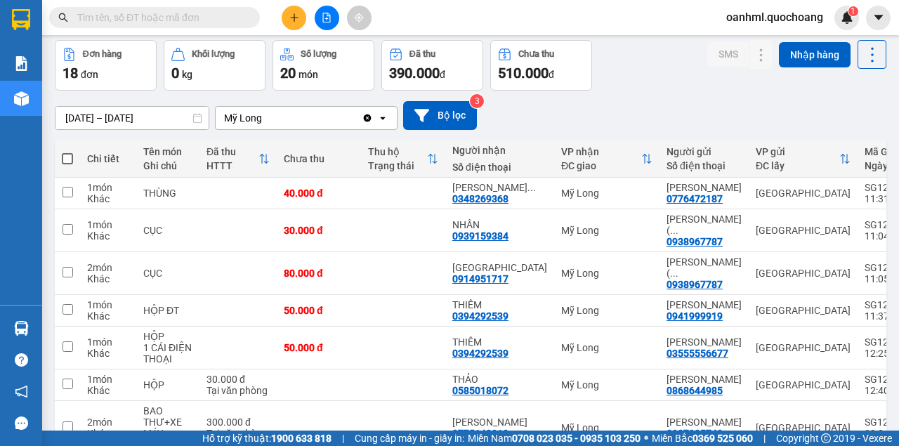
scroll to position [140, 0]
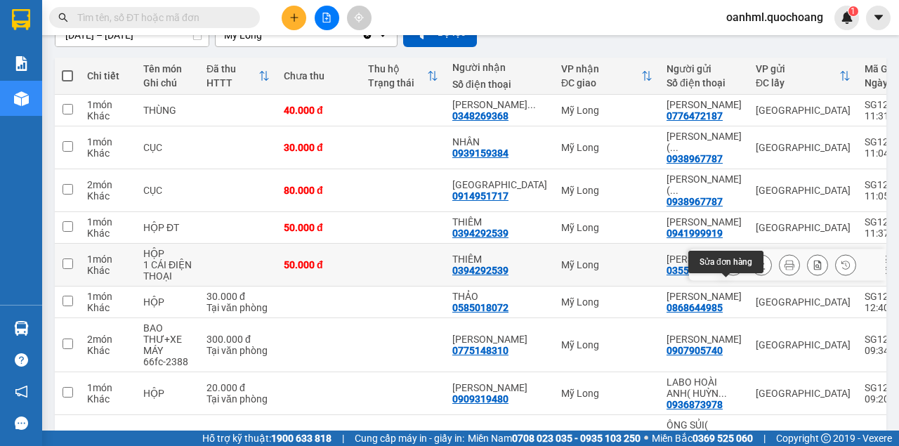
click at [728, 270] on icon at bounding box center [733, 265] width 10 height 10
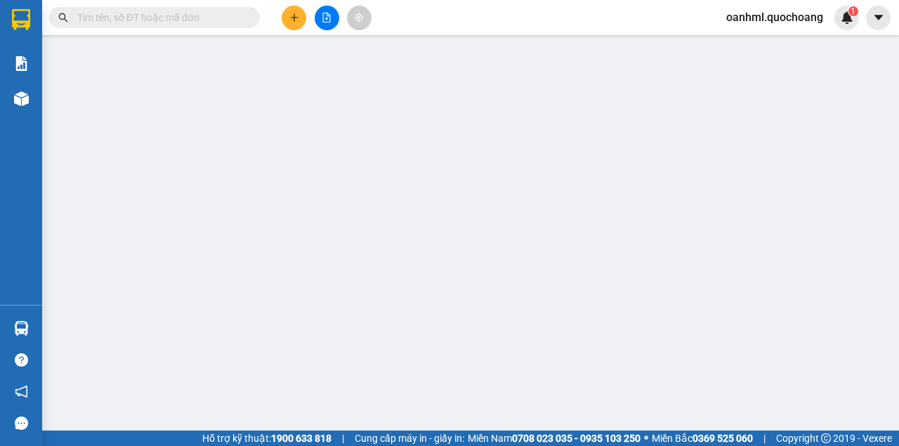
type input "03555556677"
type input "[PERSON_NAME]"
type input "672 [PERSON_NAME]10 QUẬN 10 HCM"
type input "0394292539"
type input "THIÊM"
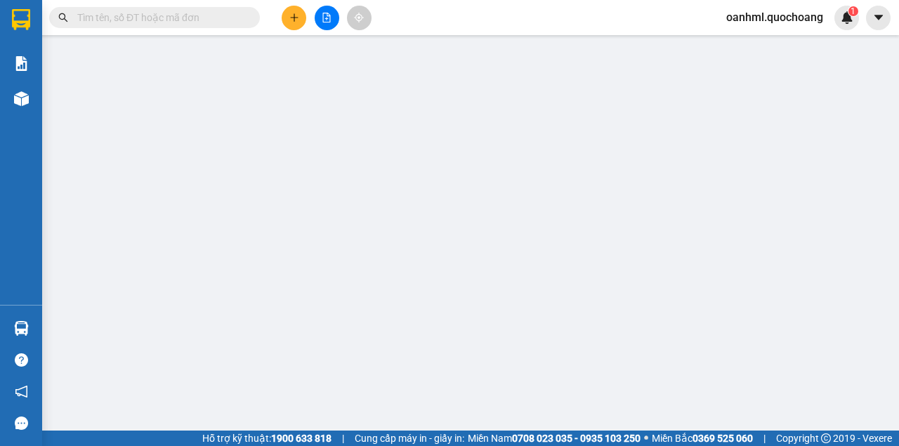
type input "50.000"
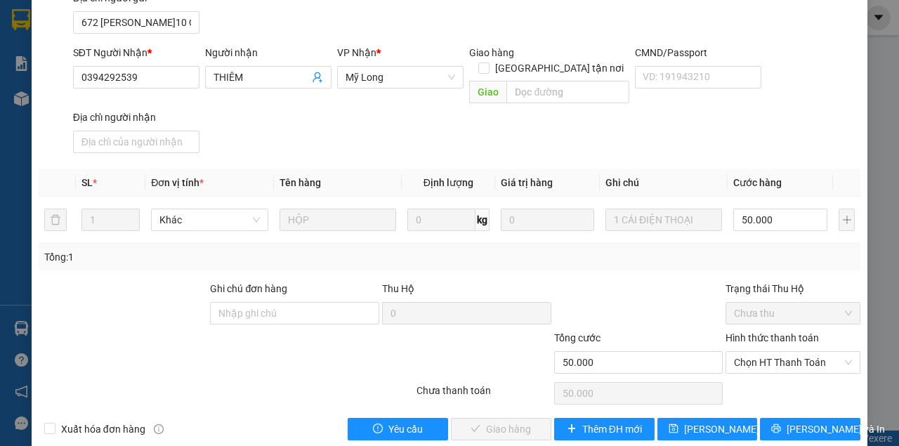
scroll to position [188, 0]
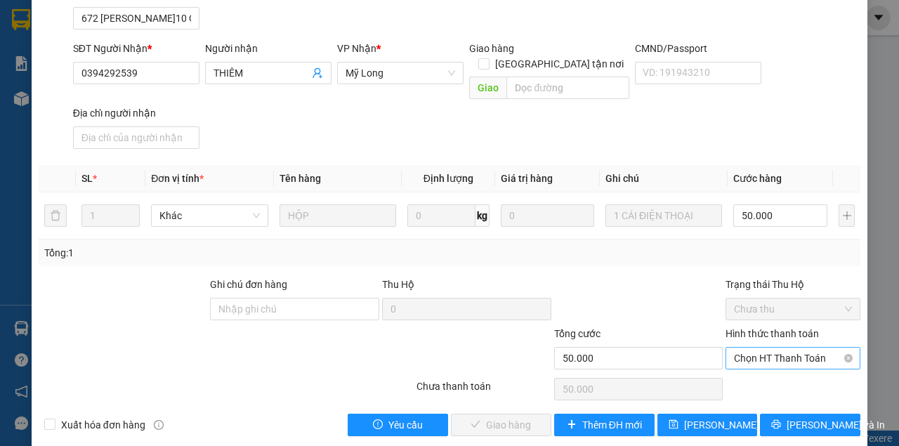
click at [758, 348] on span "Chọn HT Thanh Toán" at bounding box center [793, 358] width 118 height 21
click at [758, 364] on div "Tại văn phòng" at bounding box center [786, 369] width 117 height 15
type input "0"
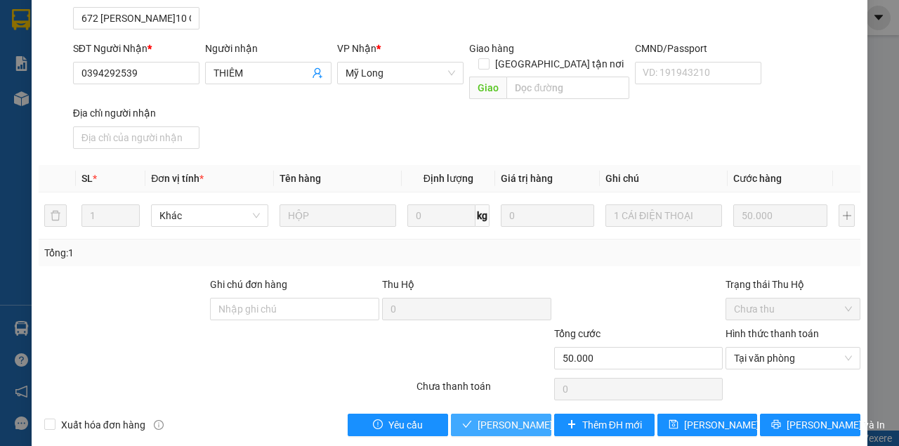
click at [522, 417] on span "[PERSON_NAME] và Giao hàng" at bounding box center [545, 424] width 135 height 15
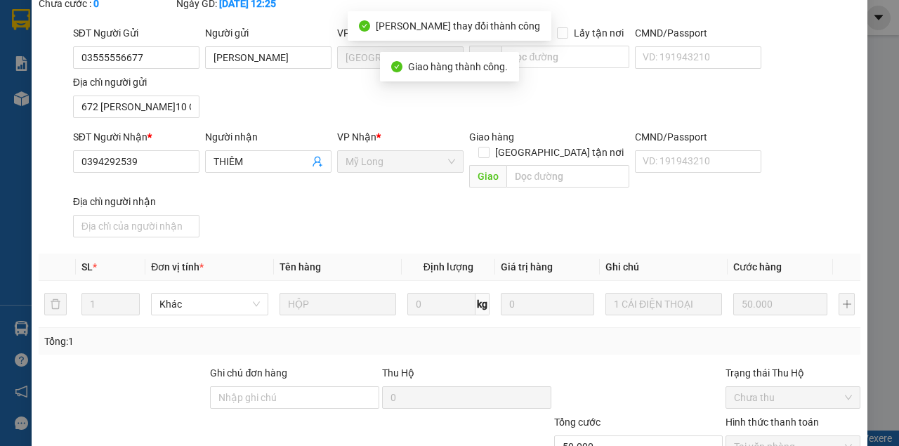
scroll to position [16, 0]
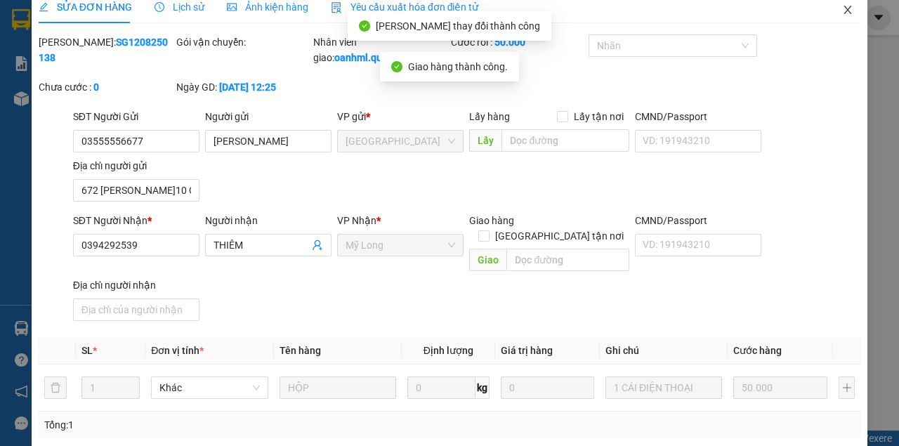
click at [845, 8] on icon "close" at bounding box center [847, 9] width 11 height 11
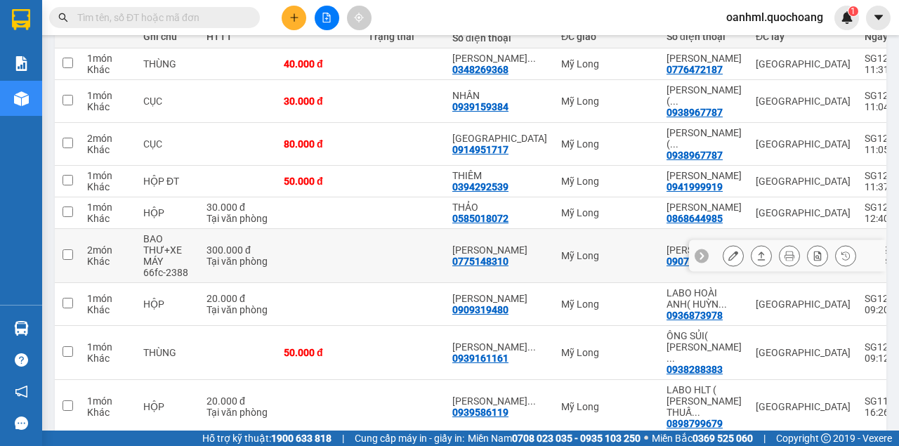
scroll to position [187, 0]
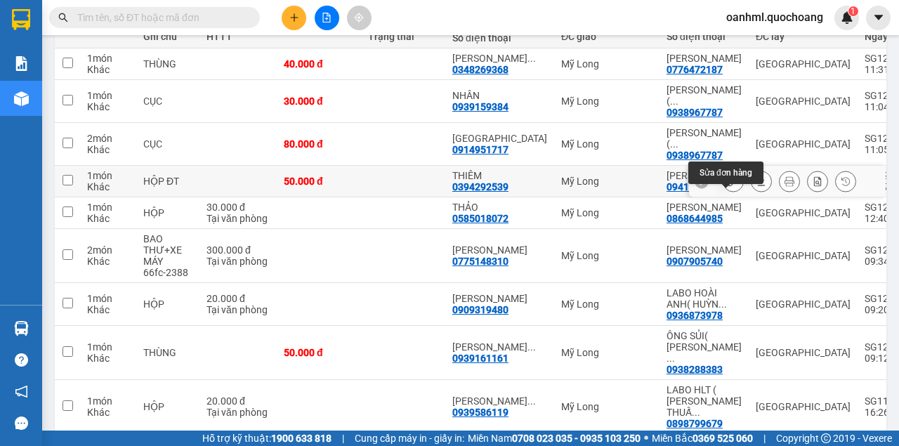
click at [730, 186] on icon at bounding box center [733, 181] width 10 height 10
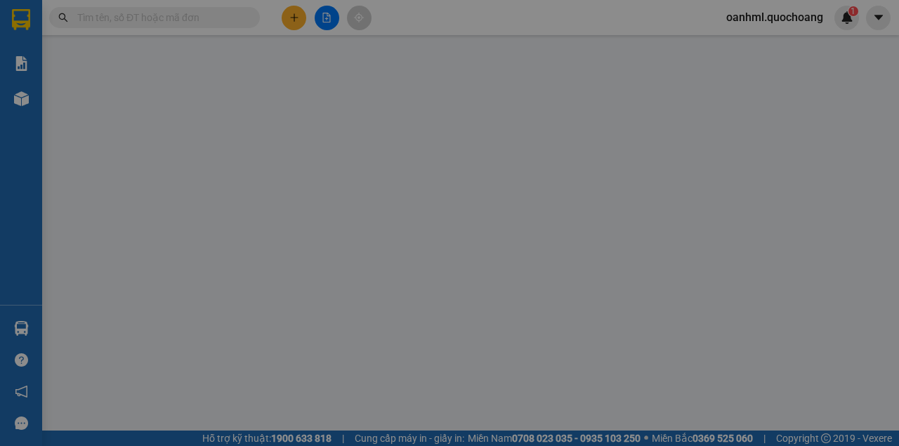
type input "0941999919"
type input "[PERSON_NAME]"
type input "647 [PERSON_NAME] P10 Q10"
type input "0394292539"
type input "THIÊM"
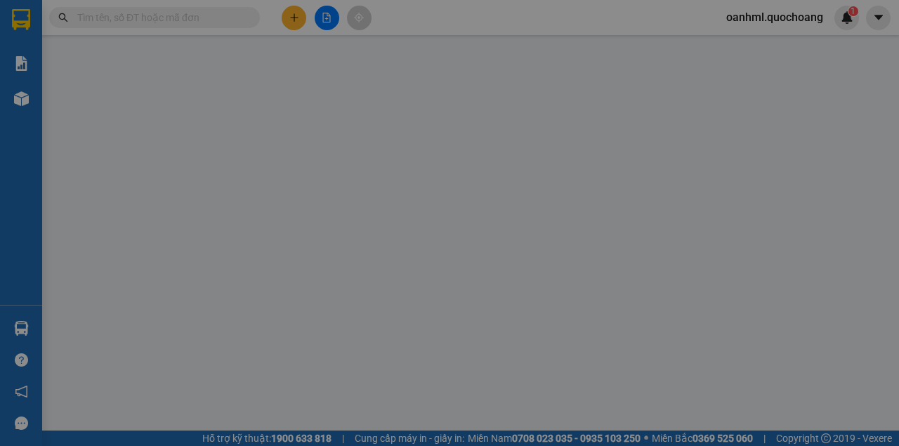
type input "50.000"
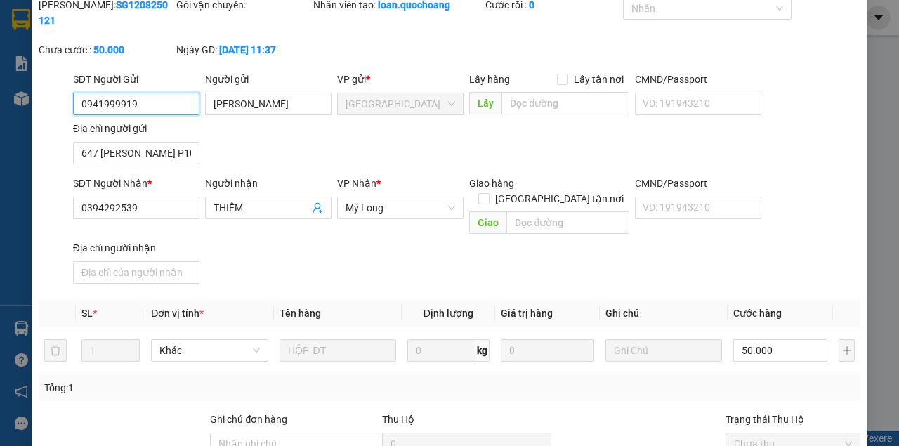
scroll to position [188, 0]
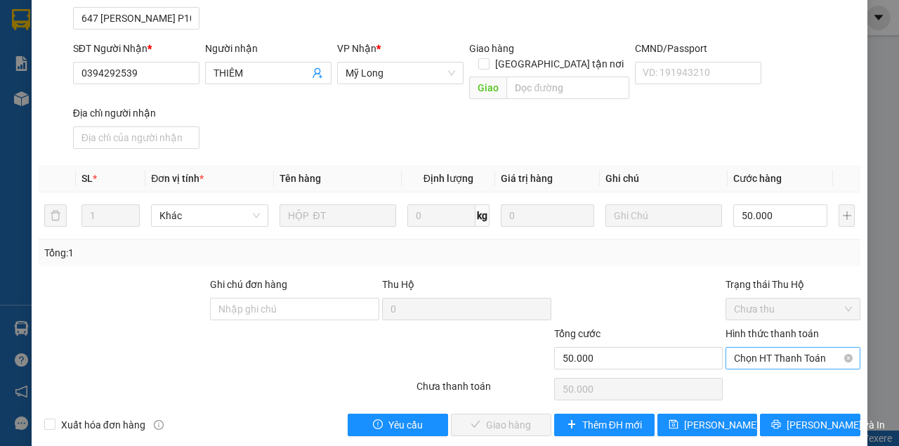
click at [734, 348] on span "Chọn HT Thanh Toán" at bounding box center [793, 358] width 118 height 21
click at [728, 371] on div "Tại văn phòng" at bounding box center [786, 369] width 117 height 15
type input "0"
click at [521, 417] on span "[PERSON_NAME] và Giao hàng" at bounding box center [545, 424] width 135 height 15
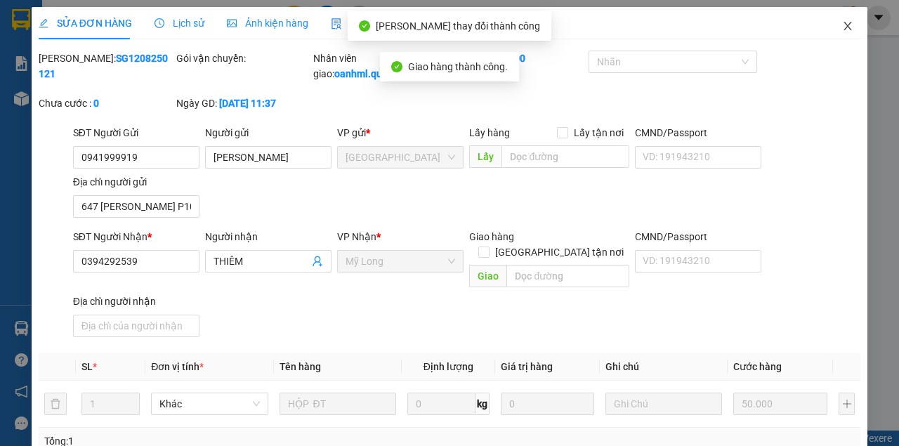
scroll to position [0, 0]
click at [842, 25] on icon "close" at bounding box center [847, 25] width 11 height 11
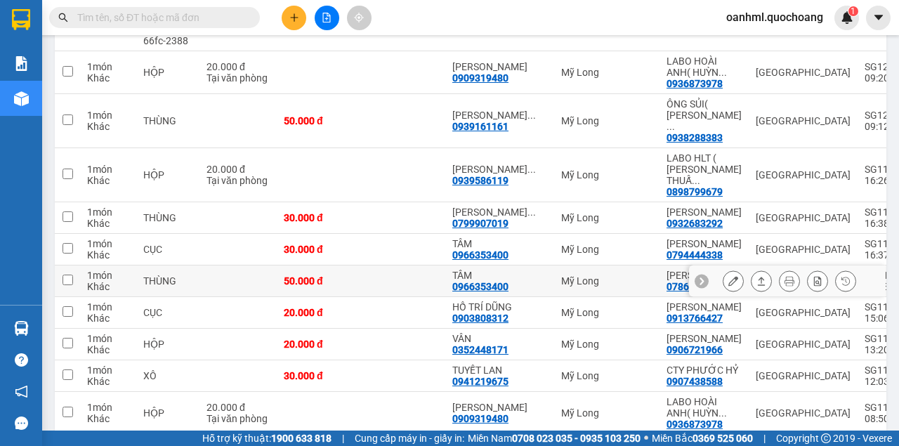
scroll to position [374, 0]
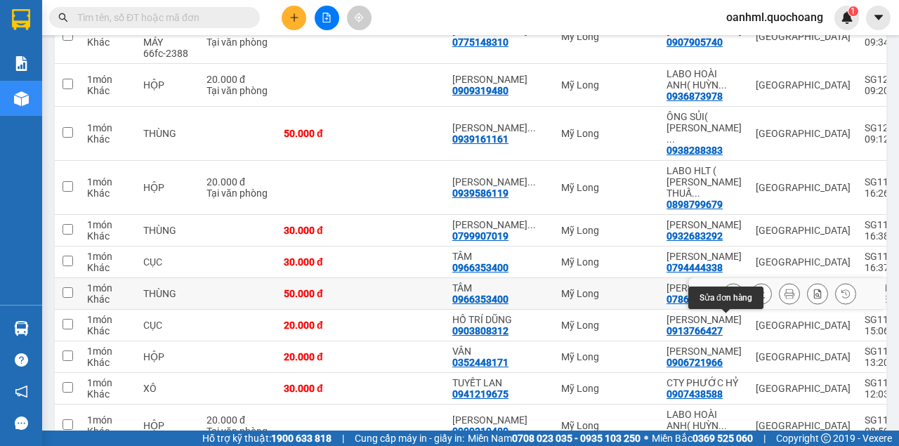
click at [730, 298] on icon at bounding box center [733, 294] width 10 height 10
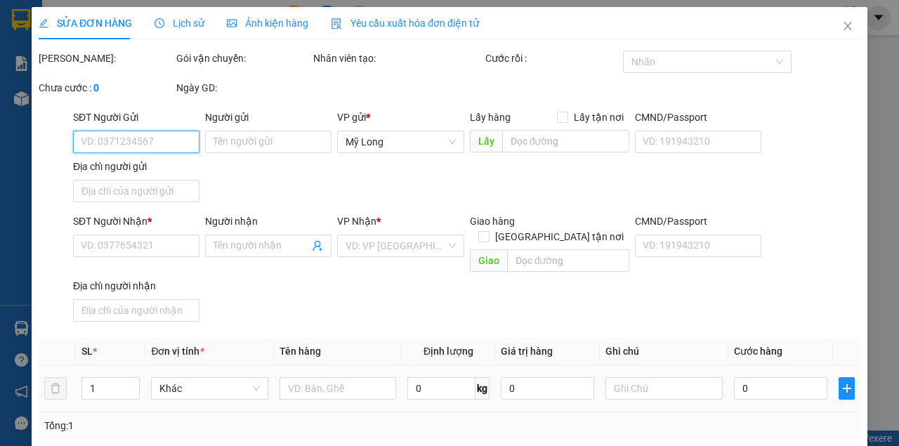
type input "0786398686"
type input "[PERSON_NAME]"
type input "213/6 KHUÔNG [GEOGRAPHIC_DATA] [GEOGRAPHIC_DATA]"
type input "0966353400"
type input "TÂM"
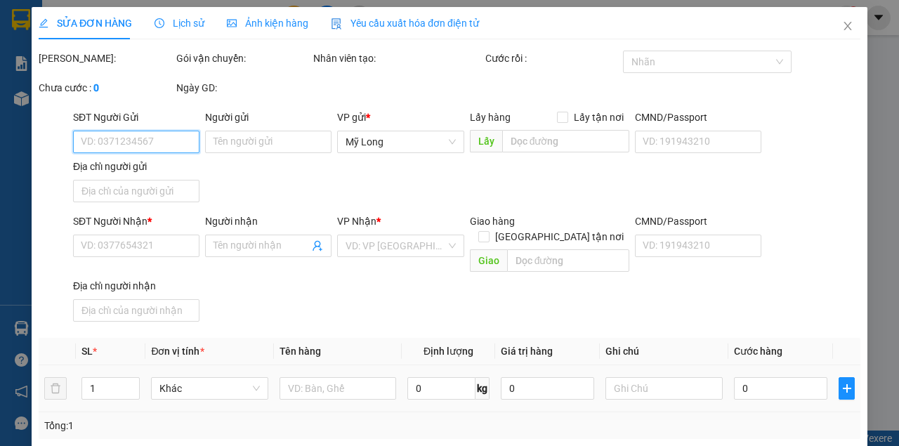
type input "50.000"
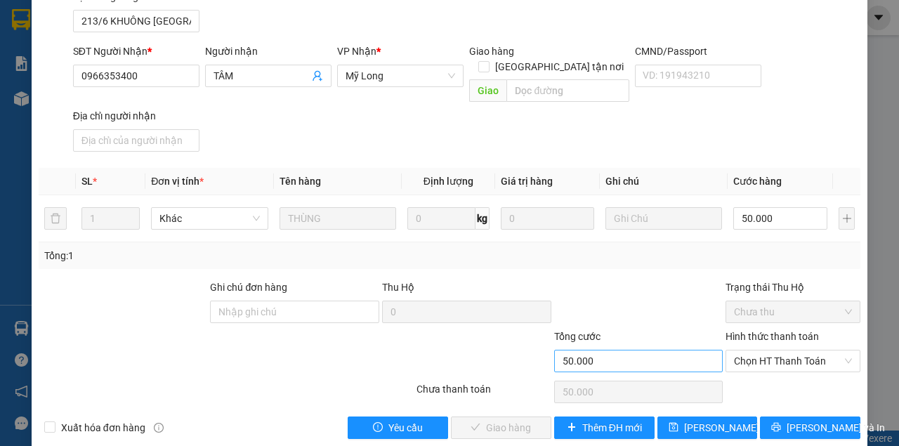
scroll to position [188, 0]
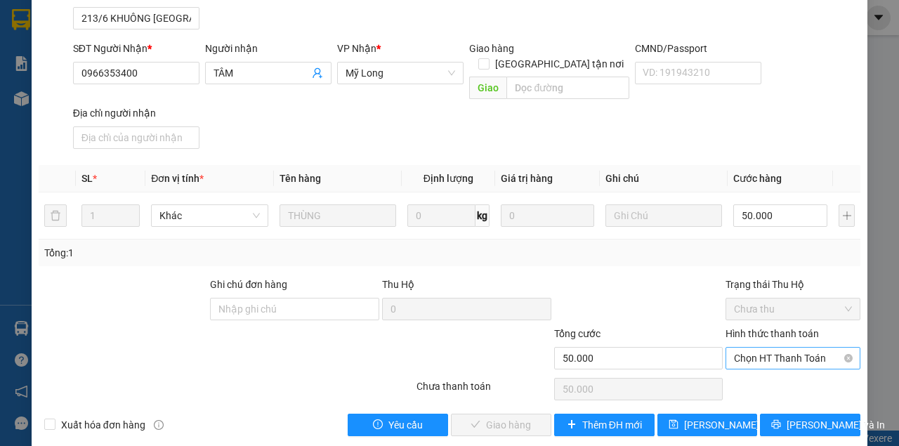
click at [747, 348] on span "Chọn HT Thanh Toán" at bounding box center [793, 358] width 118 height 21
click at [738, 363] on div "Tại văn phòng" at bounding box center [786, 369] width 117 height 15
type input "0"
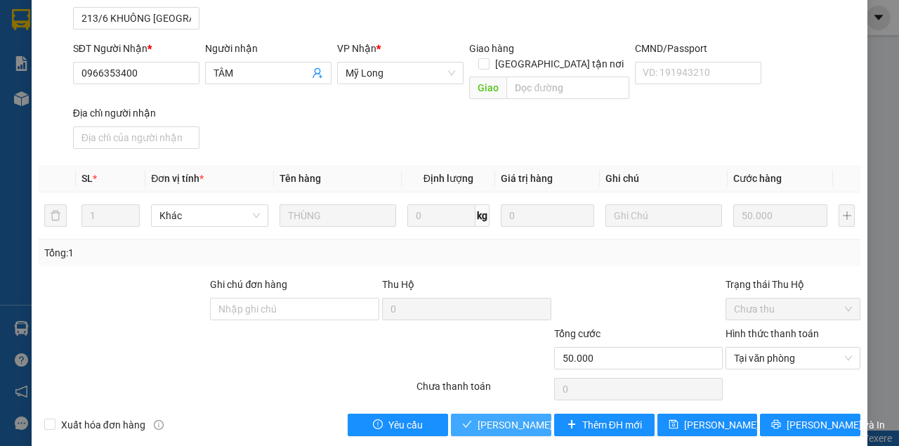
click at [509, 417] on span "[PERSON_NAME] và Giao hàng" at bounding box center [545, 424] width 135 height 15
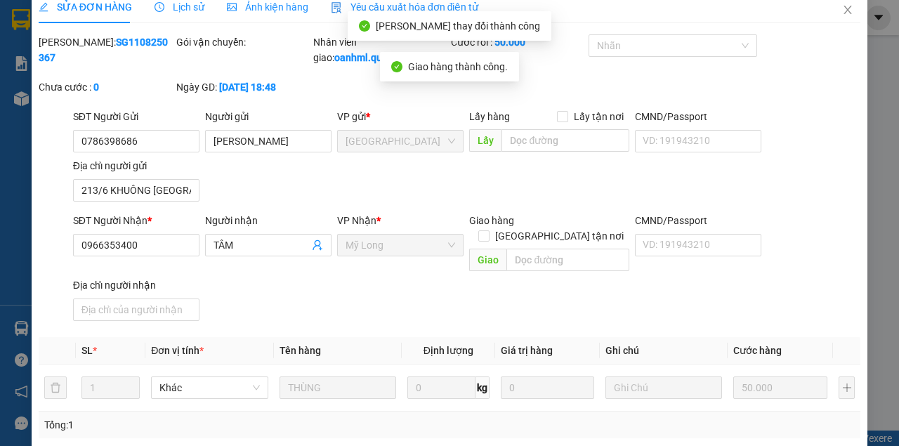
scroll to position [0, 0]
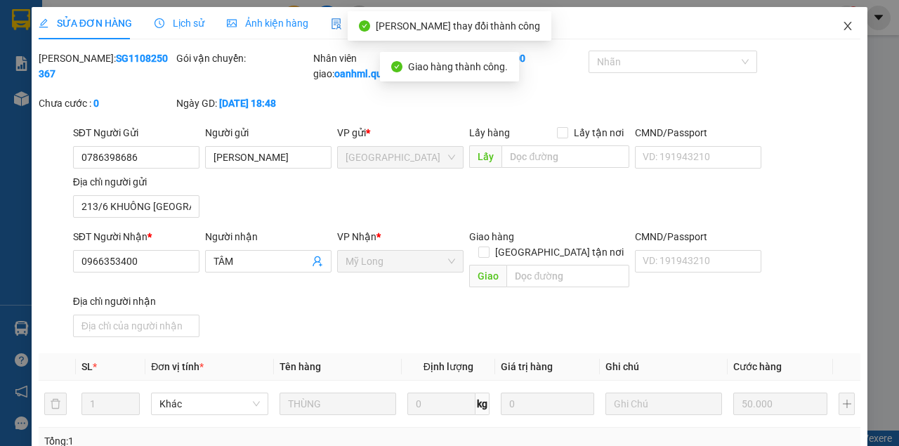
click at [843, 21] on icon "close" at bounding box center [847, 25] width 11 height 11
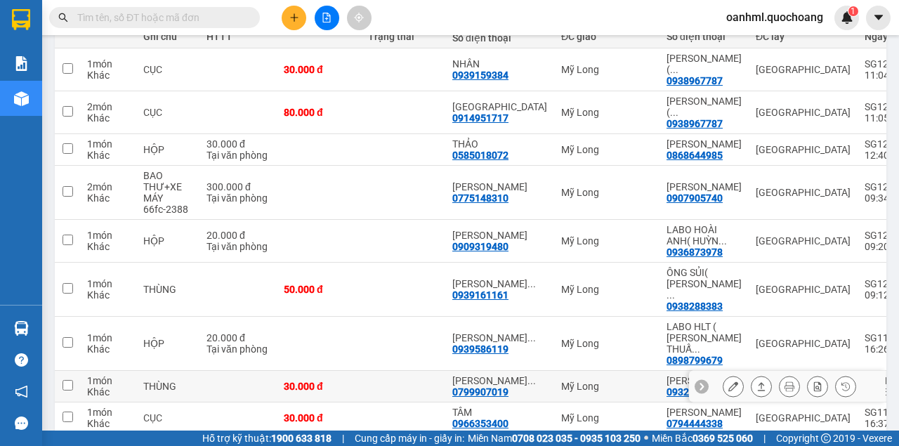
scroll to position [234, 0]
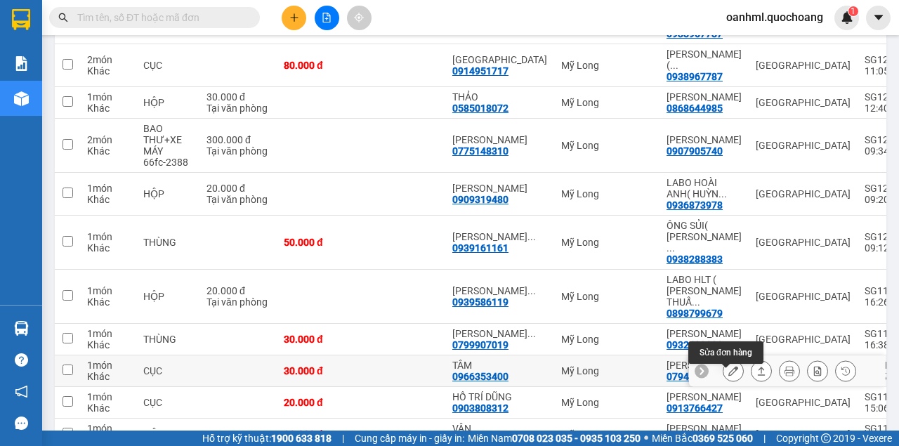
click at [728, 376] on icon at bounding box center [733, 371] width 10 height 10
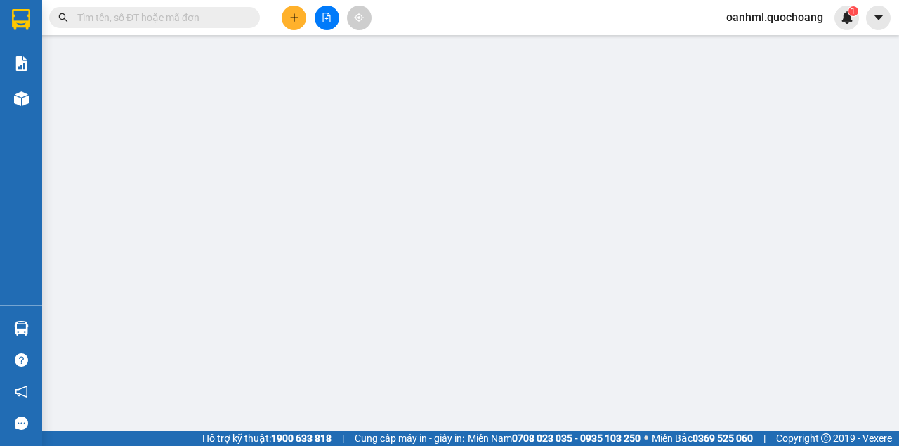
type input "0794444338"
type input "[PERSON_NAME]"
type input "995/80/21 HỒNG BÀNG P.12 QUẬN 6"
type input "0966353400"
type input "TÂM"
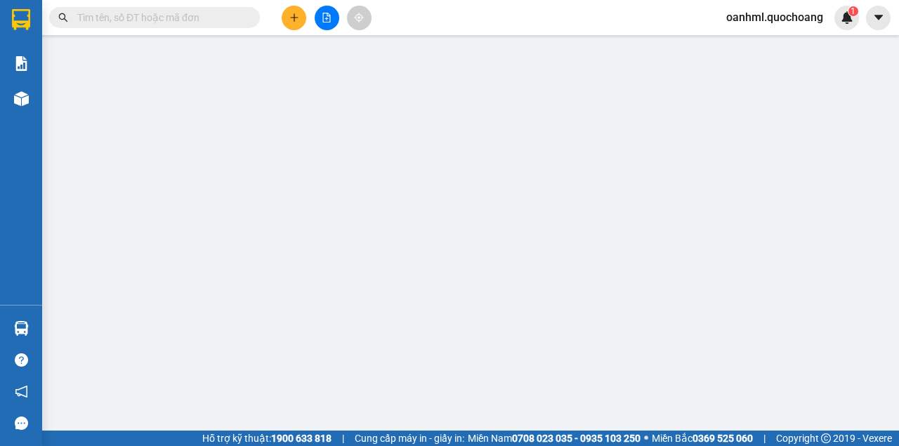
type input "30.000"
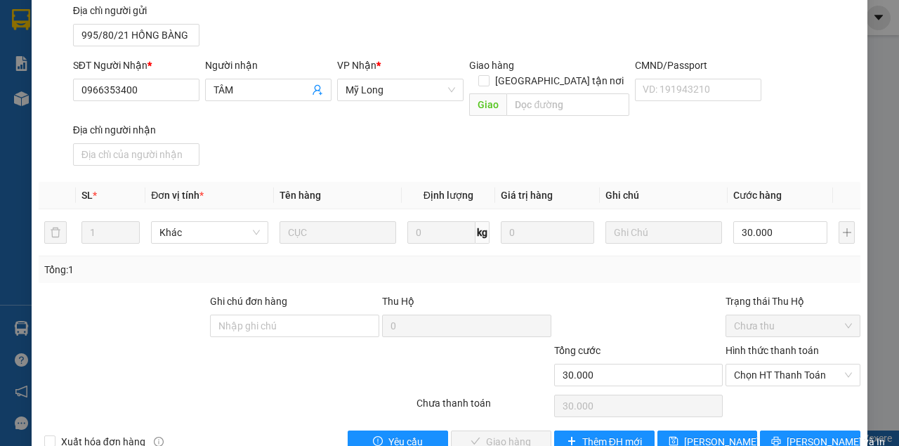
scroll to position [188, 0]
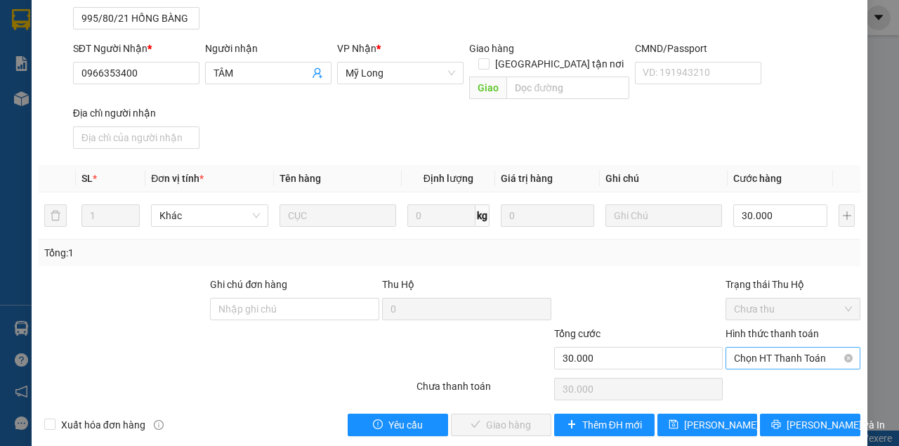
click at [734, 348] on span "Chọn HT Thanh Toán" at bounding box center [793, 358] width 118 height 21
click at [731, 364] on div "Tại văn phòng" at bounding box center [786, 369] width 117 height 15
type input "0"
click at [522, 417] on span "[PERSON_NAME] và Giao hàng" at bounding box center [545, 424] width 135 height 15
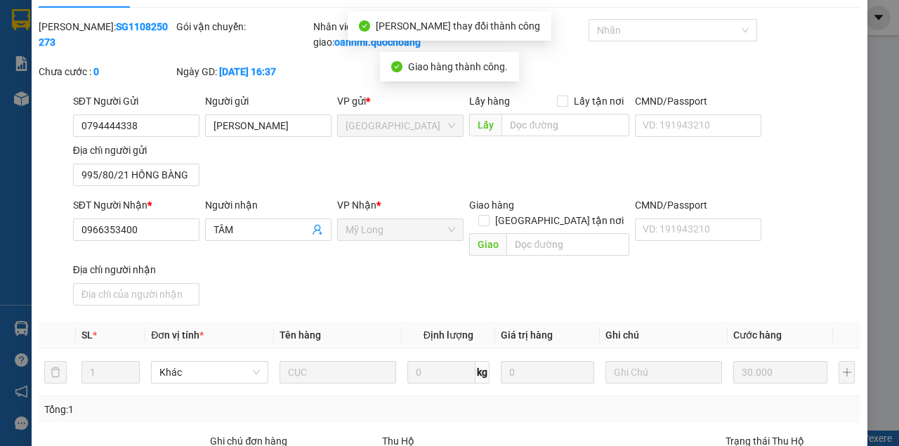
scroll to position [0, 0]
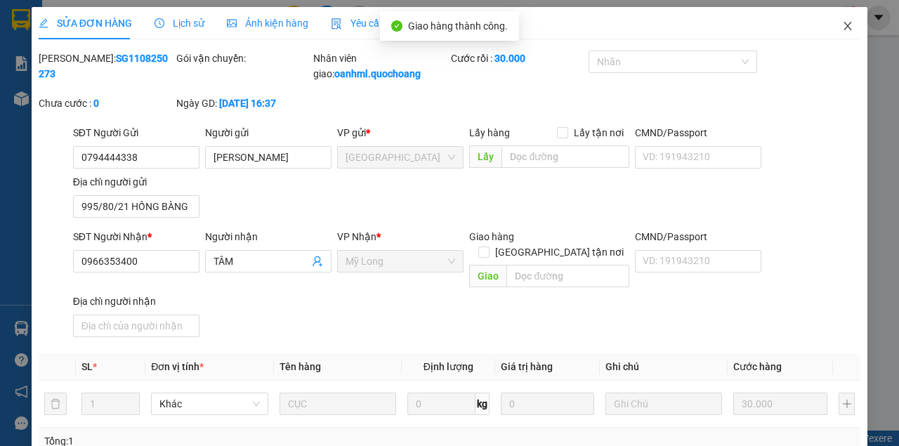
click at [842, 24] on icon "close" at bounding box center [847, 25] width 11 height 11
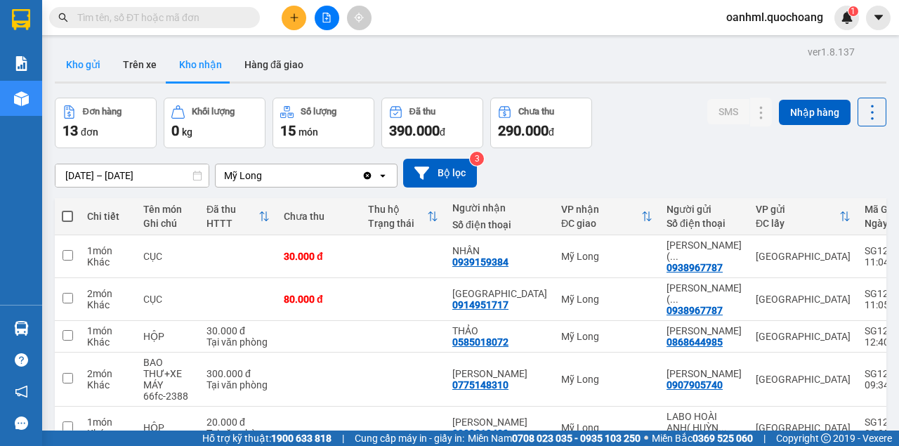
click at [97, 57] on button "Kho gửi" at bounding box center [83, 65] width 57 height 34
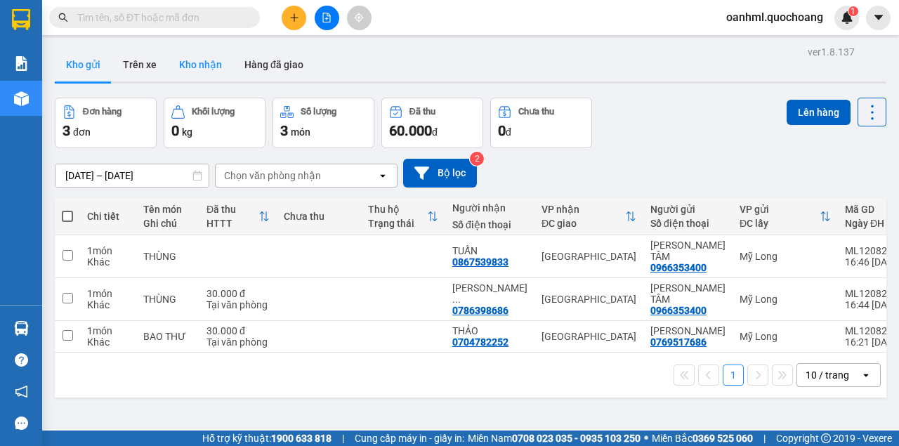
click at [197, 71] on button "Kho nhận" at bounding box center [200, 65] width 65 height 34
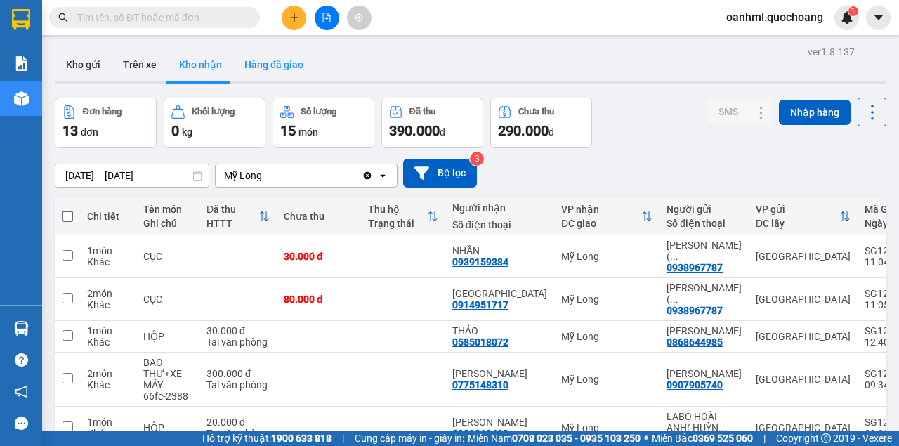
click at [280, 70] on button "Hàng đã giao" at bounding box center [273, 65] width 81 height 34
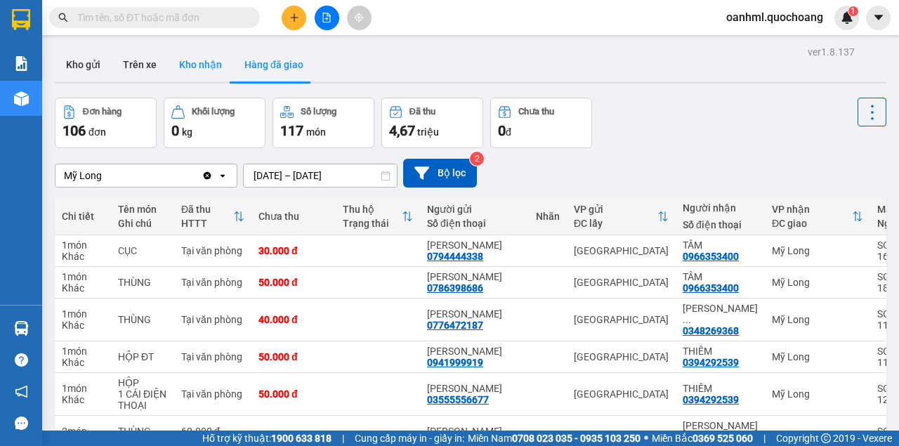
click at [207, 62] on button "Kho nhận" at bounding box center [200, 65] width 65 height 34
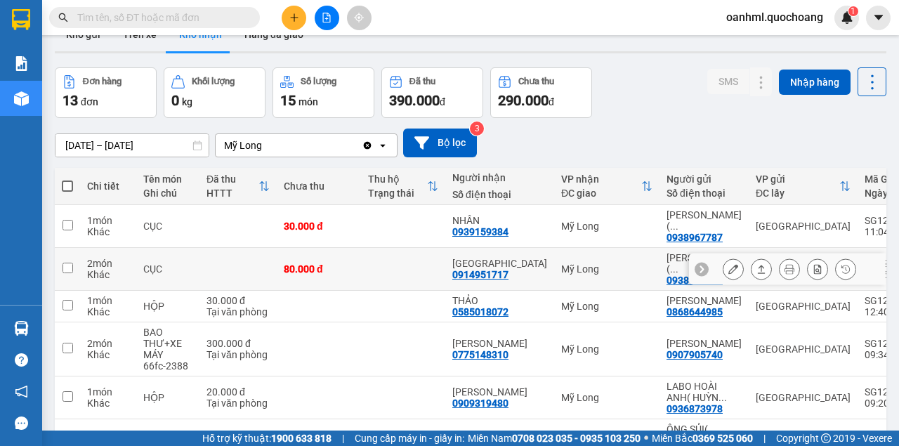
scroll to position [46, 0]
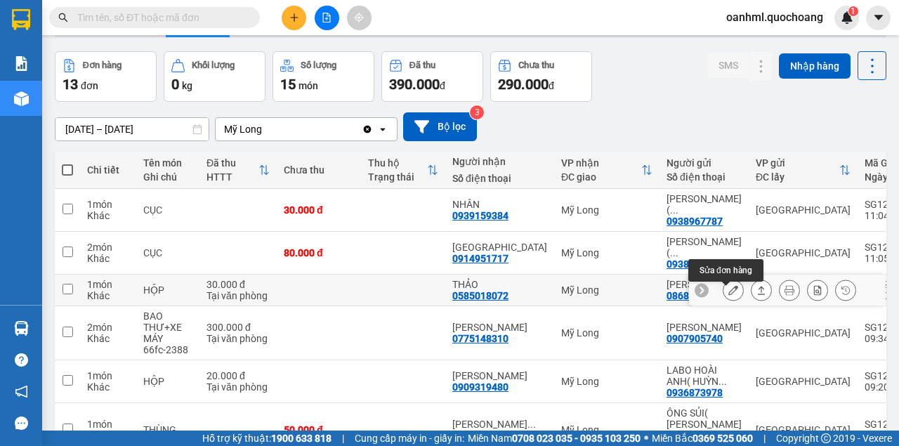
click at [728, 295] on icon at bounding box center [733, 290] width 10 height 10
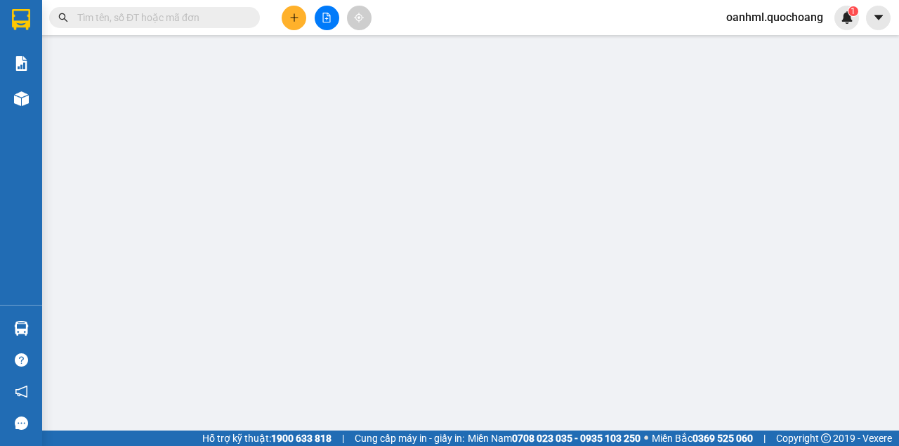
type input "0868644985"
type input "[PERSON_NAME]"
type input "453 [GEOGRAPHIC_DATA] QUẬN 8 HCM"
type input "0585018072"
type input "THẢO"
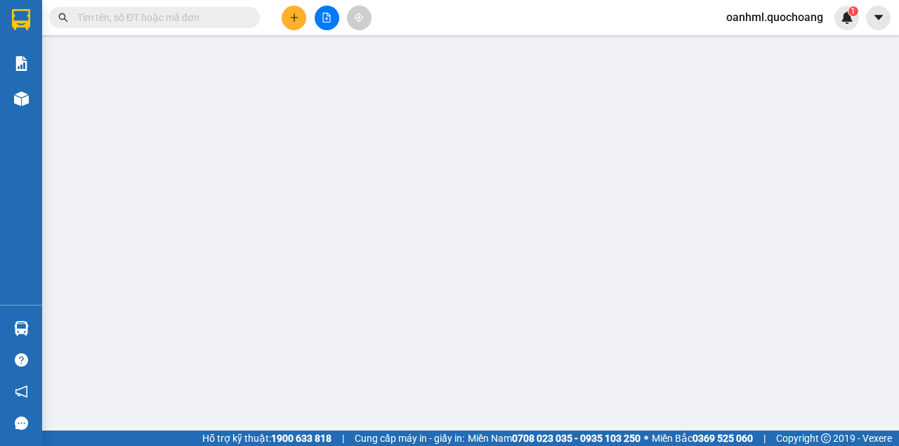
type input "30.000"
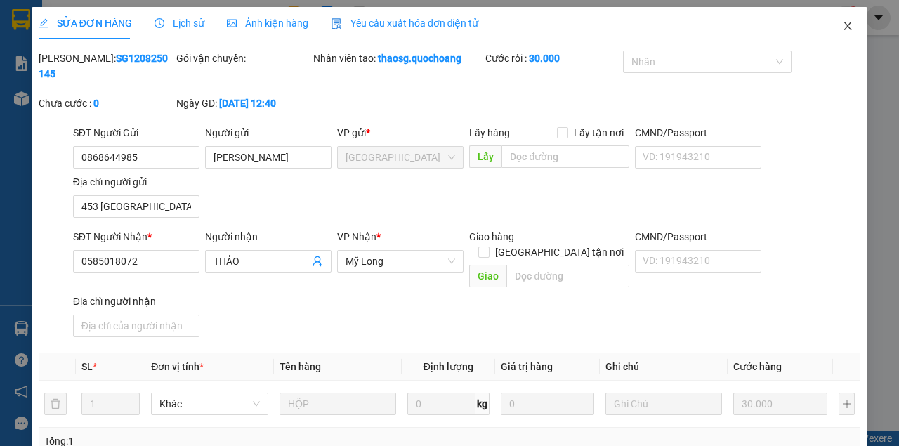
click at [844, 24] on icon "close" at bounding box center [848, 26] width 8 height 8
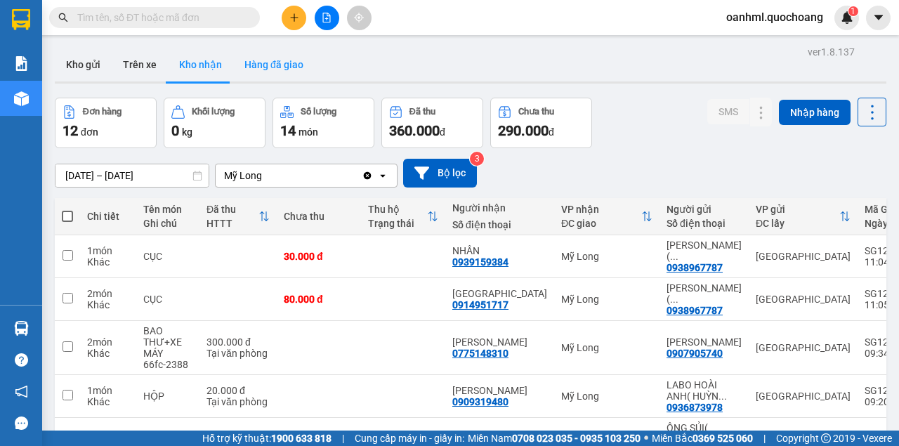
click at [253, 60] on button "Hàng đã giao" at bounding box center [273, 65] width 81 height 34
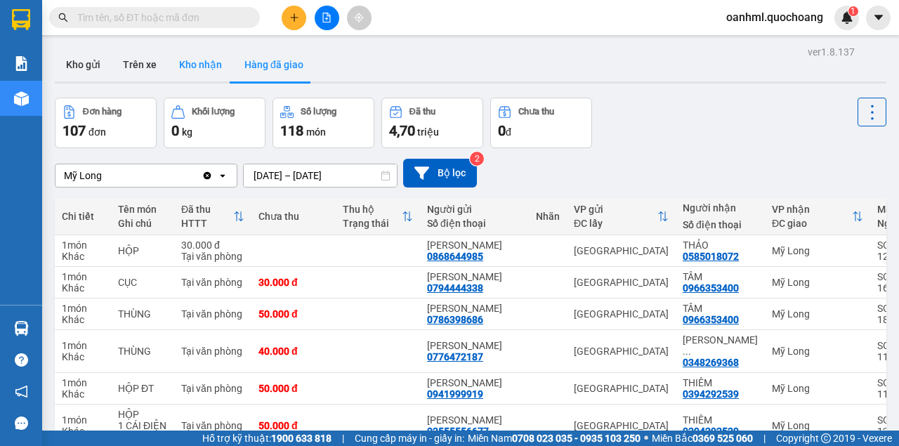
click at [188, 64] on button "Kho nhận" at bounding box center [200, 65] width 65 height 34
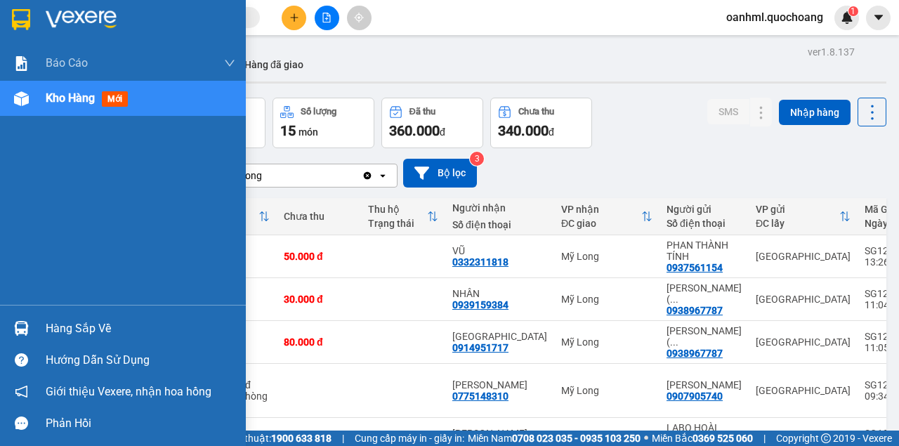
click at [86, 332] on div "Hàng sắp về" at bounding box center [141, 328] width 190 height 21
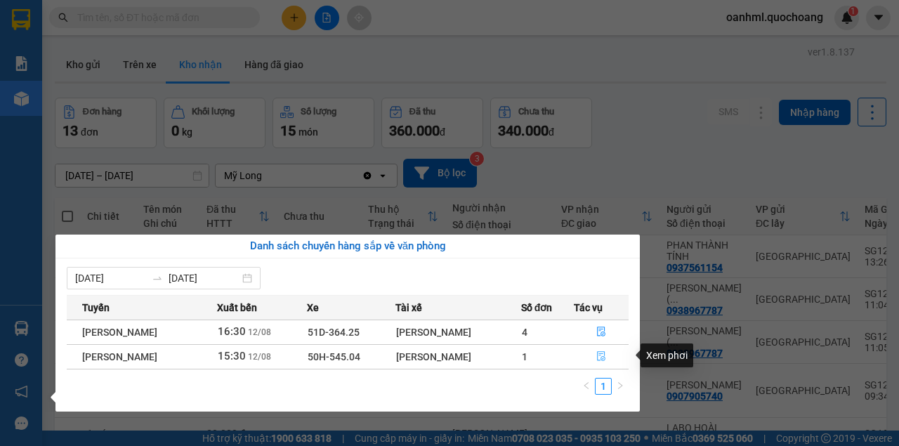
click at [606, 358] on icon "file-done" at bounding box center [601, 356] width 10 height 10
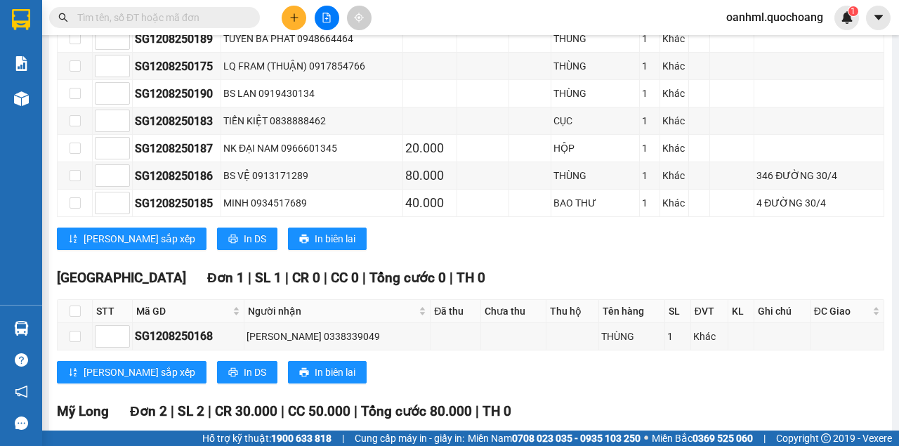
scroll to position [1638, 0]
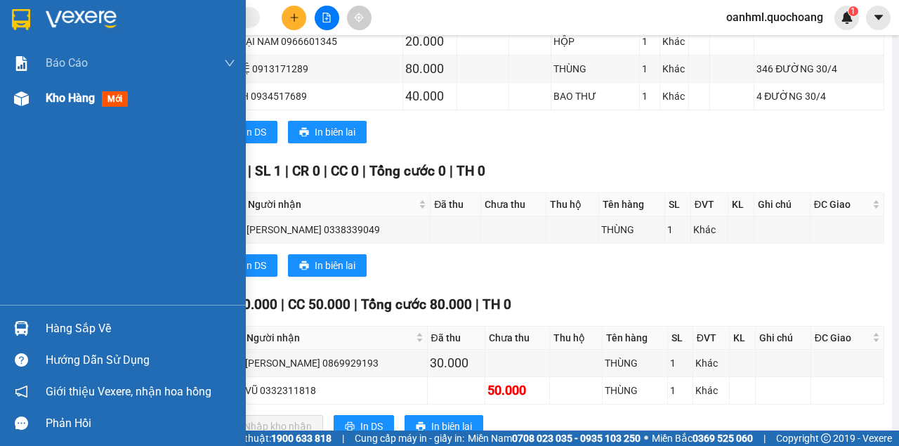
click at [46, 99] on span "Kho hàng" at bounding box center [70, 97] width 49 height 13
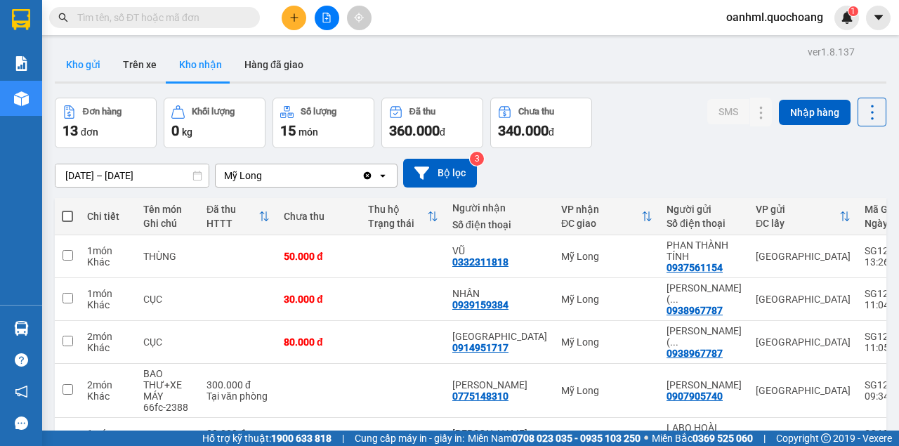
click at [88, 62] on button "Kho gửi" at bounding box center [83, 65] width 57 height 34
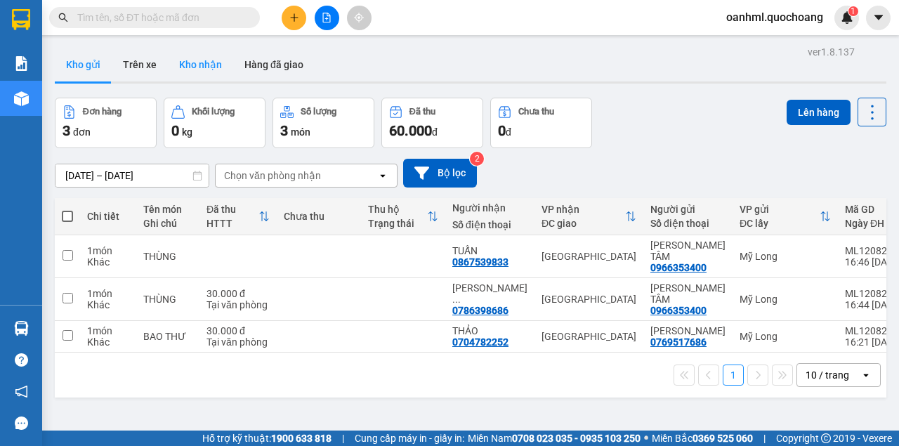
click at [206, 70] on button "Kho nhận" at bounding box center [200, 65] width 65 height 34
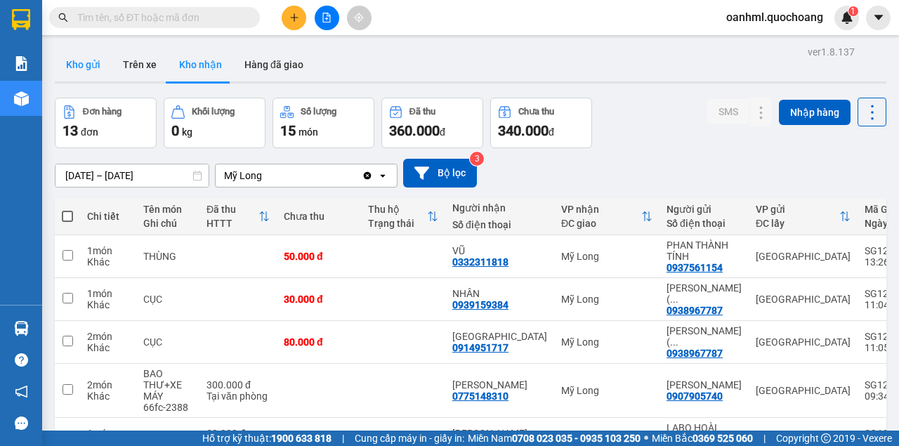
click at [71, 60] on button "Kho gửi" at bounding box center [83, 65] width 57 height 34
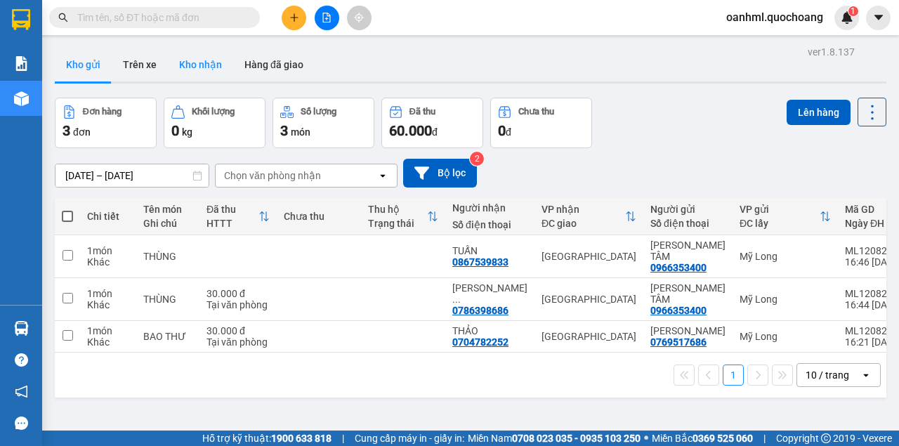
click at [195, 71] on button "Kho nhận" at bounding box center [200, 65] width 65 height 34
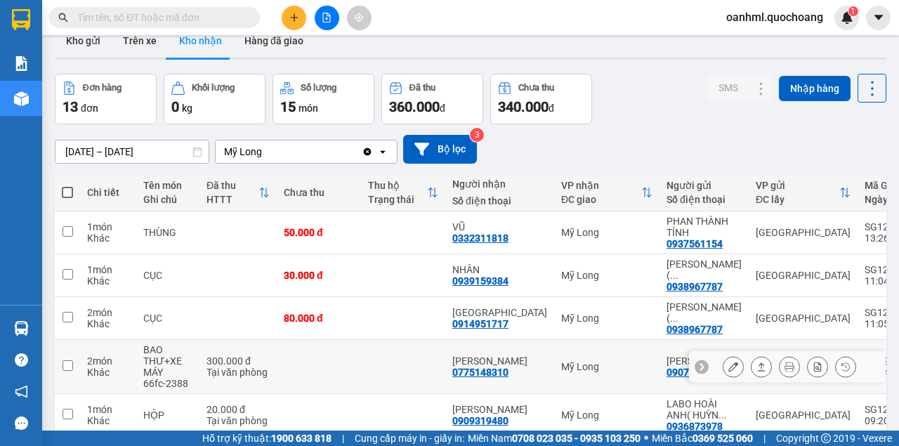
scroll to position [46, 0]
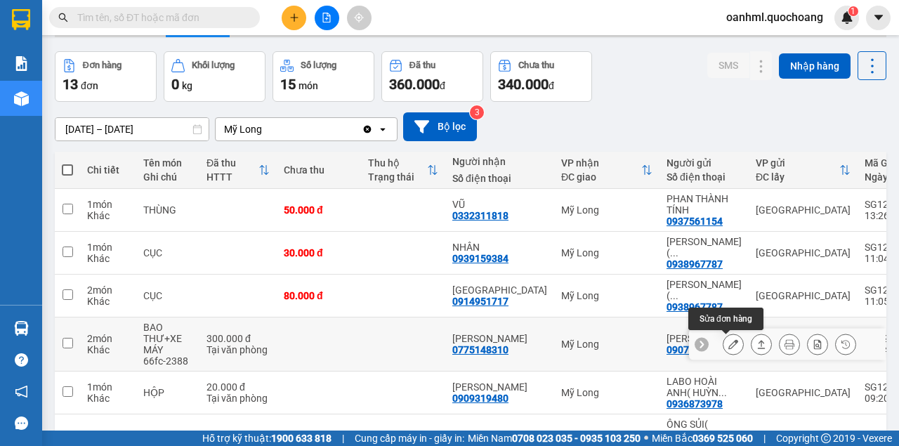
click at [728, 345] on icon at bounding box center [733, 344] width 10 height 10
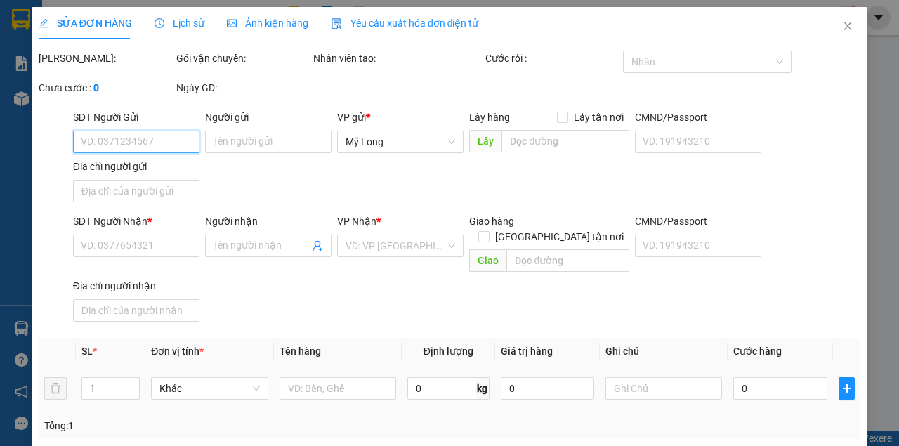
type input "0907905740"
type input "[PERSON_NAME]"
type input "20 LÊ THỊ KỊCH P TÂN KIỂNG, NHÀ BÈ"
type input "0775148310"
type input "[PERSON_NAME]"
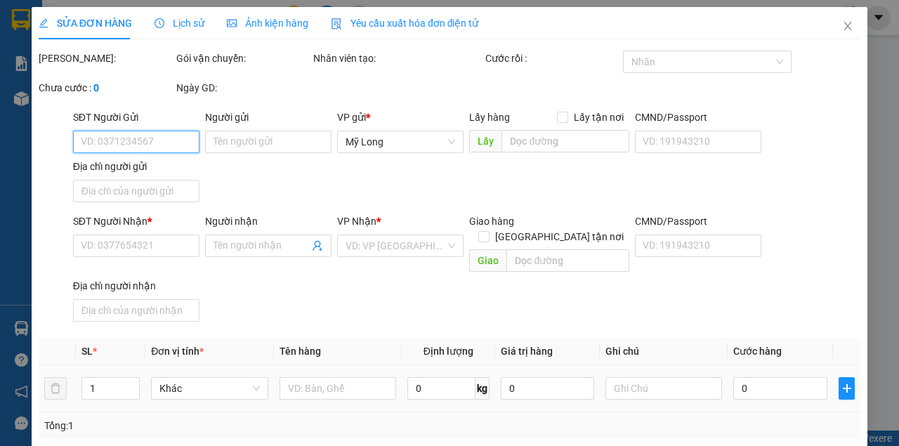
type input "300.000"
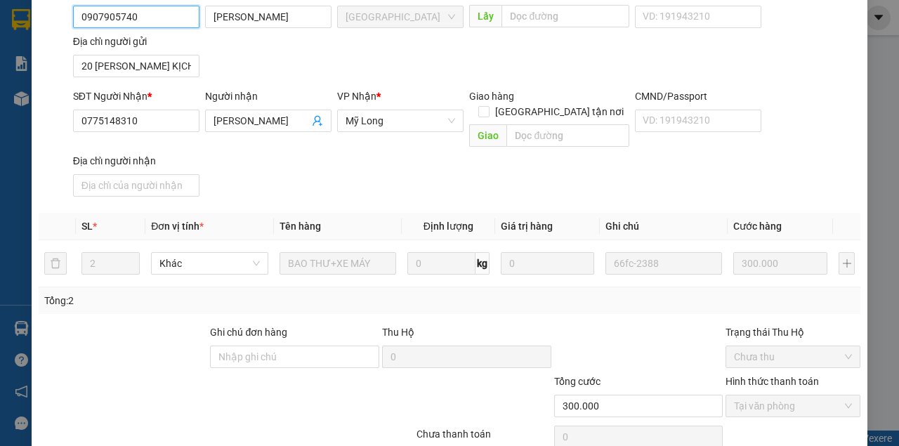
scroll to position [188, 0]
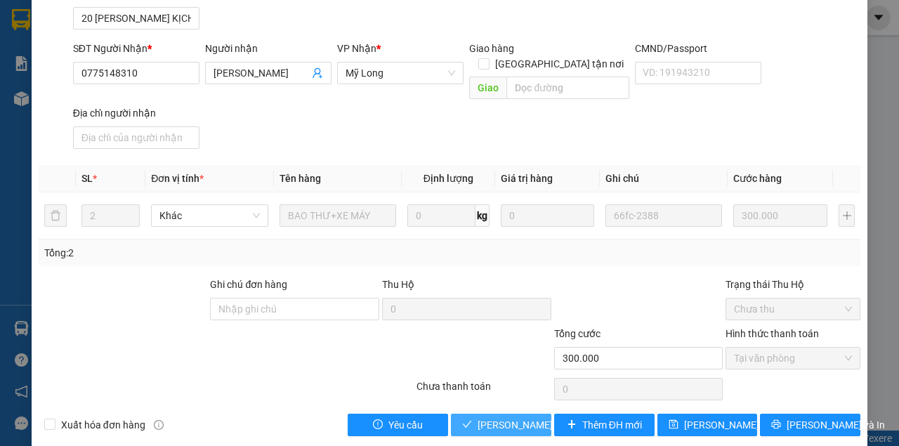
click at [508, 417] on span "[PERSON_NAME] và Giao hàng" at bounding box center [545, 424] width 135 height 15
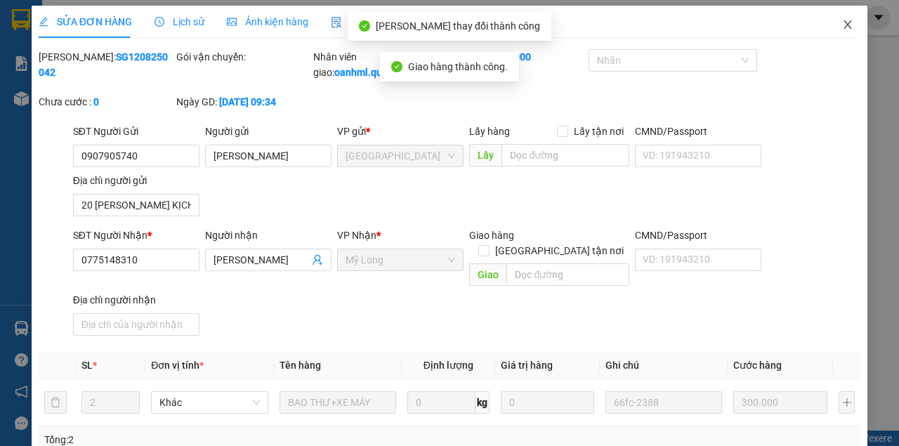
scroll to position [0, 0]
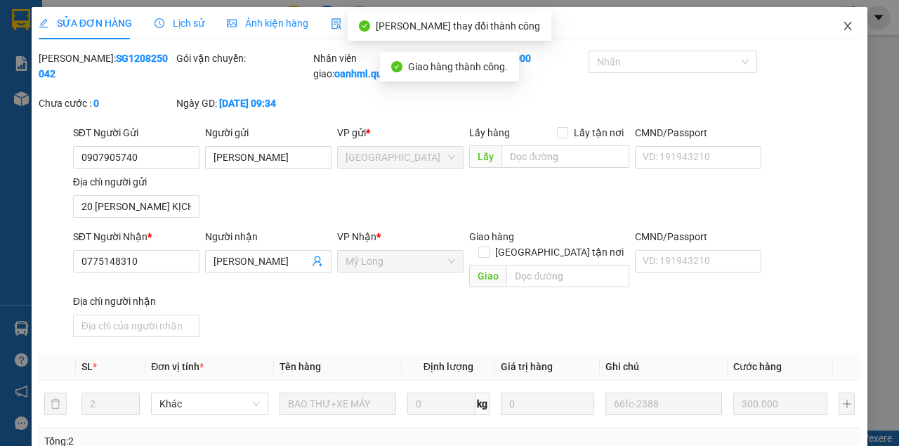
click at [842, 26] on icon "close" at bounding box center [847, 25] width 11 height 11
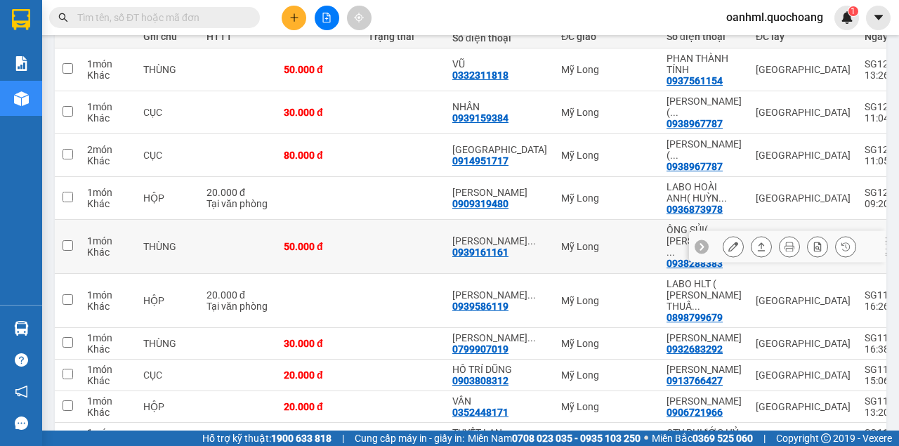
scroll to position [234, 0]
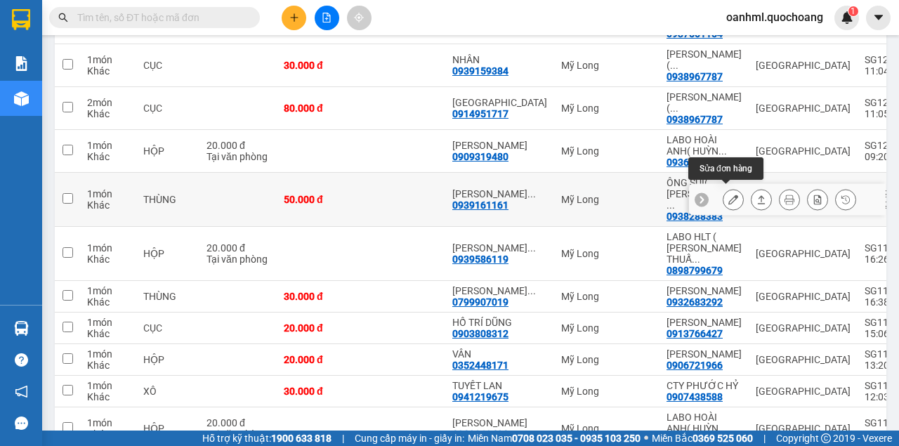
click at [728, 195] on icon at bounding box center [733, 200] width 10 height 10
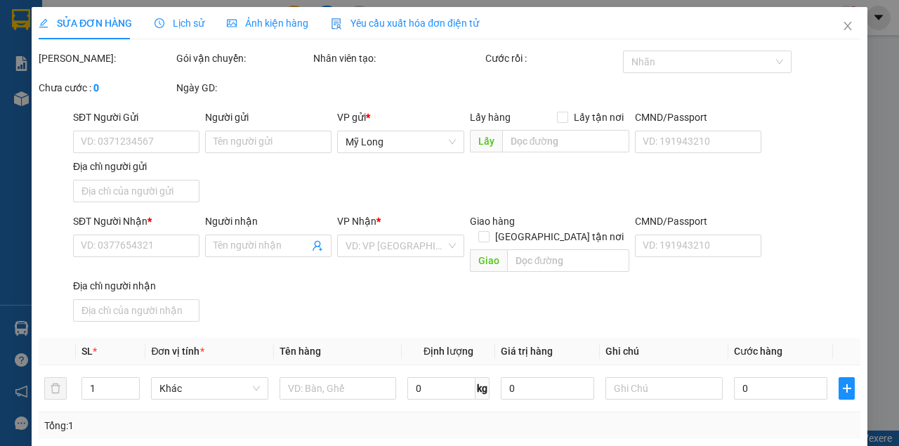
type input "0938288383"
type input "ÔNG SỦI( PHẠM THIÊN TOÀN )"
type input "591/10 TRẦN XUÂN SOẠN P TÂN HƯNG Q7"
type input "0939161161"
type input "NGUYỄN NGỌC TÀI"
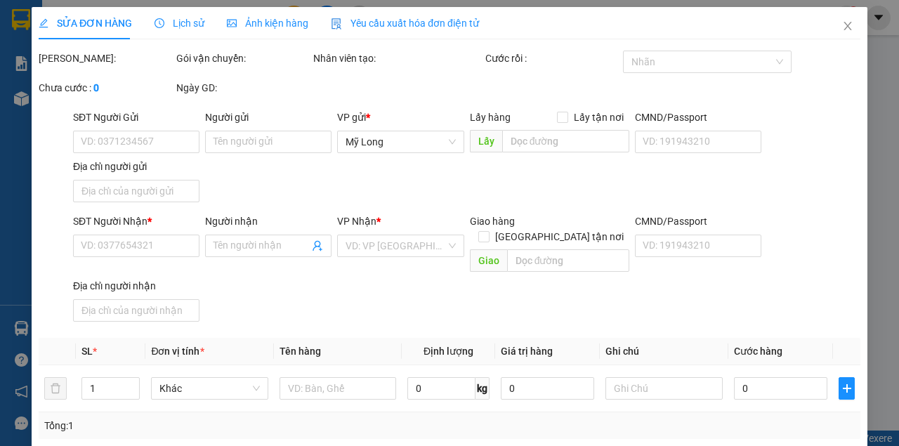
type input "50.000"
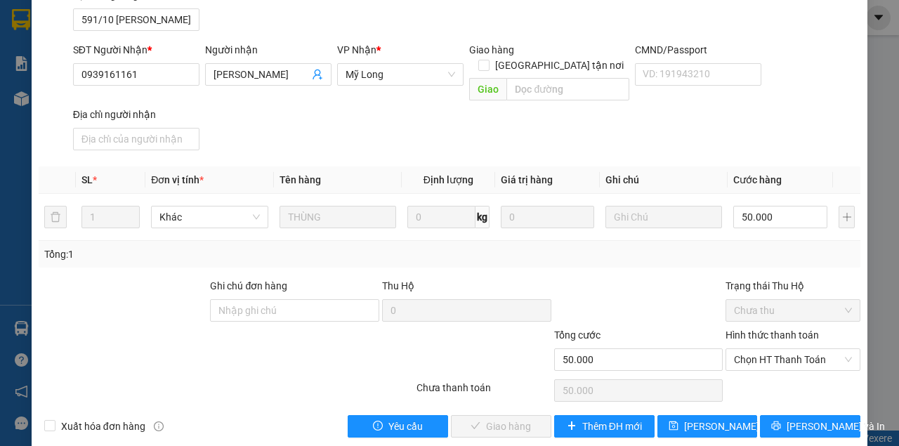
scroll to position [188, 0]
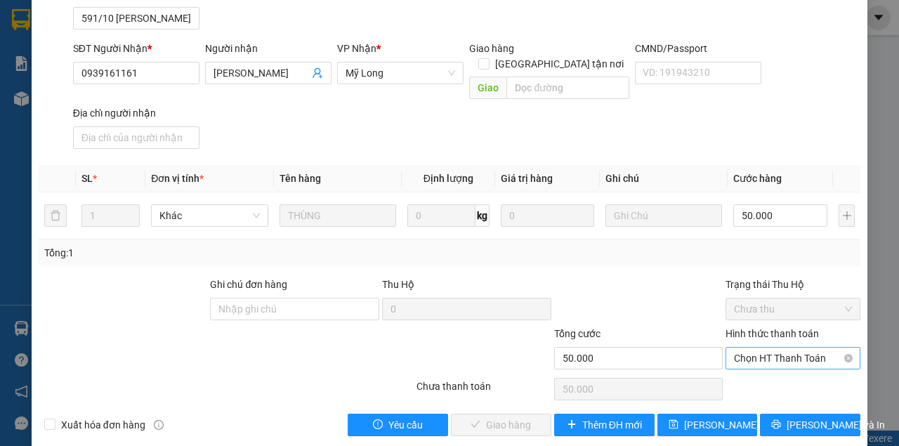
click at [765, 348] on span "Chọn HT Thanh Toán" at bounding box center [793, 358] width 118 height 21
click at [752, 368] on div "Tại văn phòng" at bounding box center [786, 369] width 117 height 15
type input "0"
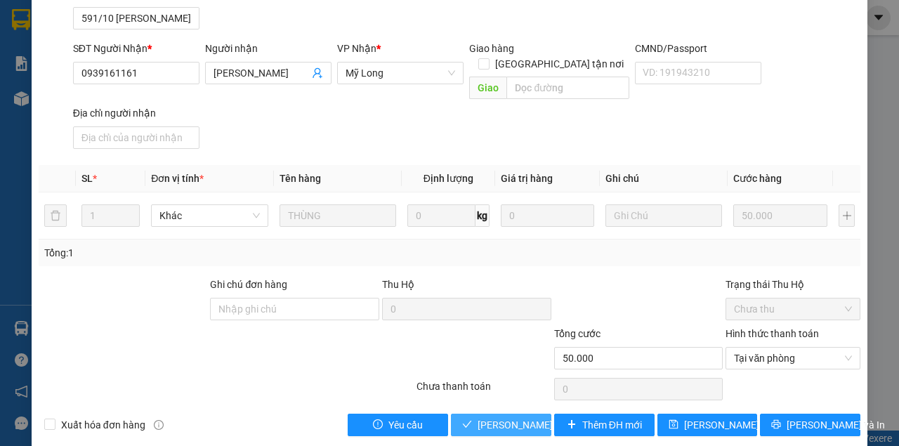
click at [518, 417] on span "[PERSON_NAME] và Giao hàng" at bounding box center [545, 424] width 135 height 15
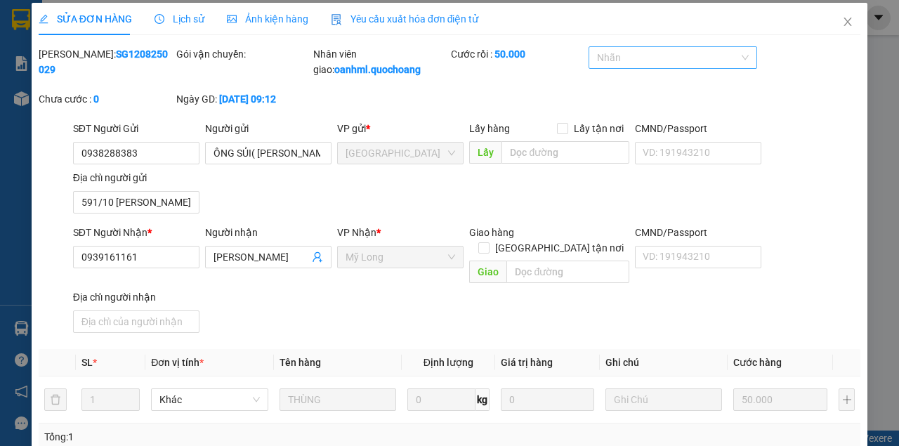
scroll to position [0, 0]
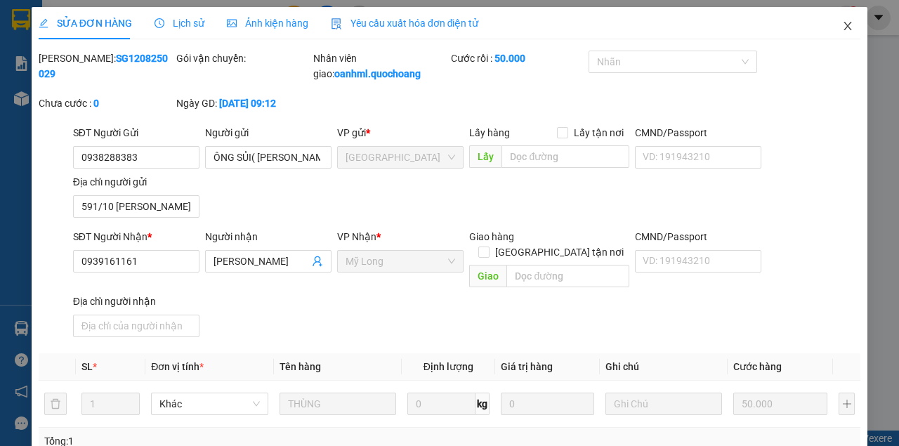
click at [844, 29] on icon "close" at bounding box center [848, 26] width 8 height 8
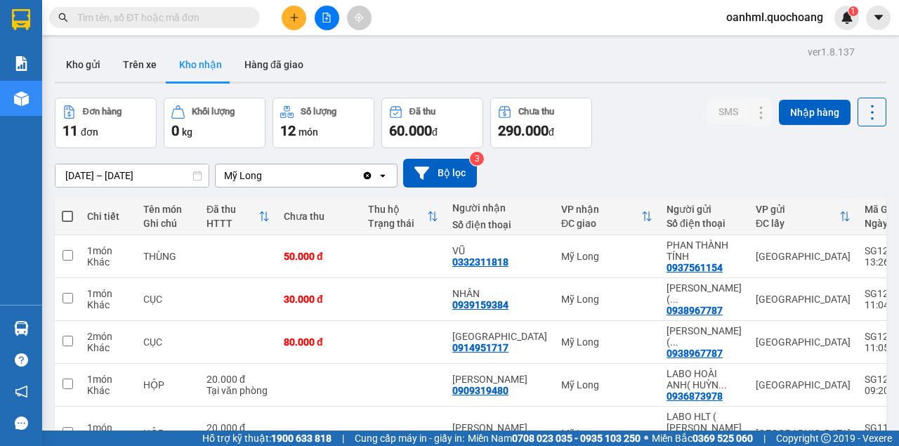
click at [785, 21] on span "oanhml.quochoang" at bounding box center [774, 17] width 119 height 18
click at [761, 42] on span "Đăng xuất" at bounding box center [780, 43] width 91 height 15
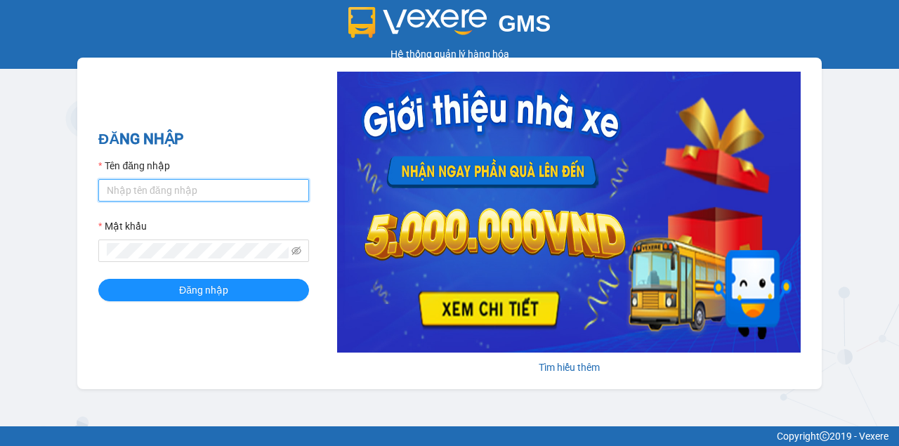
click at [217, 187] on input "Tên đăng nhập" at bounding box center [203, 190] width 211 height 22
